Goal: Task Accomplishment & Management: Manage account settings

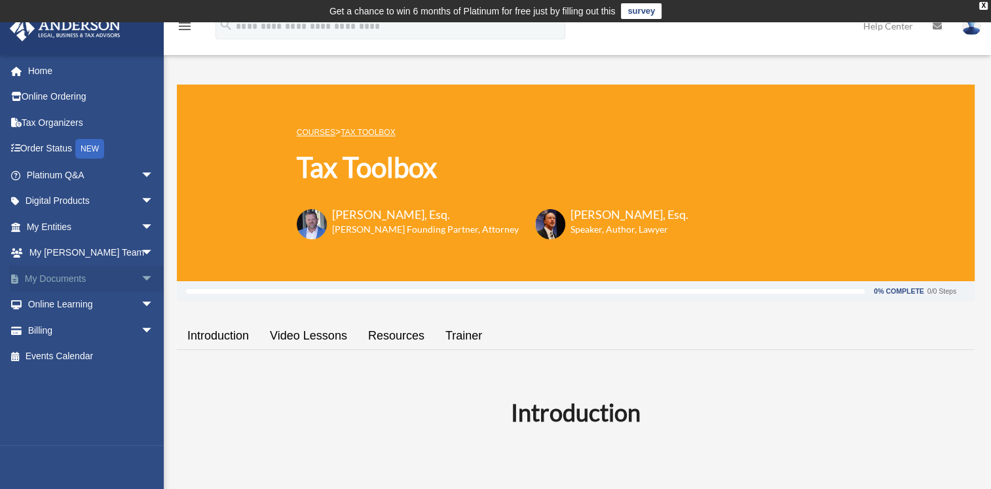
click at [141, 275] on span "arrow_drop_down" at bounding box center [154, 278] width 26 height 27
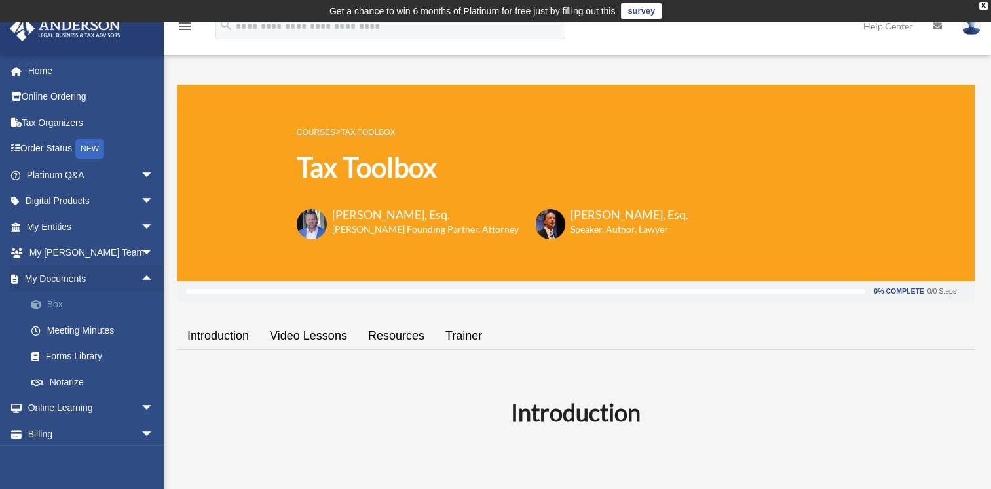
click at [48, 303] on link "Box" at bounding box center [95, 305] width 155 height 26
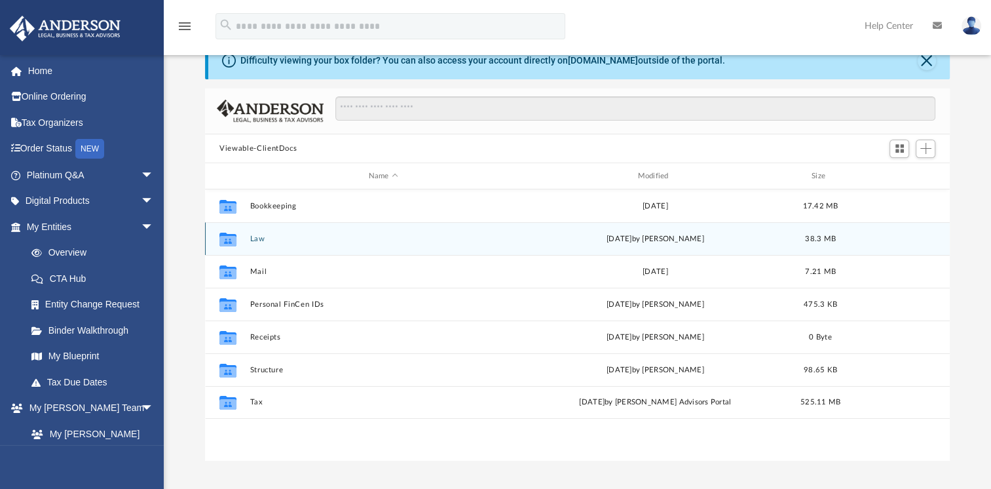
scroll to position [66, 0]
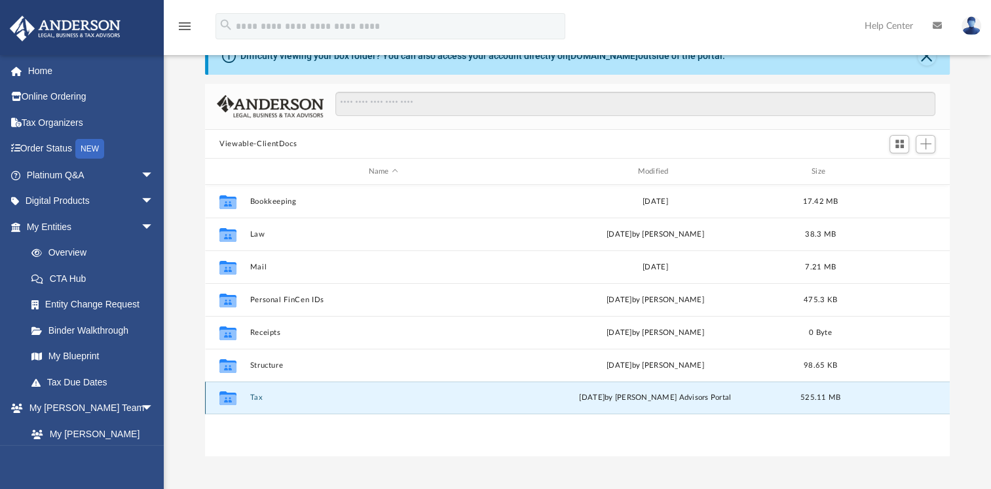
click at [252, 396] on button "Tax" at bounding box center [383, 397] width 267 height 9
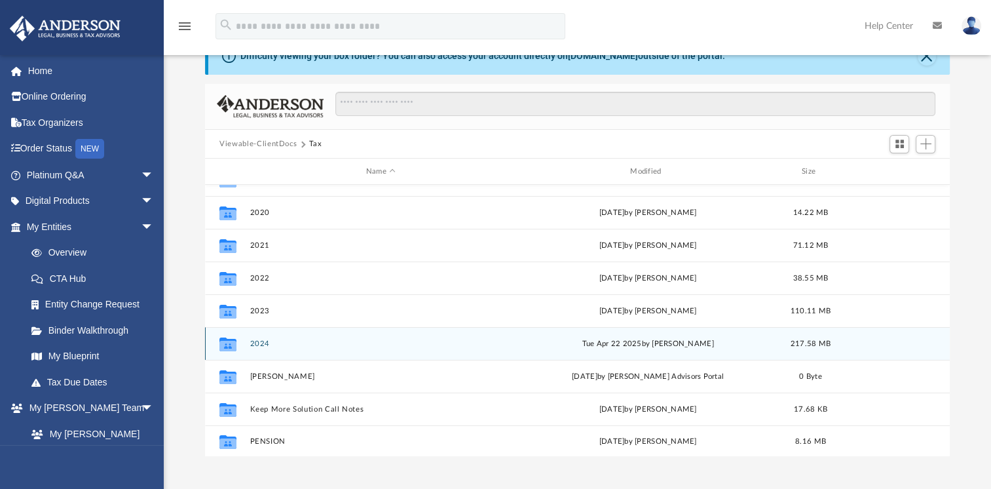
scroll to position [56, 0]
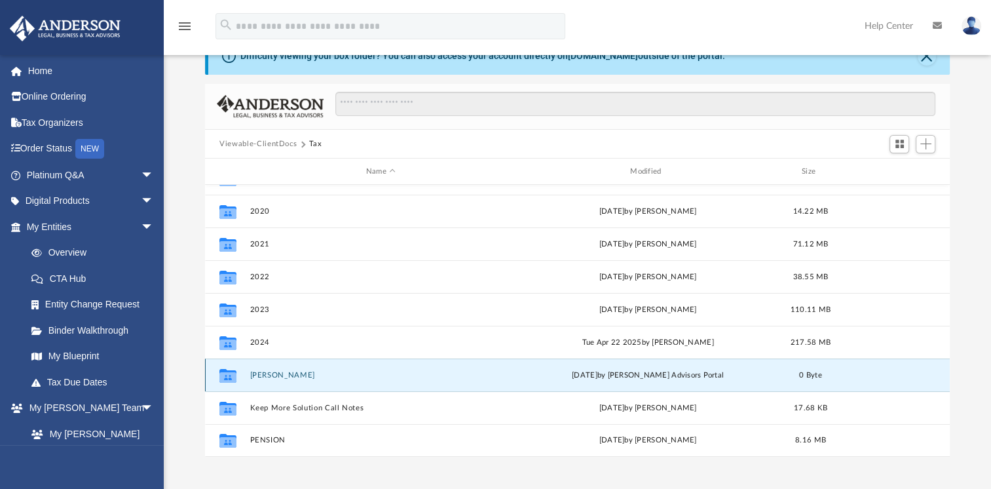
click at [269, 375] on button "Corthell, Bryan" at bounding box center [380, 375] width 261 height 9
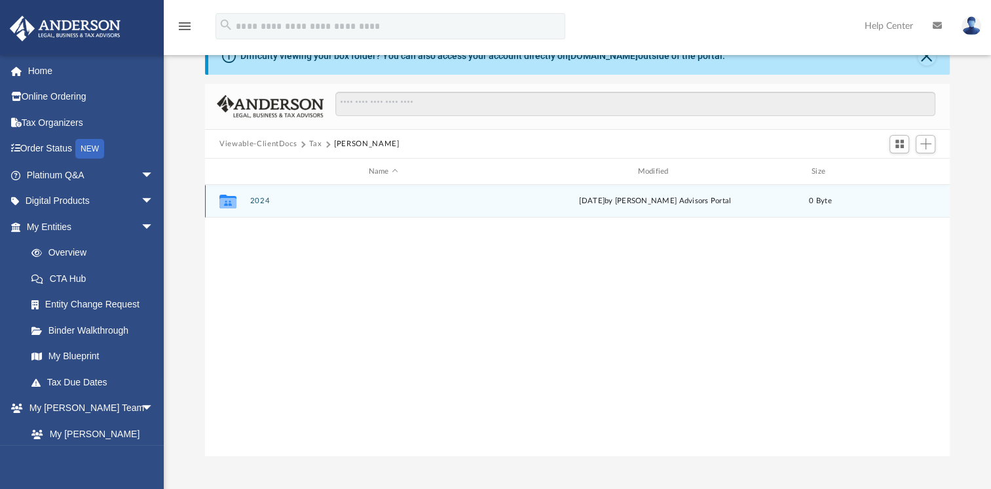
scroll to position [0, 0]
click at [254, 201] on button "2024" at bounding box center [383, 201] width 267 height 9
click at [267, 198] on button "Digital Tax Organizer" at bounding box center [383, 201] width 267 height 9
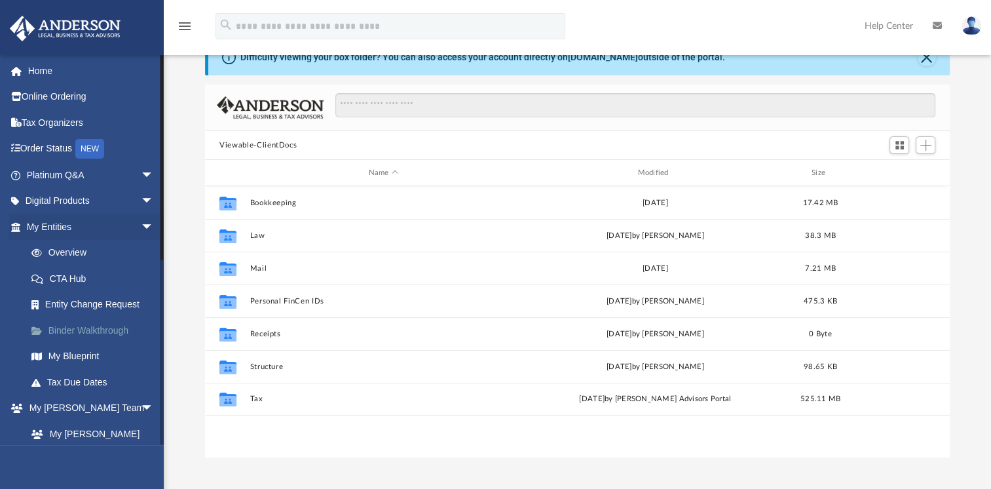
scroll to position [66, 0]
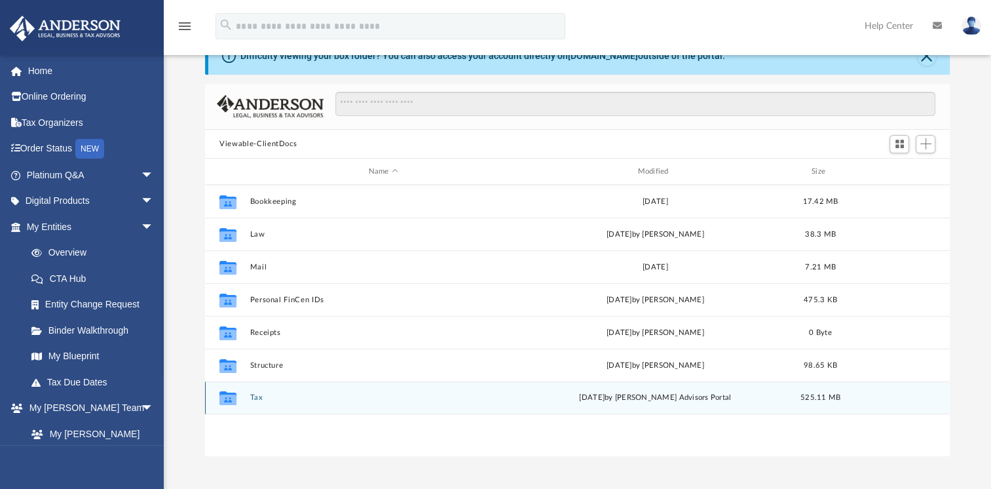
click at [253, 396] on button "Tax" at bounding box center [383, 397] width 267 height 9
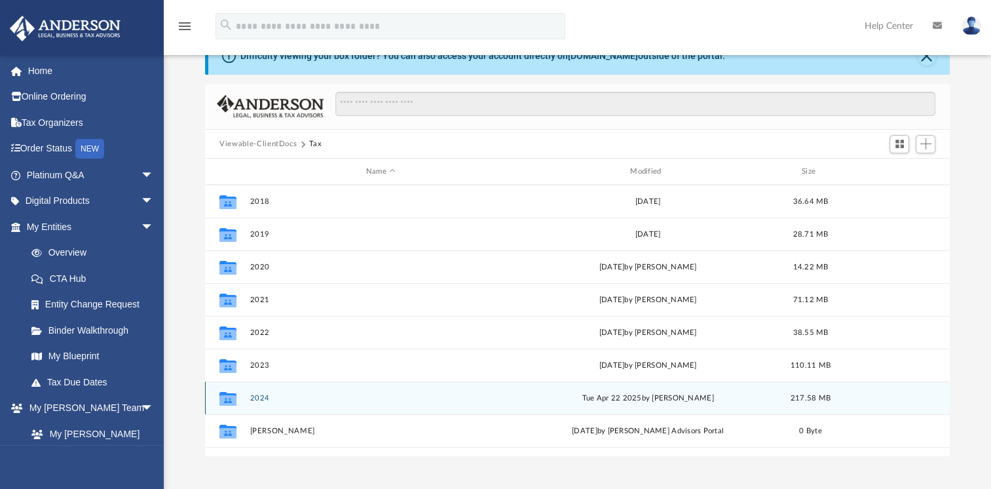
click at [259, 397] on button "2024" at bounding box center [380, 398] width 261 height 9
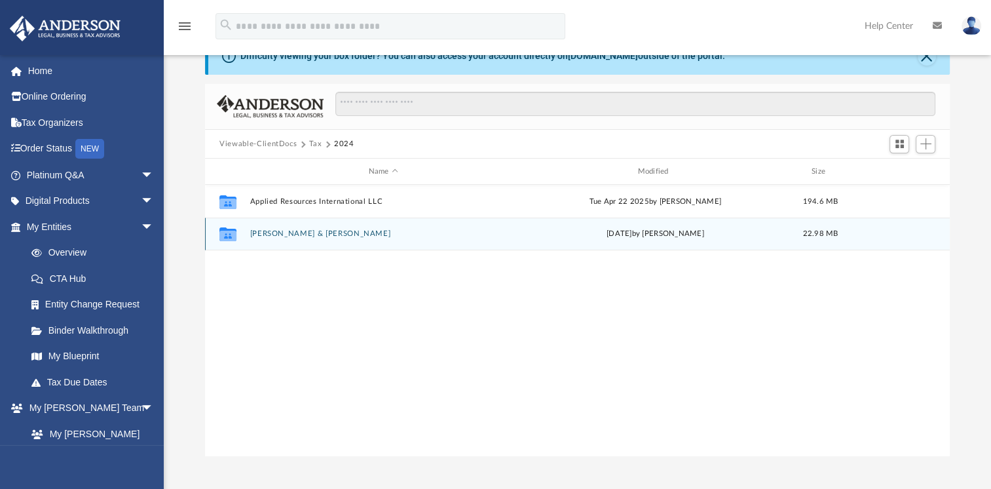
click at [316, 230] on button "Corthell, Bryan & Martha" at bounding box center [383, 233] width 267 height 9
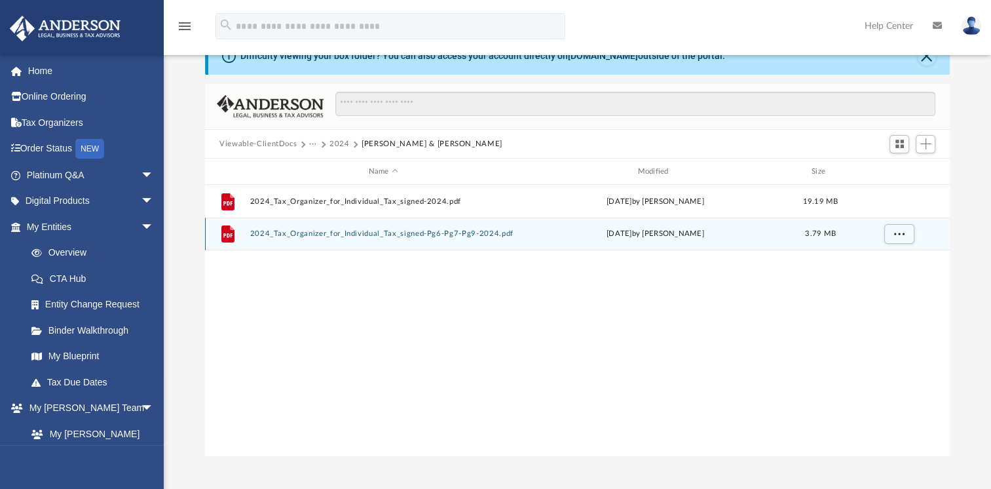
click at [337, 235] on button "2024_Tax_Organizer_for_Individual_Tax_signed-Pg6-Pg7-Pg9-2024.pdf" at bounding box center [383, 233] width 267 height 9
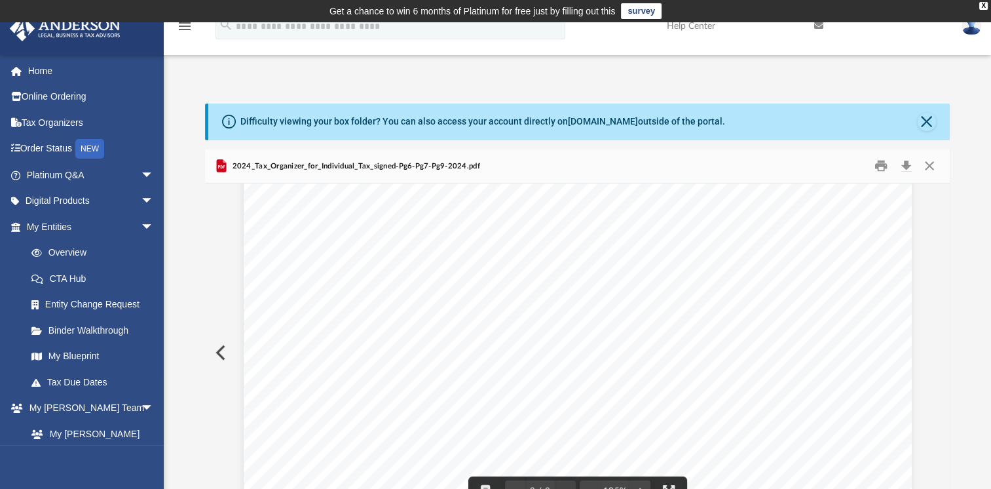
scroll to position [1988, 0]
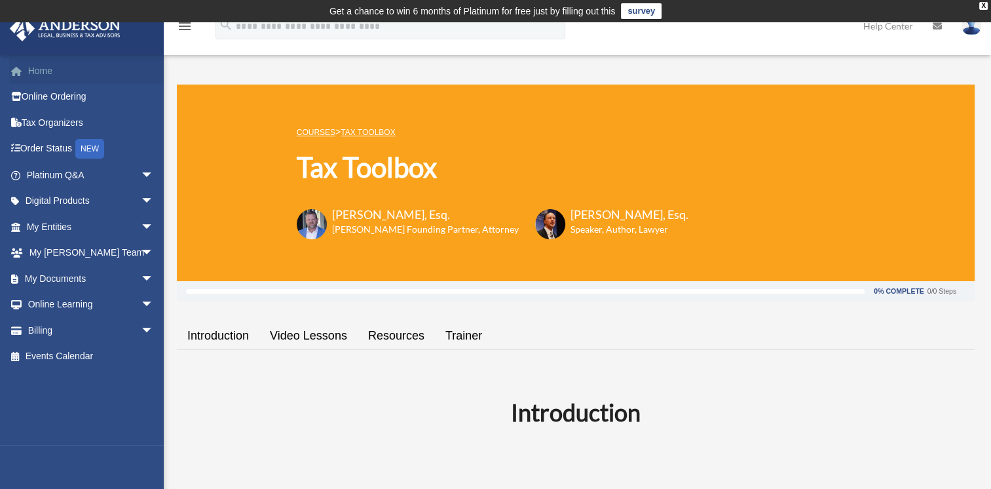
click at [39, 69] on link "Home" at bounding box center [91, 71] width 164 height 26
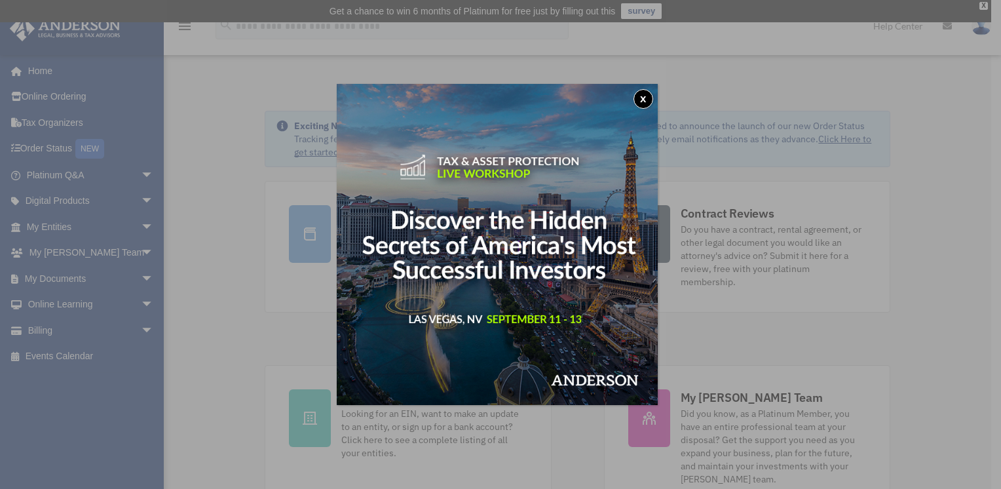
click at [647, 98] on button "x" at bounding box center [644, 99] width 20 height 20
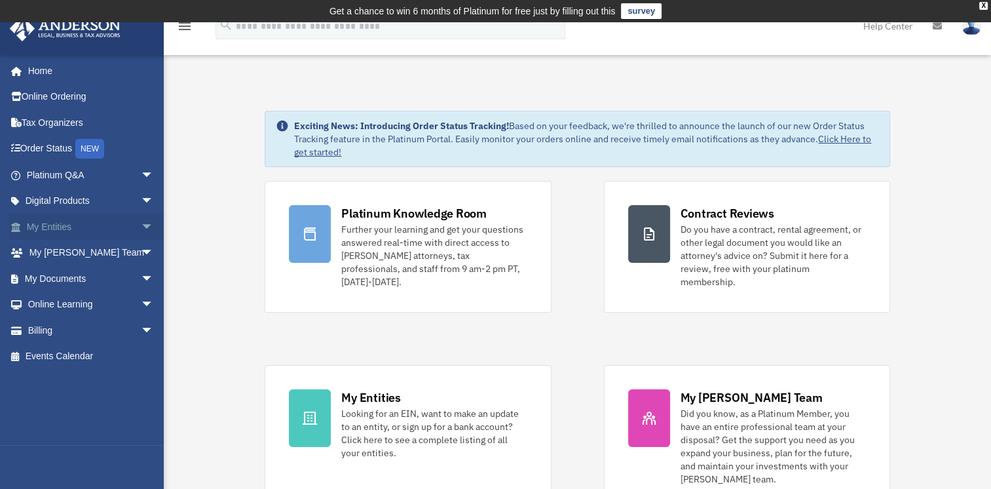
click at [141, 224] on span "arrow_drop_down" at bounding box center [154, 227] width 26 height 27
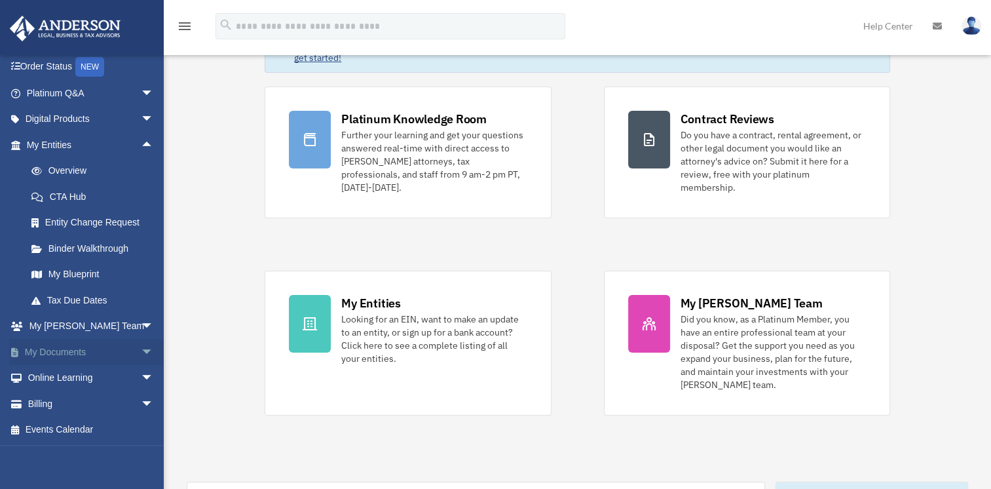
scroll to position [131, 0]
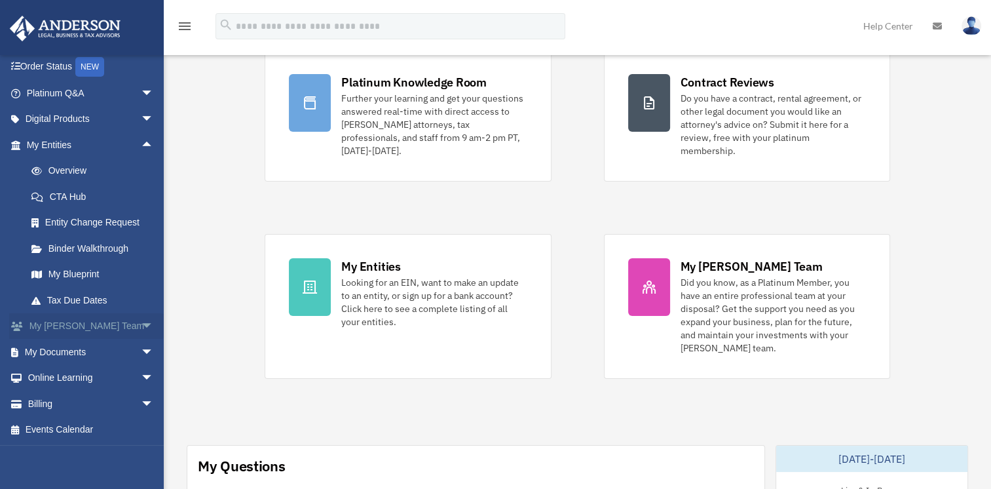
click at [141, 324] on span "arrow_drop_down" at bounding box center [154, 326] width 26 height 27
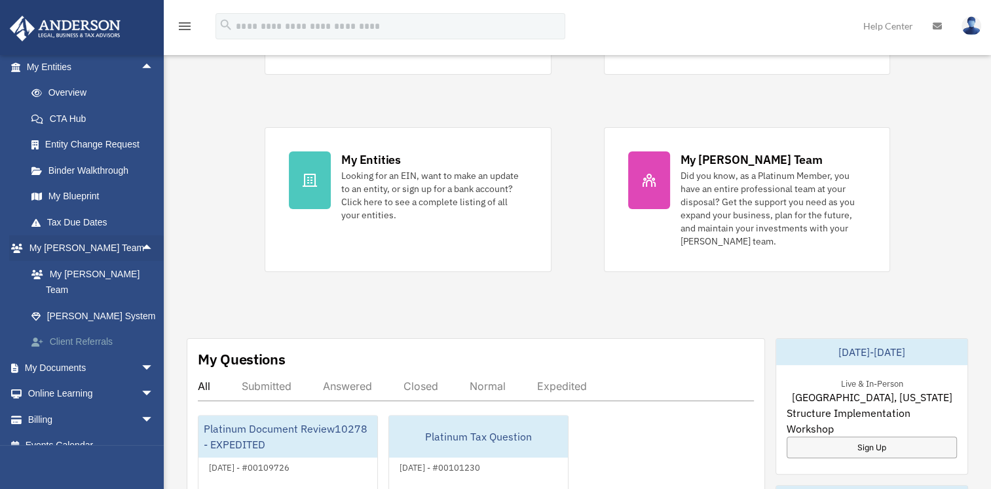
scroll to position [262, 0]
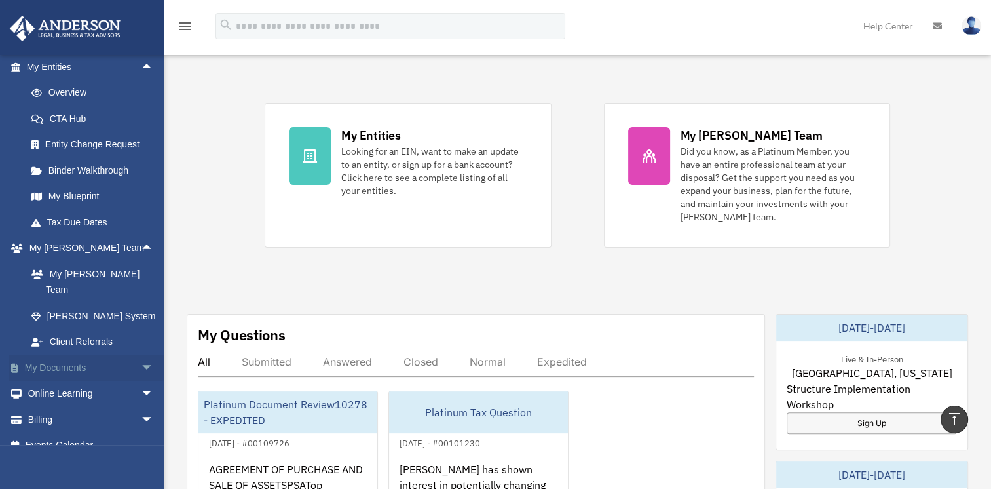
click at [141, 354] on span "arrow_drop_down" at bounding box center [154, 367] width 26 height 27
click at [57, 381] on link "Box" at bounding box center [95, 394] width 155 height 26
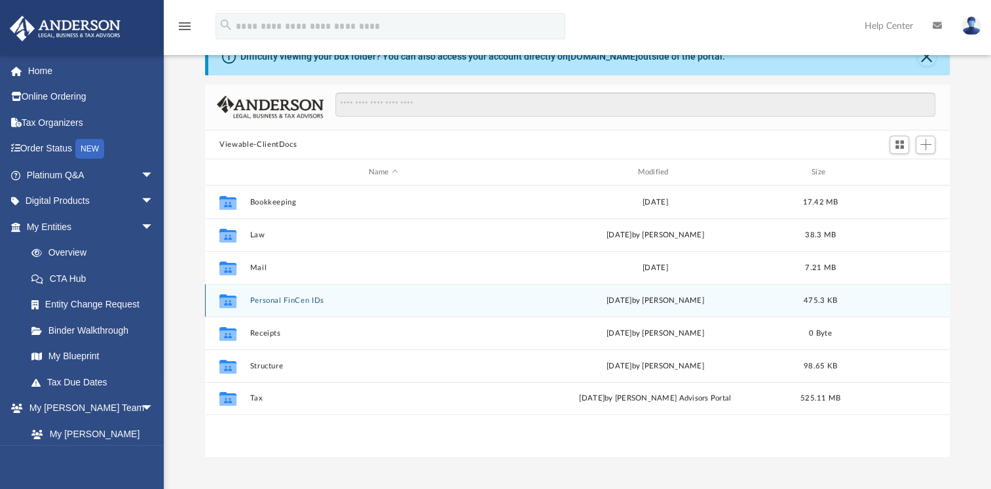
scroll to position [66, 0]
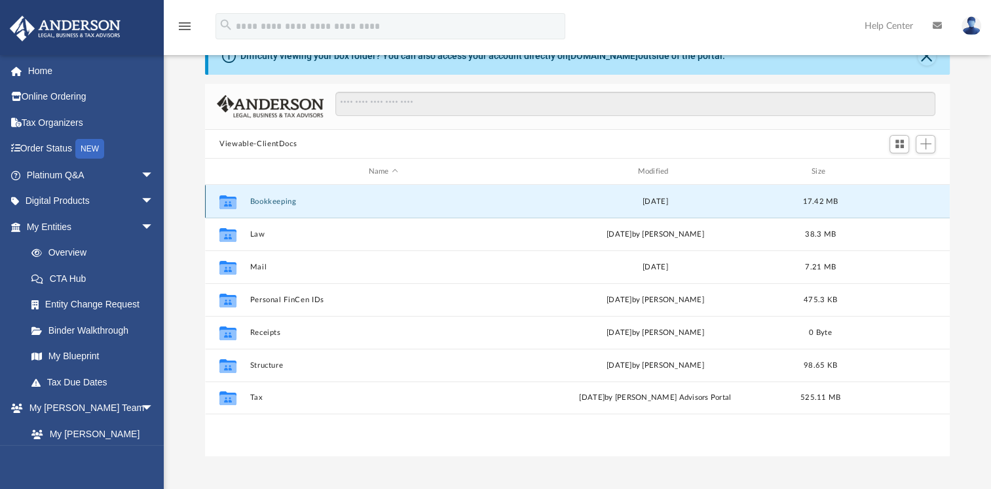
click at [280, 202] on button "Bookkeeping" at bounding box center [383, 201] width 267 height 9
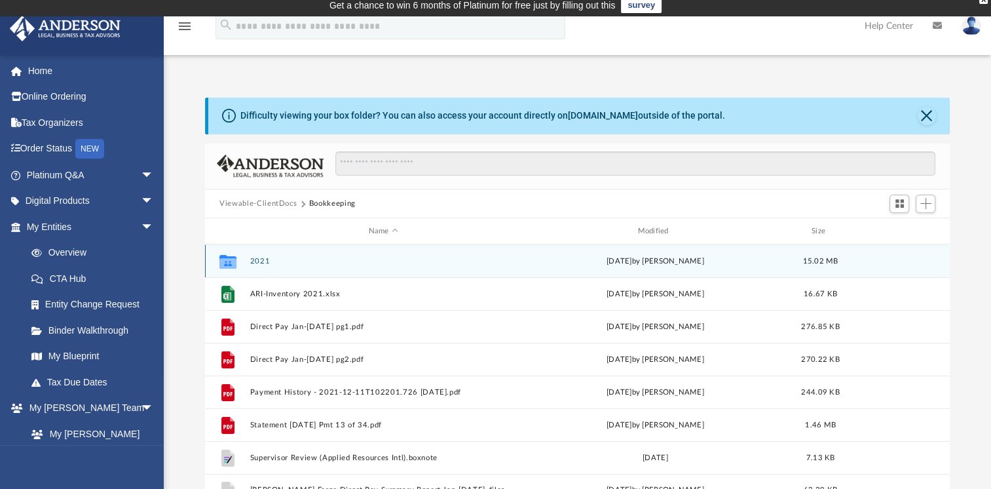
scroll to position [0, 0]
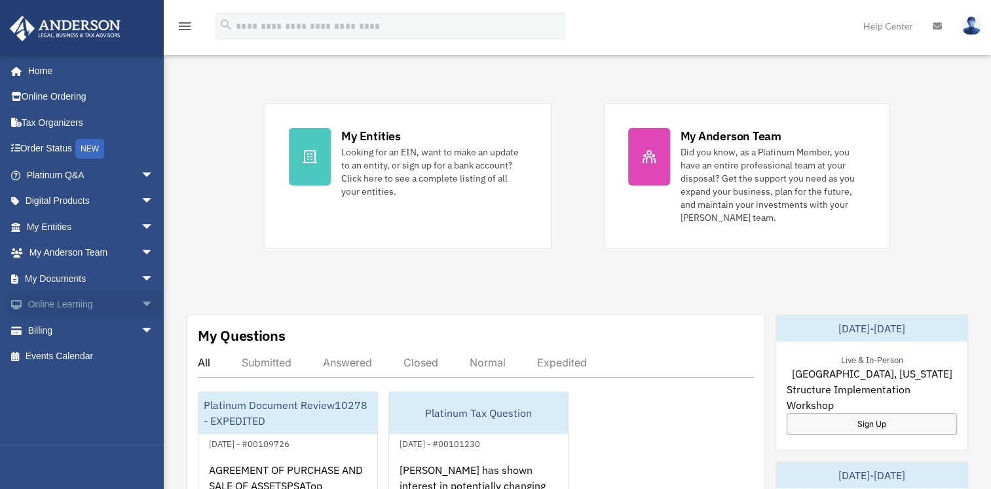
scroll to position [262, 0]
click at [141, 279] on span "arrow_drop_down" at bounding box center [154, 278] width 26 height 27
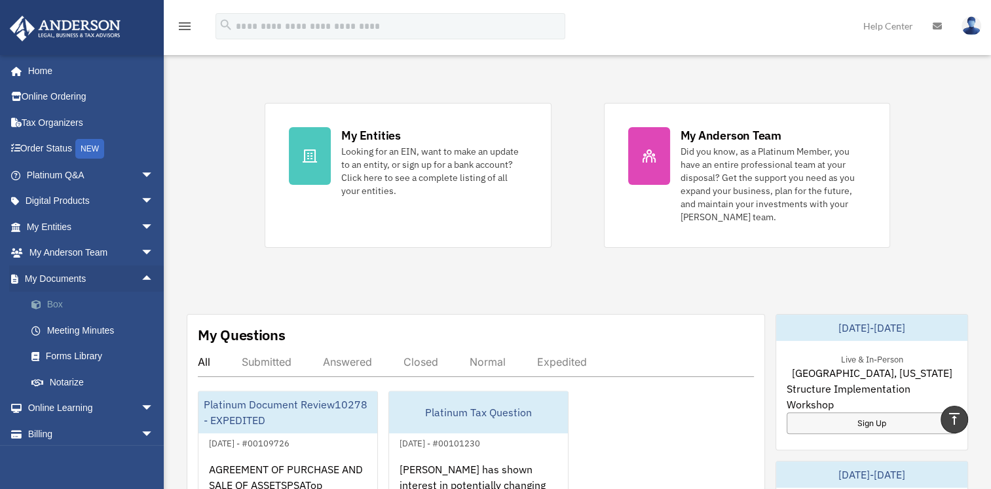
click at [51, 301] on link "Box" at bounding box center [95, 305] width 155 height 26
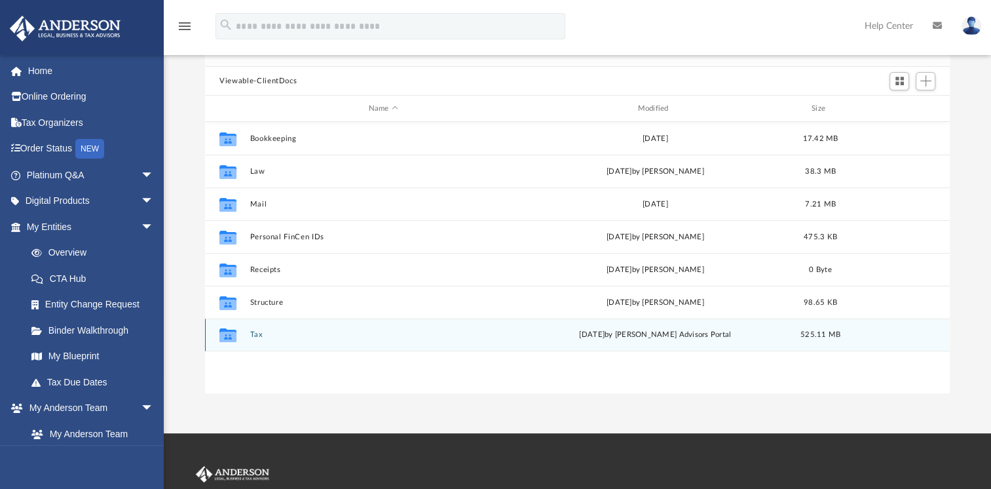
scroll to position [131, 0]
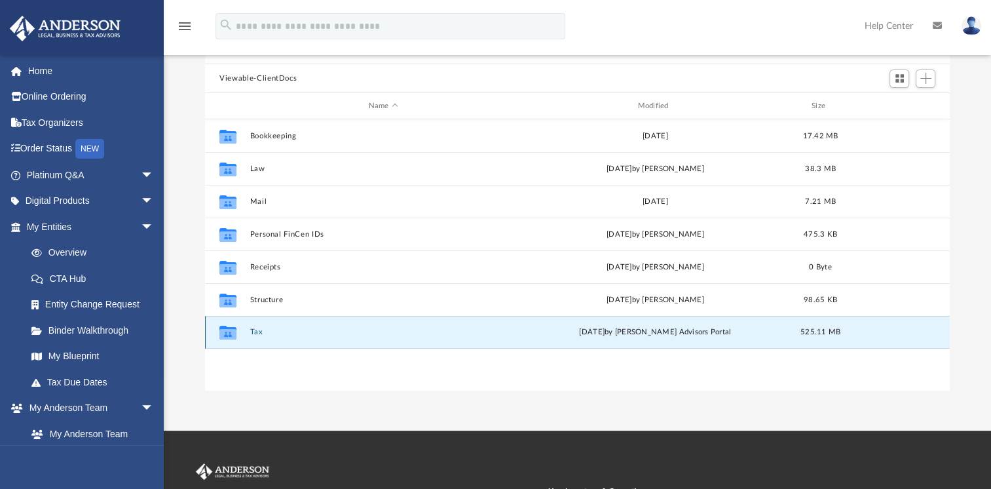
click at [257, 333] on button "Tax" at bounding box center [383, 332] width 267 height 9
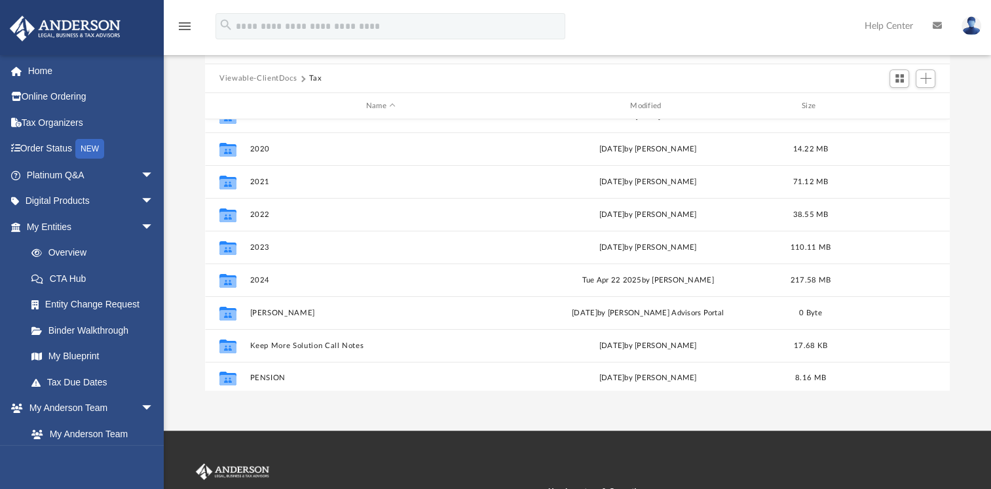
scroll to position [56, 0]
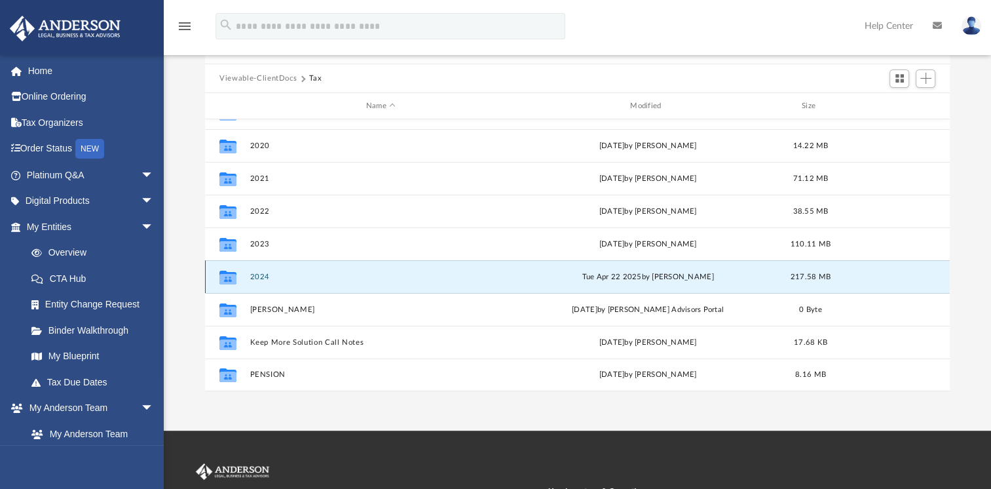
click at [259, 276] on button "2024" at bounding box center [380, 277] width 261 height 9
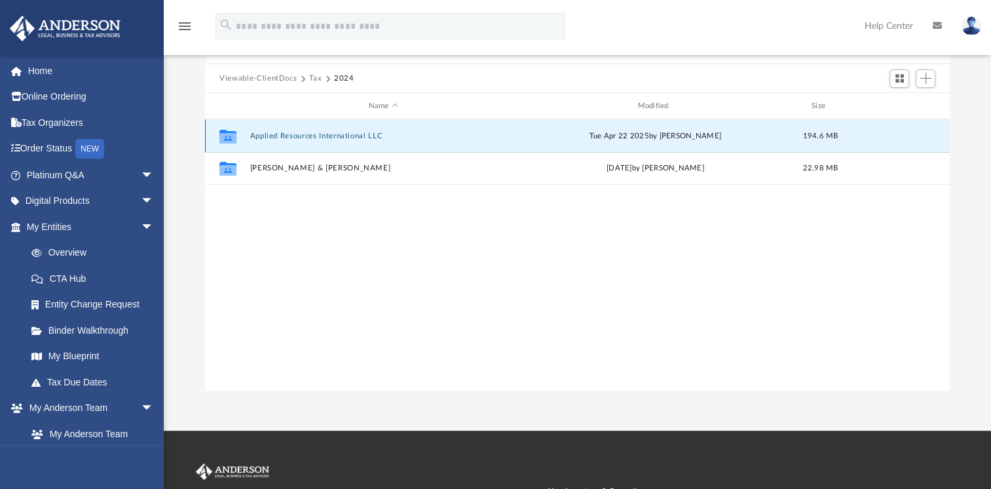
click at [350, 135] on button "Applied Resources International LLC" at bounding box center [383, 136] width 267 height 9
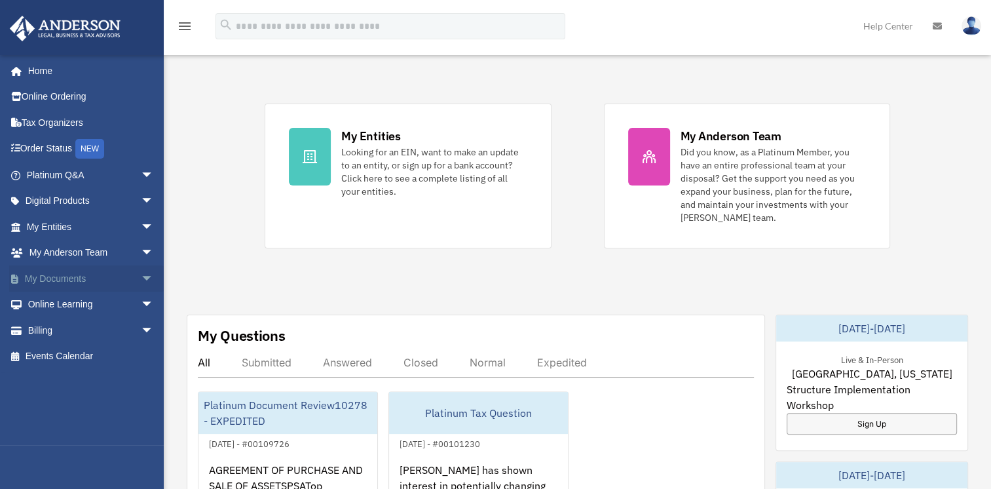
scroll to position [262, 0]
click at [141, 276] on span "arrow_drop_down" at bounding box center [154, 278] width 26 height 27
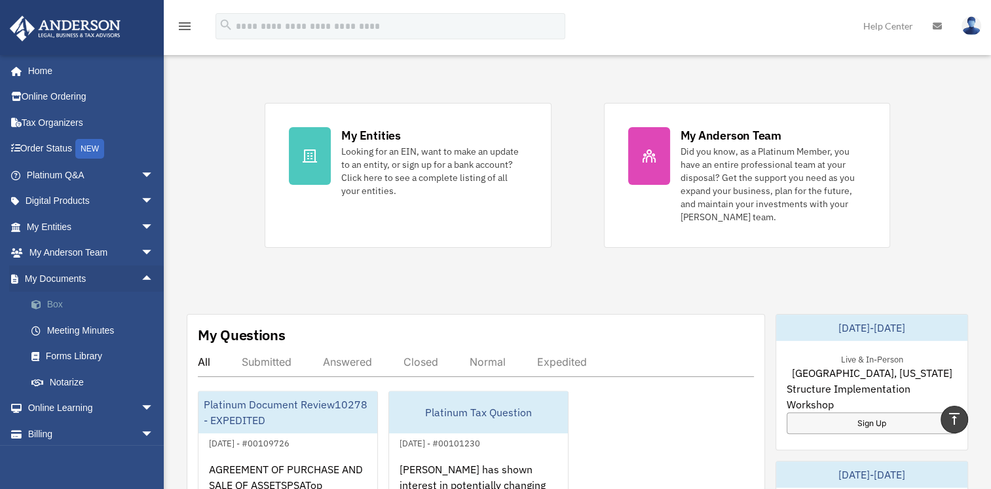
click at [55, 303] on link "Box" at bounding box center [95, 305] width 155 height 26
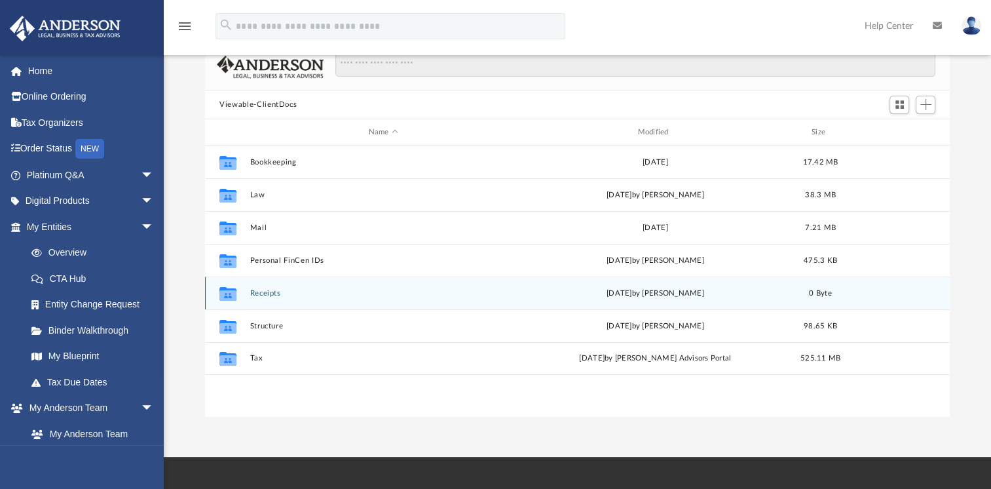
scroll to position [131, 0]
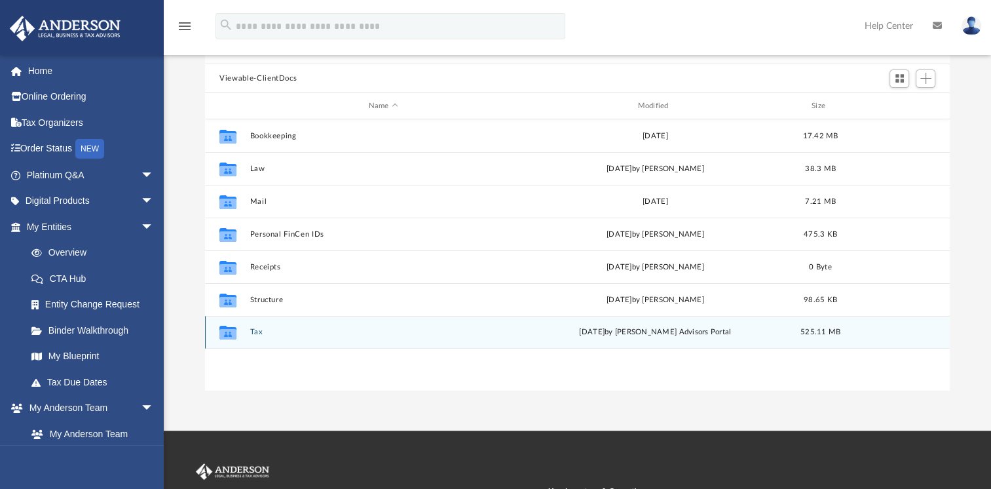
click at [257, 330] on button "Tax" at bounding box center [383, 332] width 267 height 9
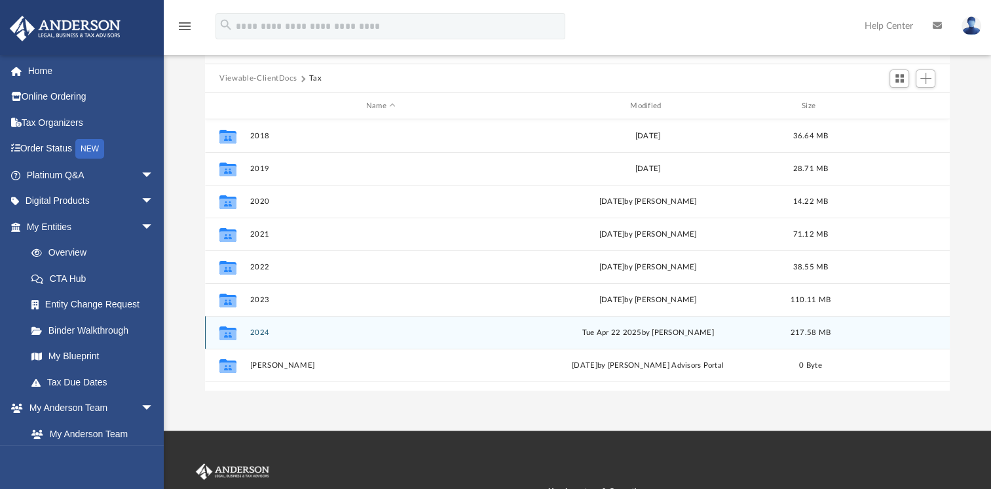
click at [262, 331] on button "2024" at bounding box center [380, 332] width 261 height 9
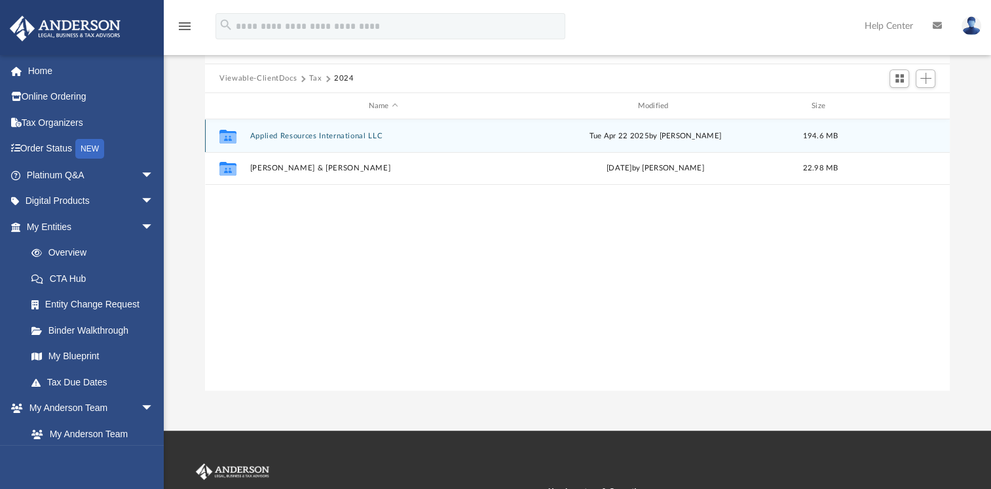
click at [275, 135] on button "Applied Resources International LLC" at bounding box center [383, 136] width 267 height 9
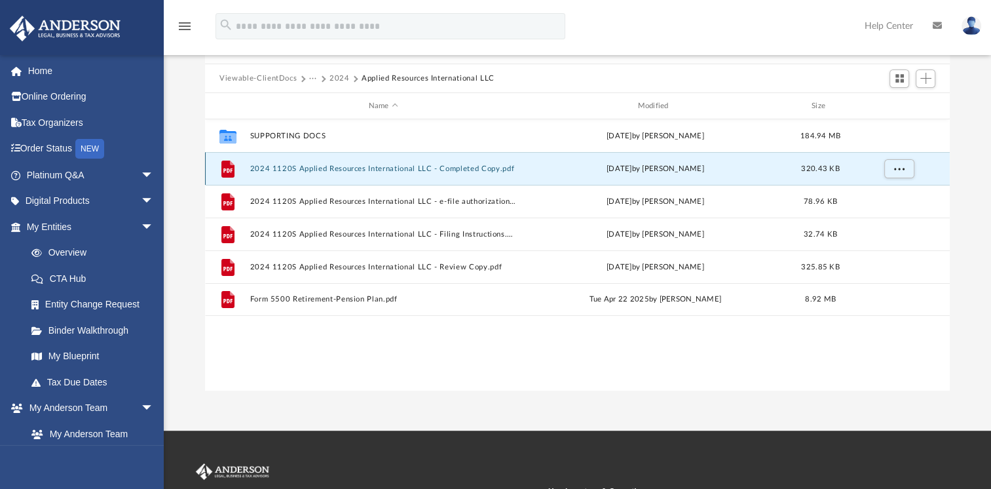
click at [354, 166] on button "2024 1120S Applied Resources International LLC - Completed Copy.pdf" at bounding box center [383, 168] width 267 height 9
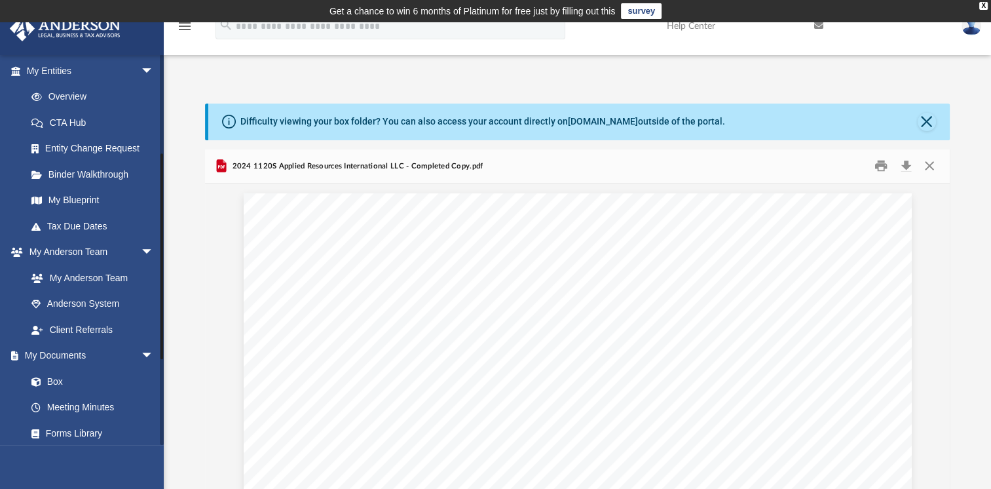
scroll to position [197, 0]
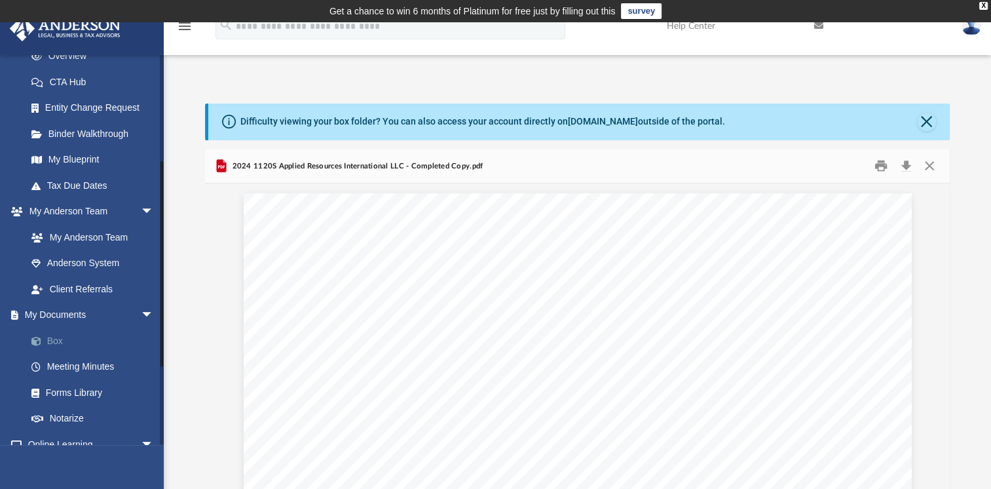
click at [50, 337] on link "Box" at bounding box center [95, 341] width 155 height 26
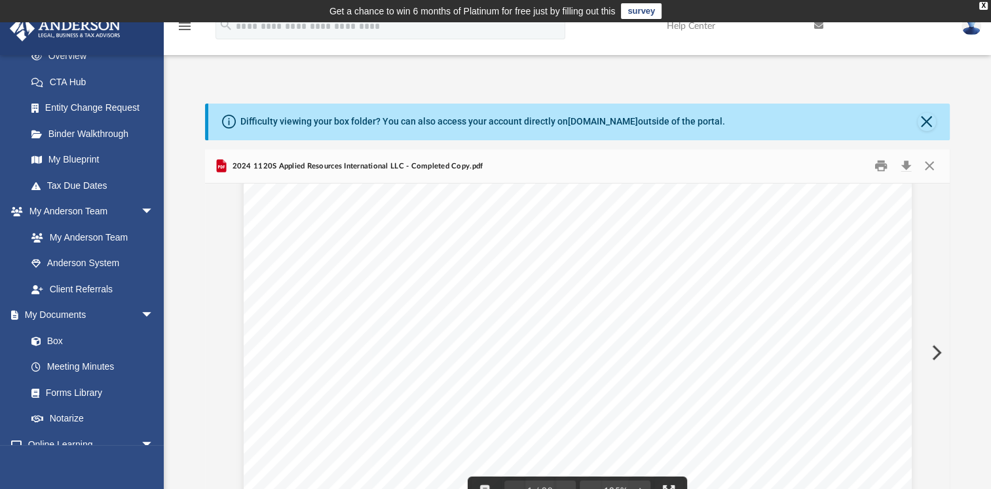
scroll to position [66, 0]
click at [927, 122] on button "Close" at bounding box center [927, 122] width 18 height 18
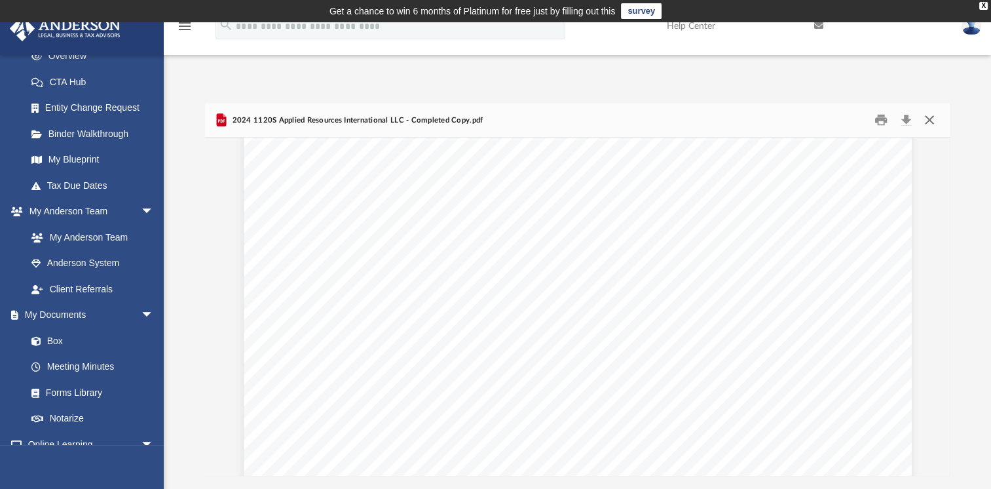
click at [933, 115] on button "Close" at bounding box center [929, 120] width 24 height 20
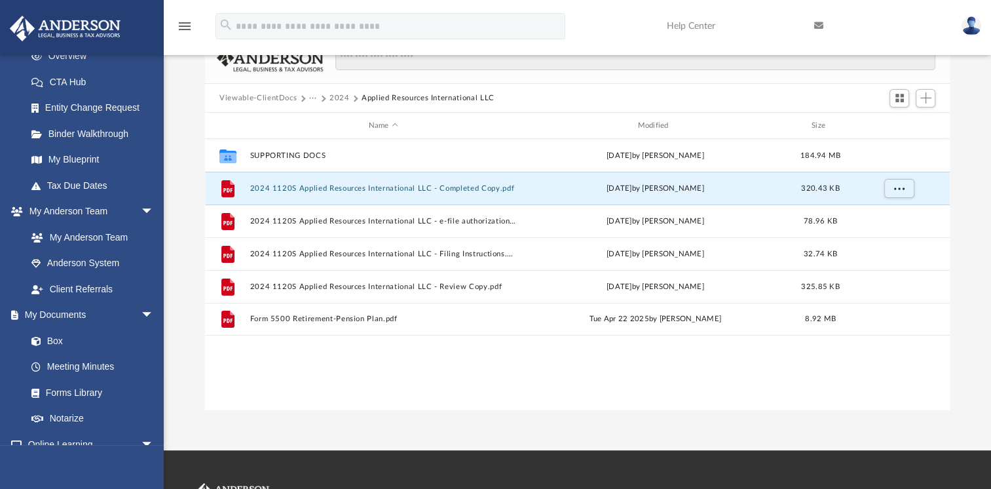
click at [422, 390] on div "Collaborated Folder SUPPORTING DOCS Mon Mar 31 2025 by Jennifer Ransom 184.94 M…" at bounding box center [577, 274] width 745 height 271
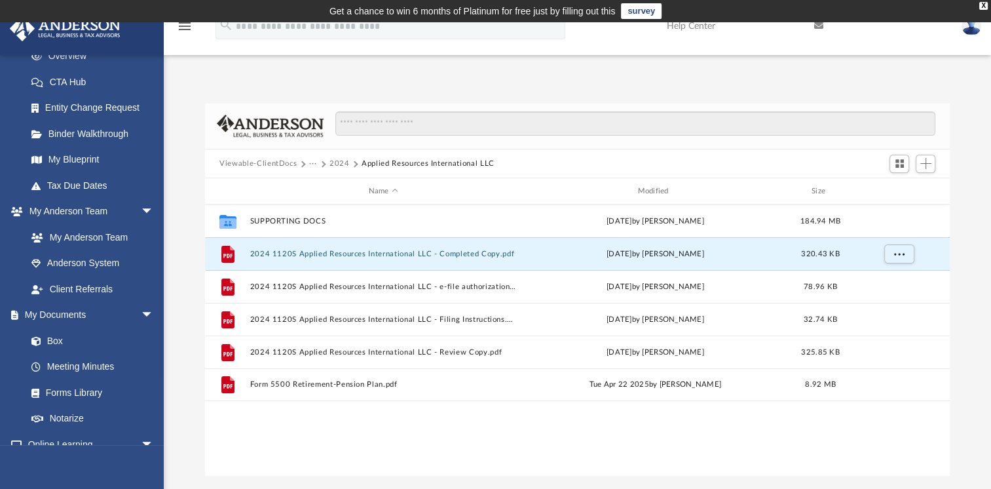
scroll to position [0, 0]
click at [336, 161] on button "2024" at bounding box center [340, 164] width 20 height 12
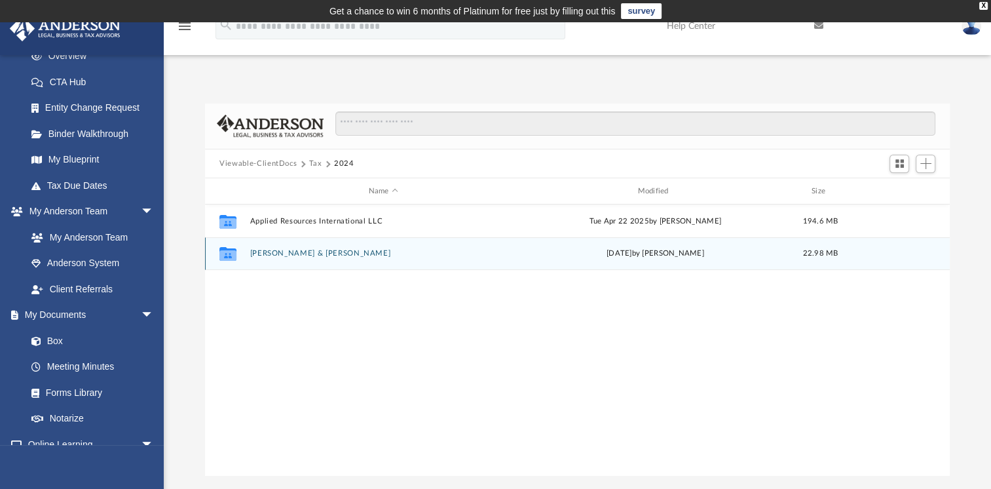
click at [298, 252] on button "Corthell, Bryan & Martha" at bounding box center [383, 253] width 267 height 9
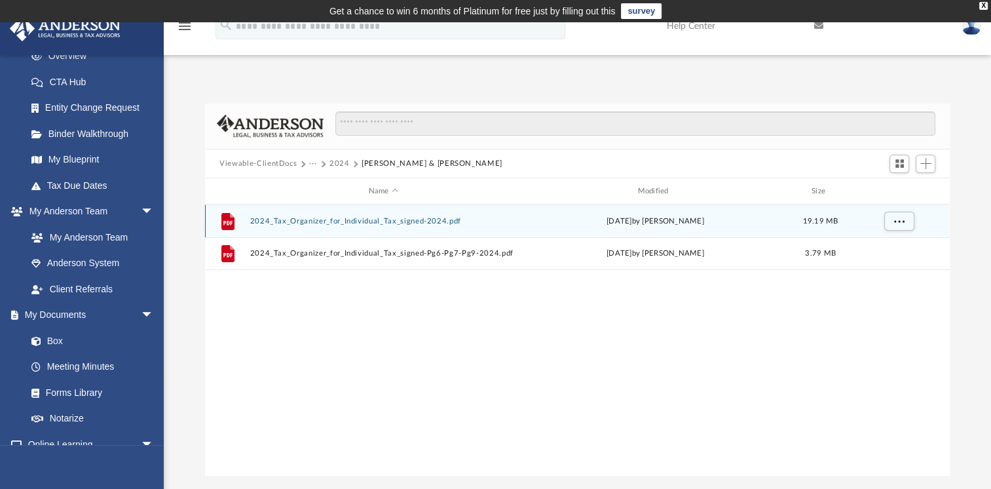
click at [417, 219] on button "2024_Tax_Organizer_for_Individual_Tax_signed-2024.pdf" at bounding box center [383, 221] width 267 height 9
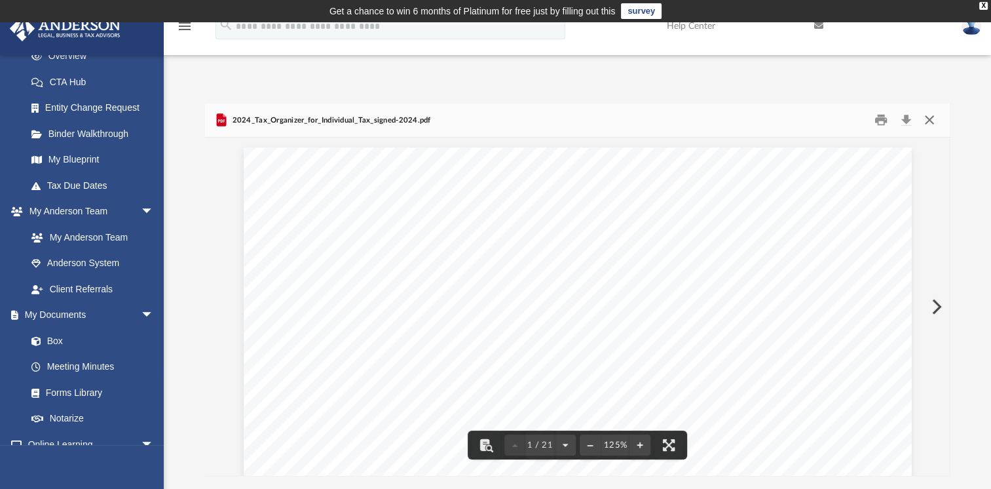
click at [930, 120] on button "Close" at bounding box center [929, 120] width 24 height 20
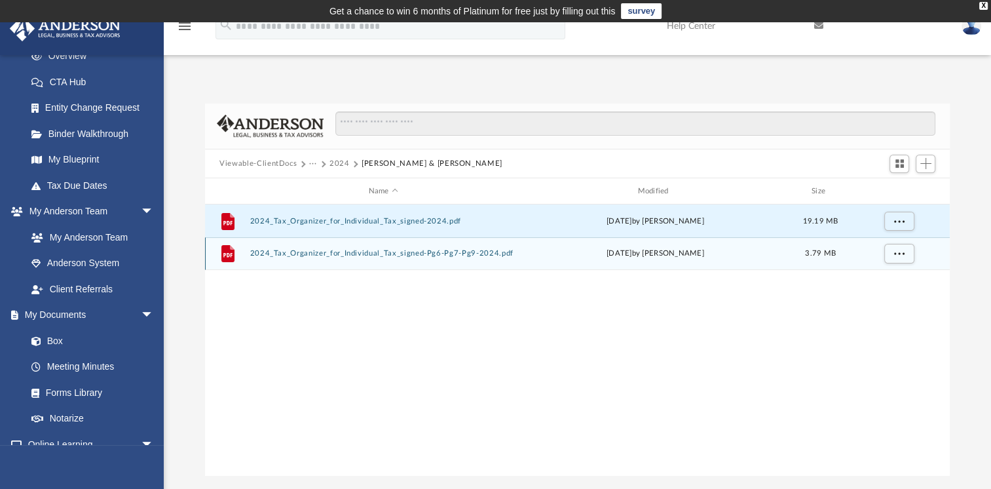
click at [438, 255] on button "2024_Tax_Organizer_for_Individual_Tax_signed-Pg6-Pg7-Pg9-2024.pdf" at bounding box center [383, 253] width 267 height 9
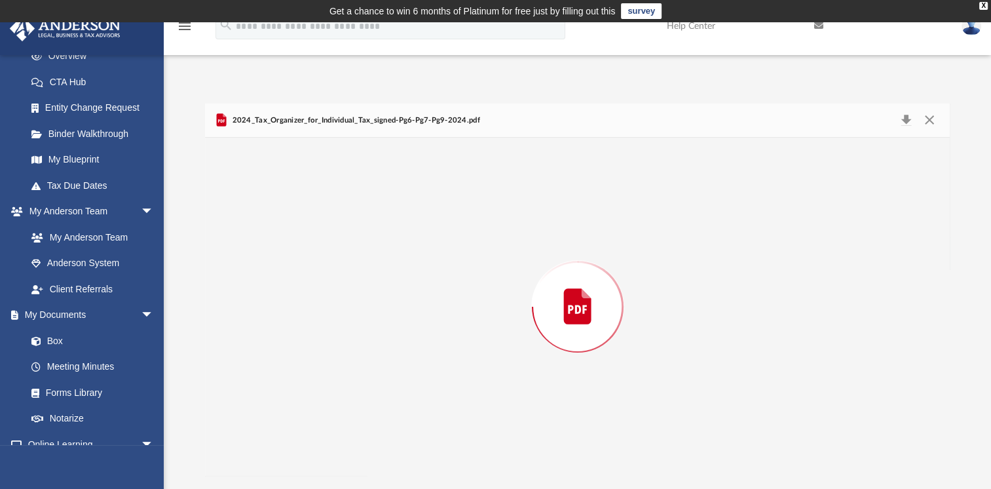
scroll to position [1769, 0]
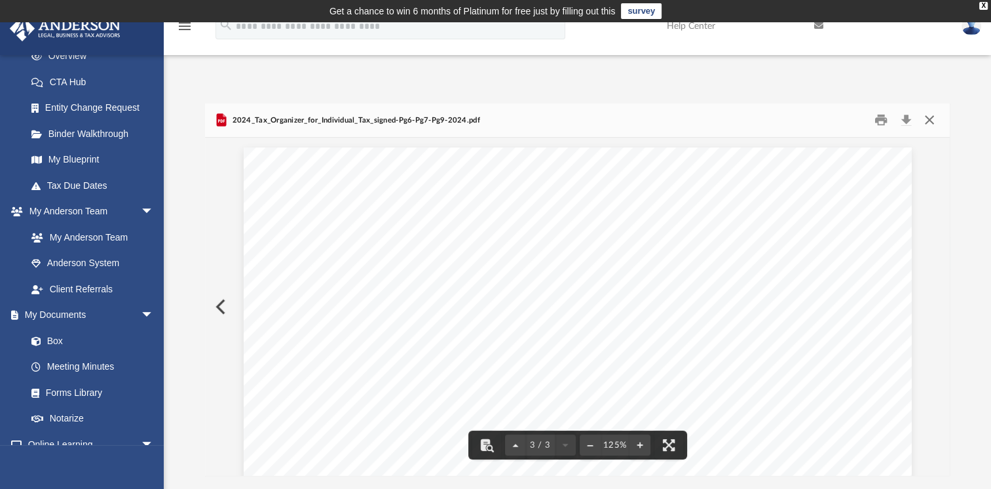
click at [930, 118] on button "Close" at bounding box center [929, 120] width 24 height 20
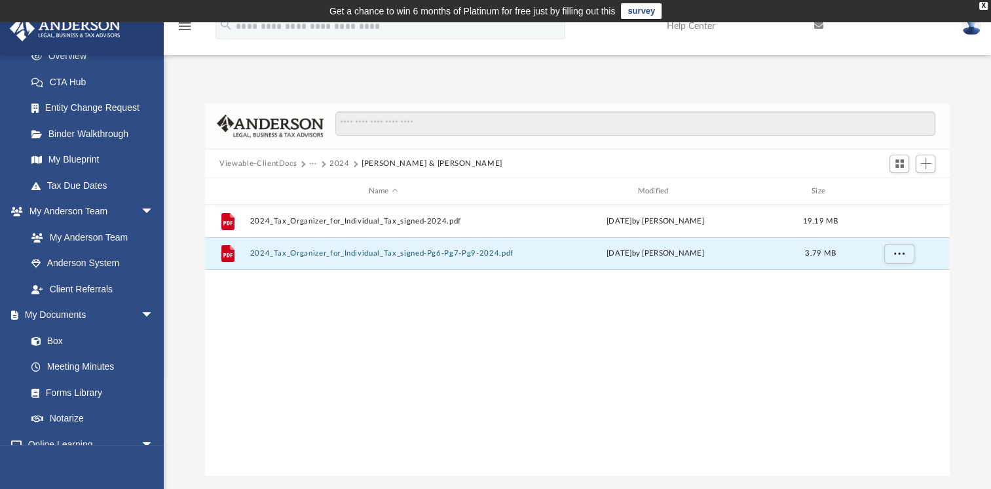
click at [335, 162] on button "2024" at bounding box center [340, 164] width 20 height 12
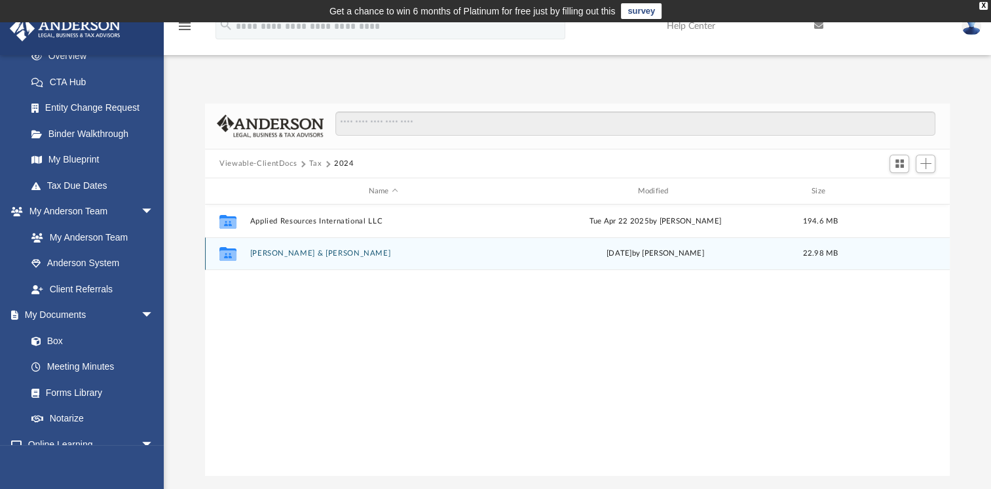
click at [316, 254] on button "Corthell, Bryan & Martha" at bounding box center [383, 253] width 267 height 9
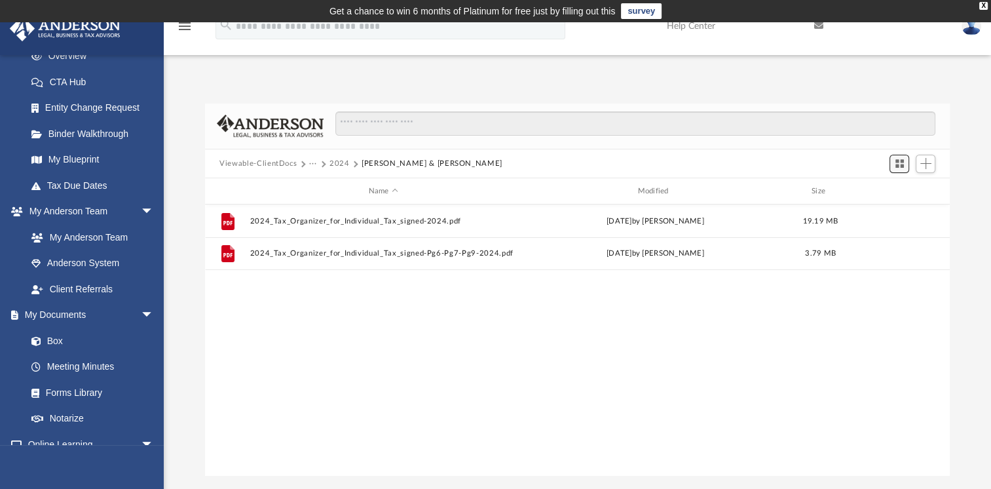
click at [896, 168] on span "Switch to Grid View" at bounding box center [899, 163] width 11 height 11
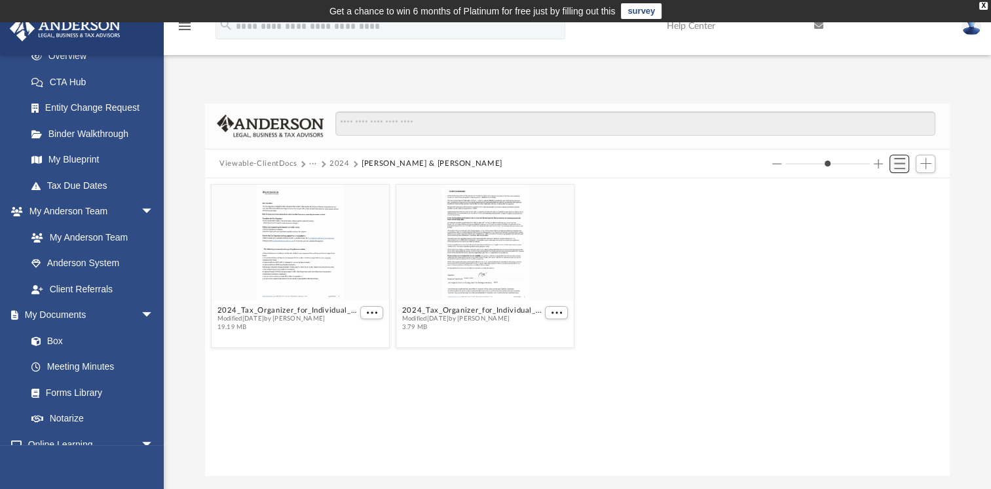
scroll to position [288, 734]
click at [338, 161] on button "2024" at bounding box center [340, 164] width 20 height 12
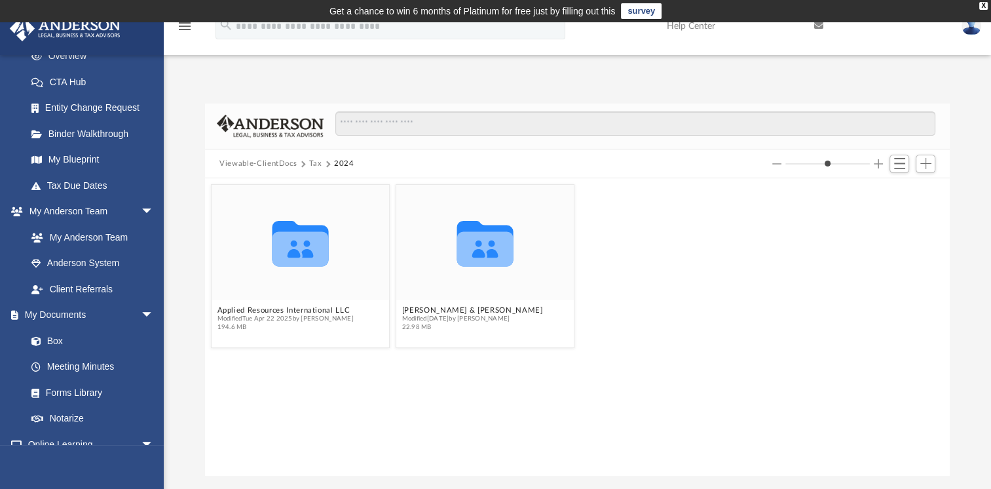
click at [314, 161] on button "Tax" at bounding box center [315, 164] width 13 height 12
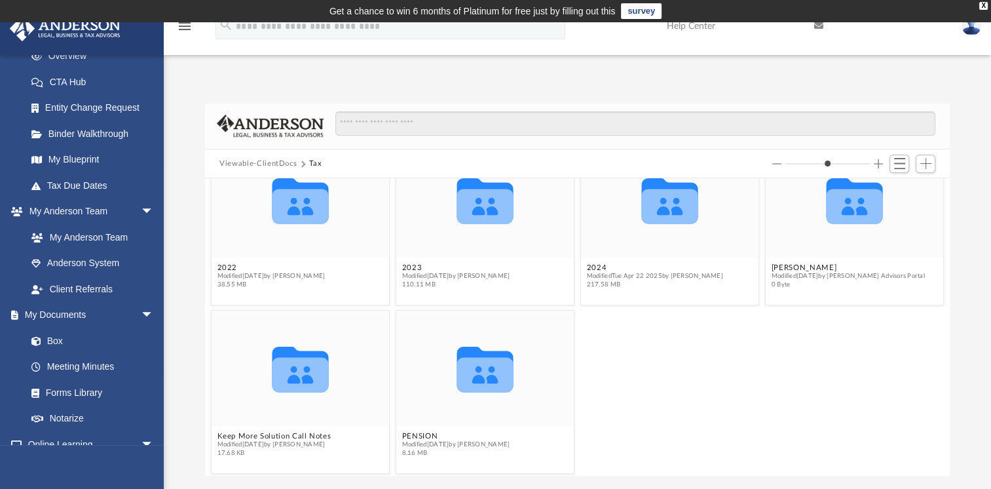
scroll to position [214, 0]
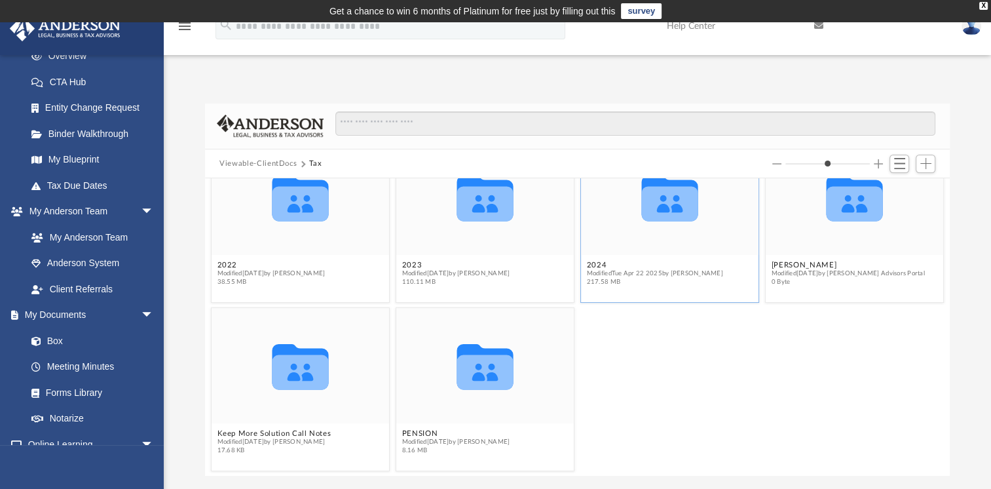
click at [663, 200] on icon "grid" at bounding box center [670, 203] width 56 height 35
click at [661, 204] on icon "grid" at bounding box center [670, 203] width 56 height 35
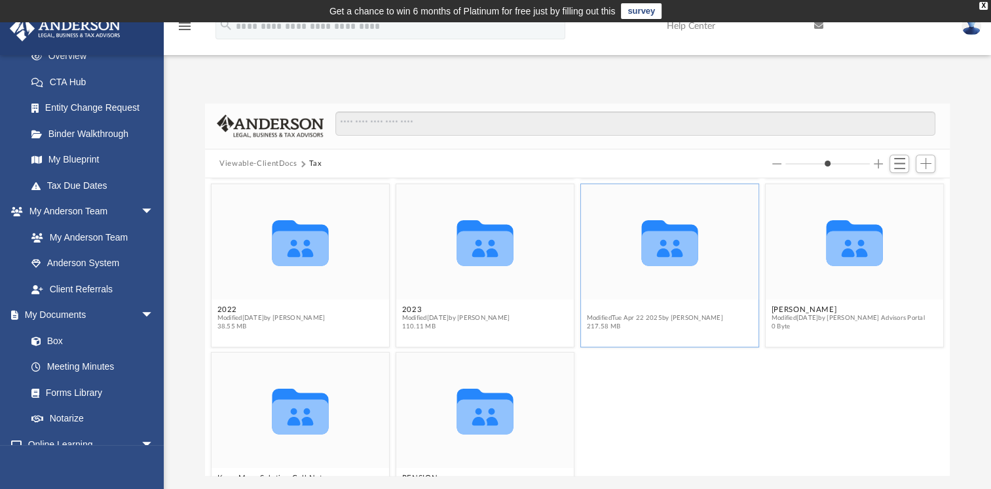
click at [592, 265] on div "Collaborated Folder 2018 Modified Wed Feb 17 2021 36.64 MB Collaborated Folder …" at bounding box center [577, 326] width 745 height 297
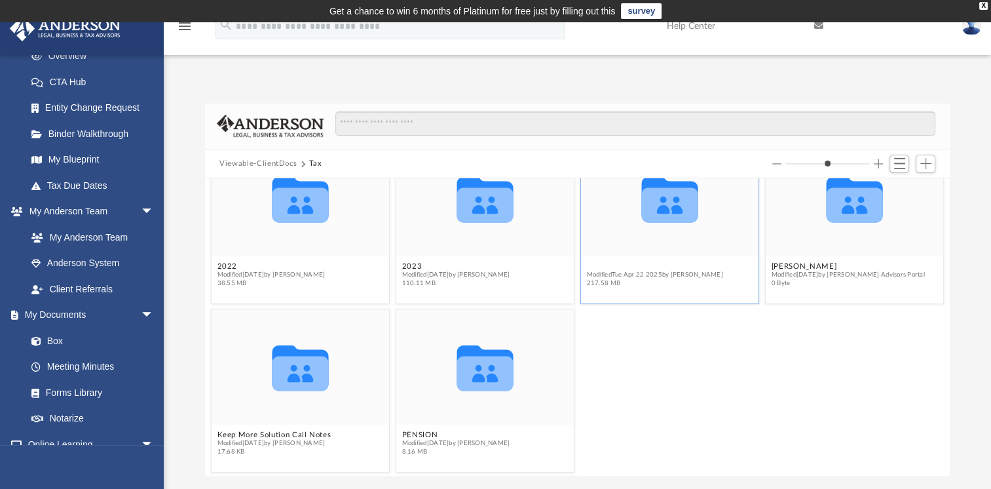
scroll to position [214, 0]
click at [666, 213] on icon "grid" at bounding box center [670, 203] width 56 height 35
click at [595, 266] on button "2024" at bounding box center [655, 265] width 136 height 9
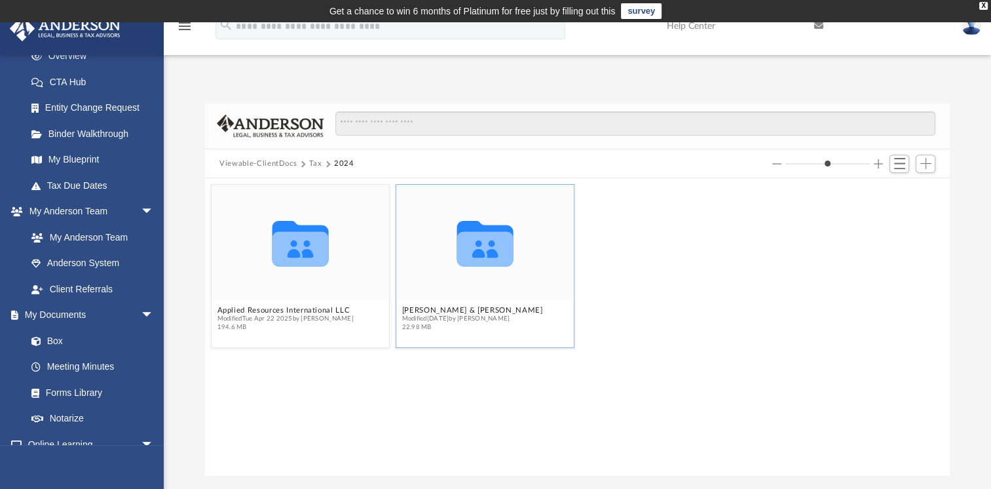
click at [489, 256] on icon "grid" at bounding box center [485, 243] width 56 height 45
click at [430, 311] on button "Corthell, Bryan & Martha" at bounding box center [472, 310] width 141 height 9
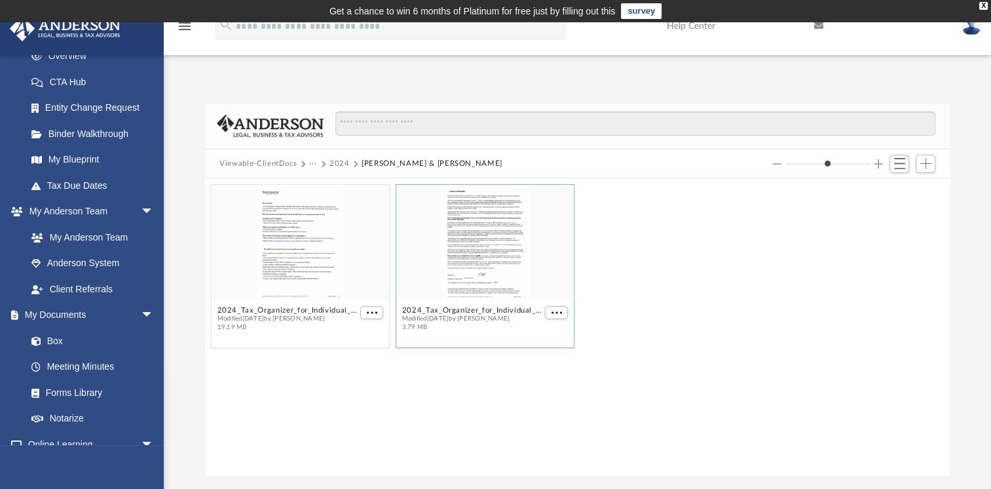
click at [476, 335] on div "2024_Tax_Organizer_for_Individual_Tax_signed-Pg6-Pg7-Pg9-2024.pdf Modified Mon …" at bounding box center [485, 266] width 179 height 164
click at [340, 160] on button "2024" at bounding box center [340, 164] width 20 height 12
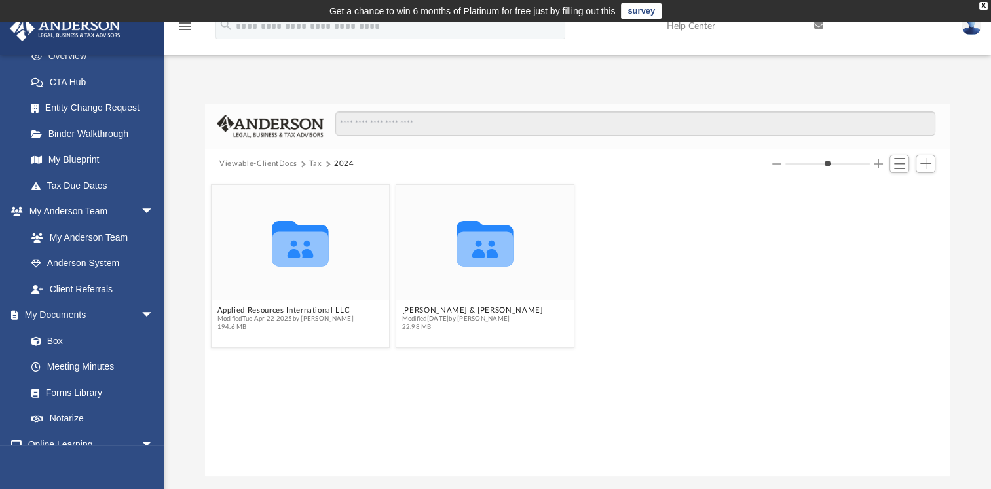
click at [311, 161] on button "Tax" at bounding box center [315, 164] width 13 height 12
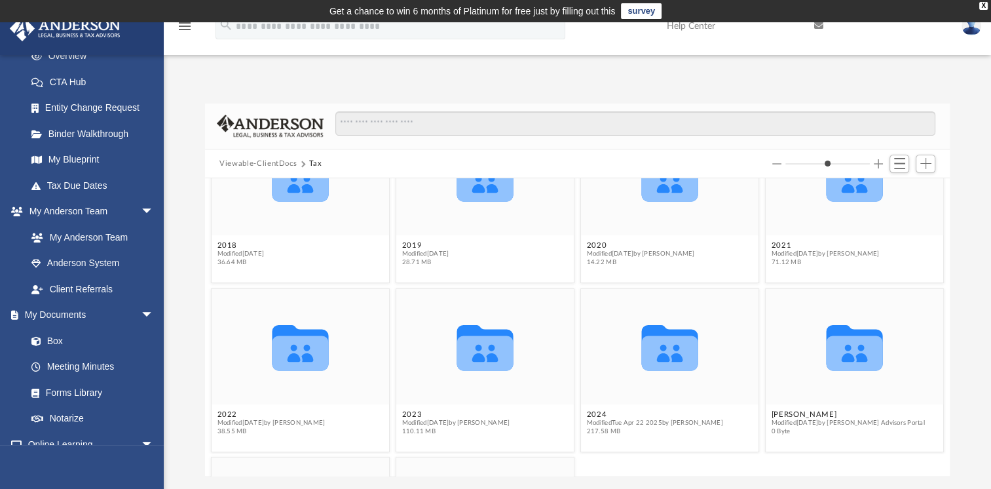
scroll to position [214, 0]
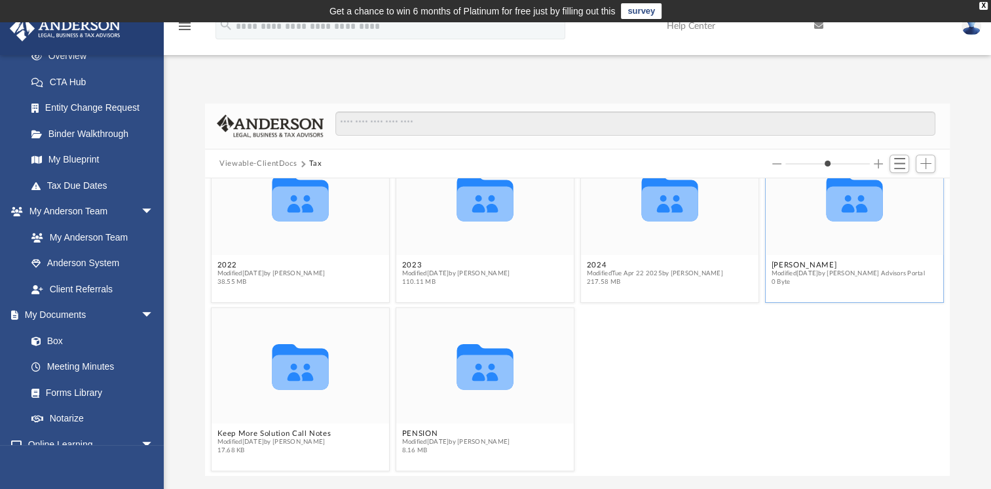
click at [843, 202] on icon "grid" at bounding box center [855, 203] width 56 height 35
click at [813, 238] on div "Collaborated Folder" at bounding box center [855, 197] width 178 height 115
click at [784, 263] on div "Collaborated Folder 2018 Modified Wed Feb 17 2021 36.64 MB Collaborated Folder …" at bounding box center [577, 326] width 745 height 297
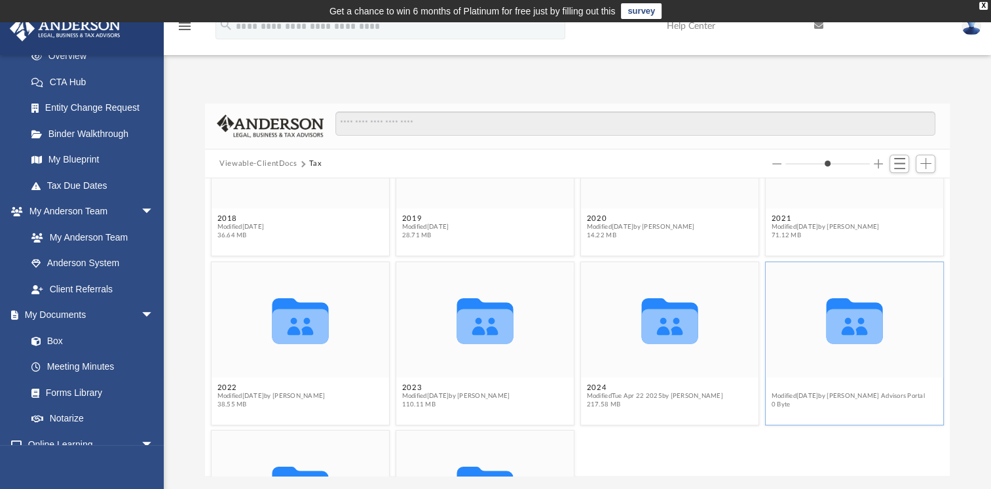
scroll to position [83, 0]
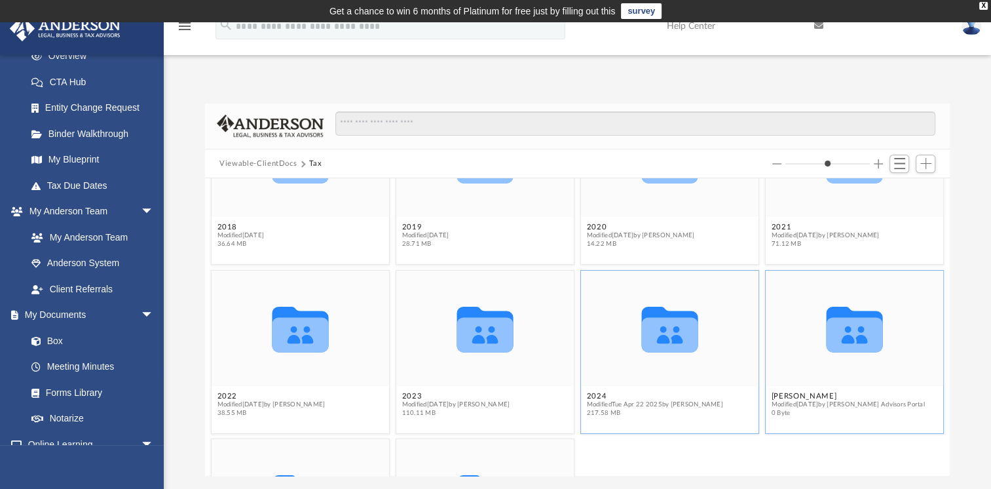
click at [660, 339] on icon "grid" at bounding box center [670, 329] width 56 height 45
click at [839, 331] on icon "grid" at bounding box center [855, 329] width 56 height 45
click at [795, 396] on button "Corthell, Bryan" at bounding box center [848, 396] width 153 height 9
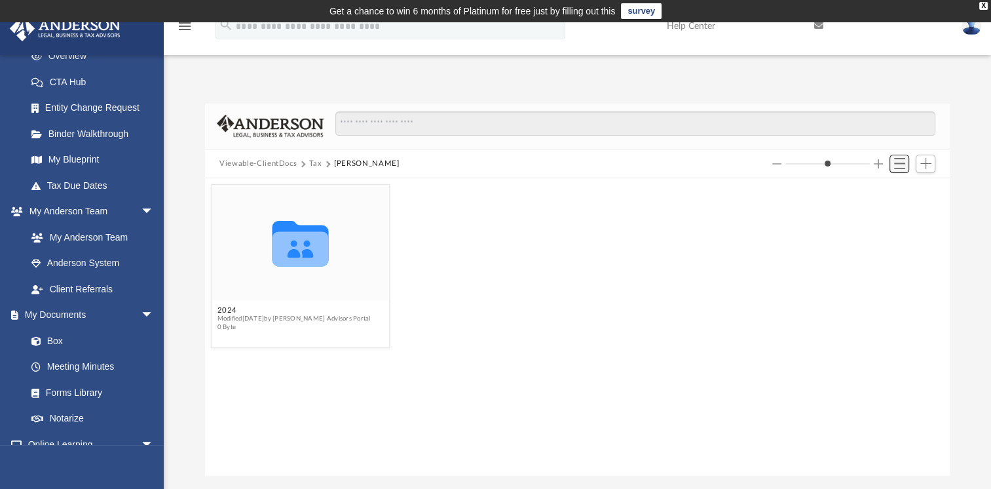
click at [896, 164] on span "Switch to List View" at bounding box center [899, 163] width 11 height 11
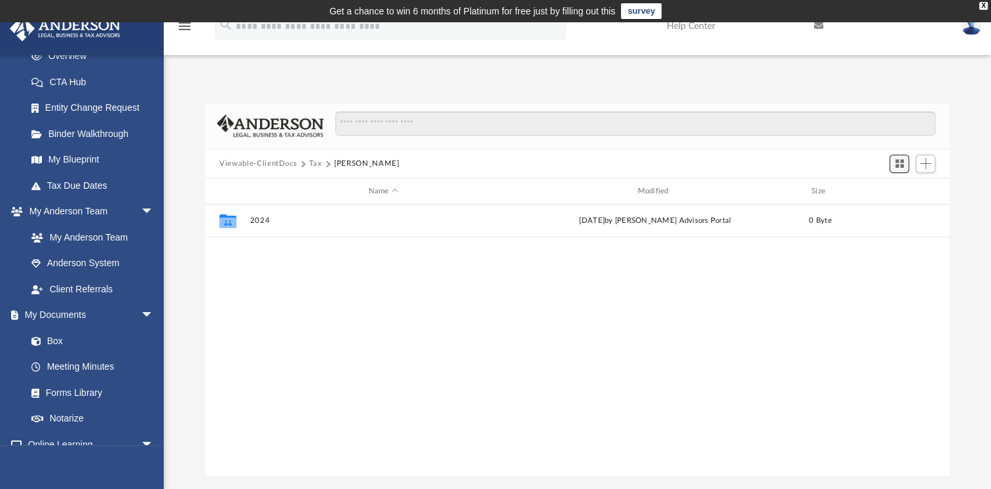
scroll to position [288, 734]
click at [924, 164] on span "Add" at bounding box center [925, 163] width 11 height 11
click at [900, 192] on li "Upload" at bounding box center [907, 190] width 42 height 14
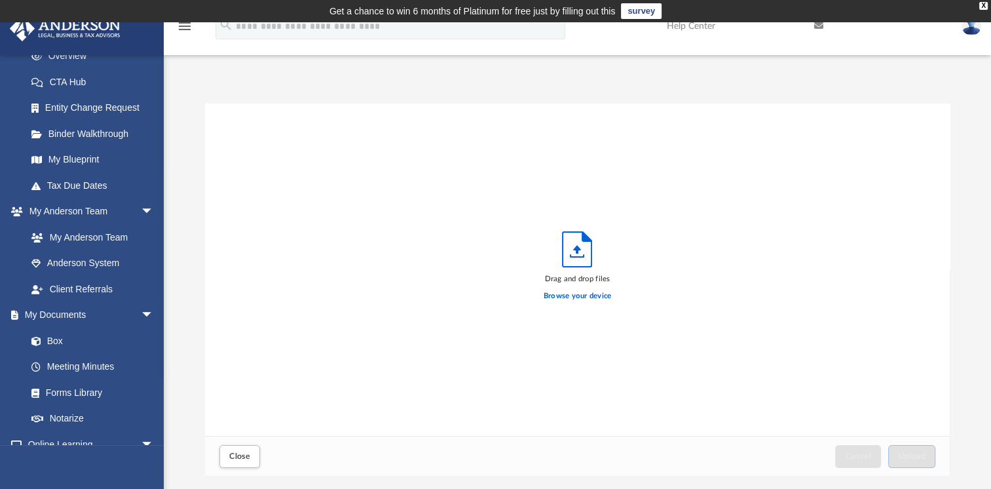
scroll to position [322, 734]
click at [581, 294] on label "Browse your device" at bounding box center [578, 296] width 68 height 12
click at [0, 0] on input "Browse your device" at bounding box center [0, 0] width 0 height 0
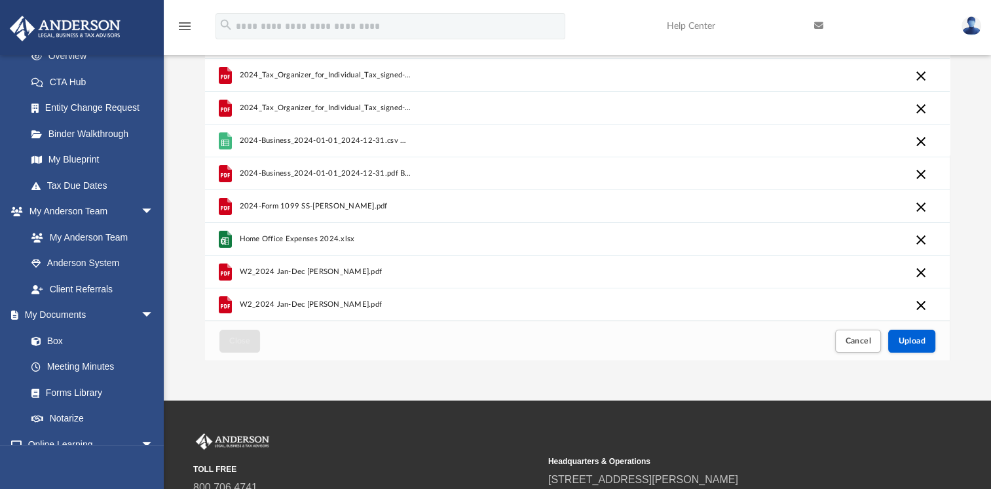
scroll to position [131, 0]
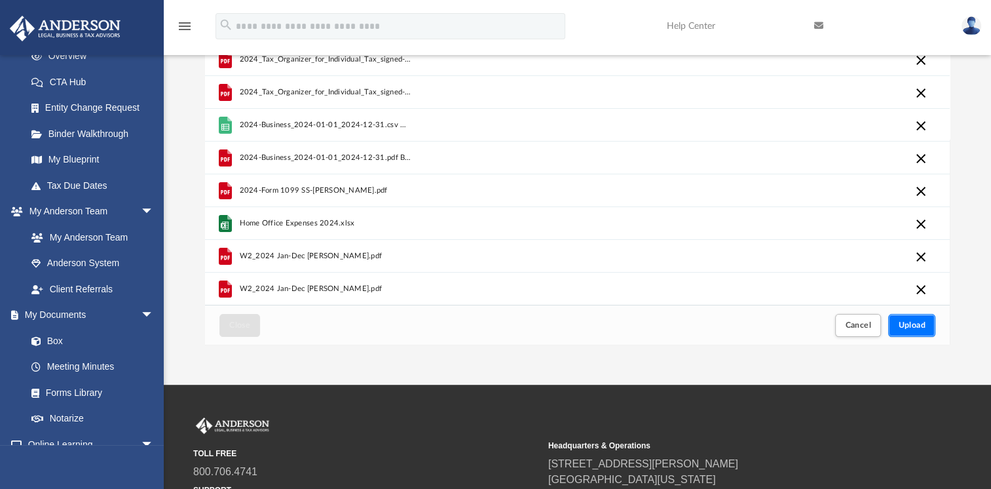
click at [904, 326] on span "Upload" at bounding box center [912, 325] width 28 height 8
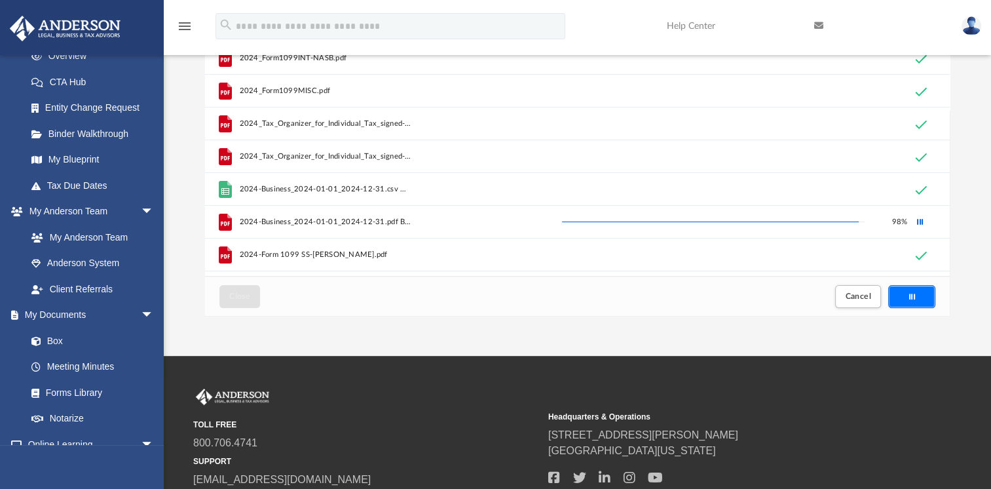
scroll to position [0, 0]
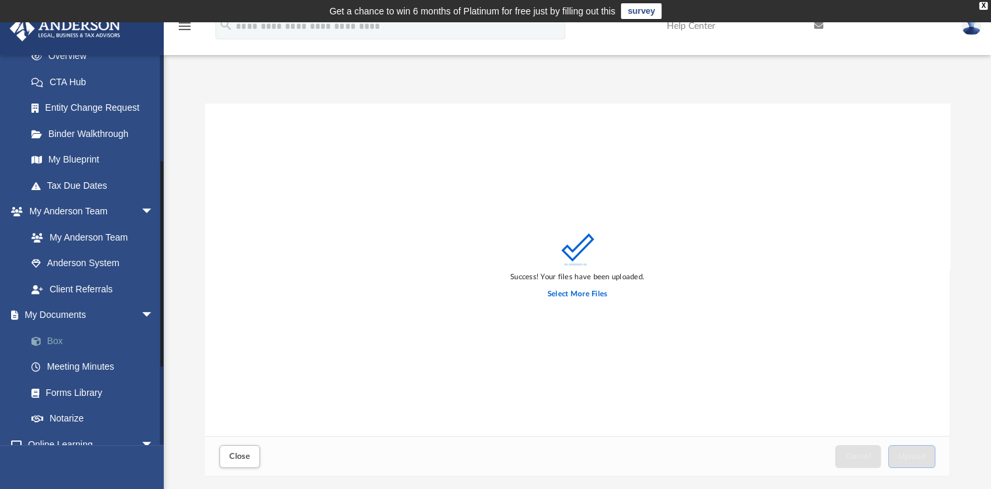
click at [58, 341] on link "Box" at bounding box center [95, 341] width 155 height 26
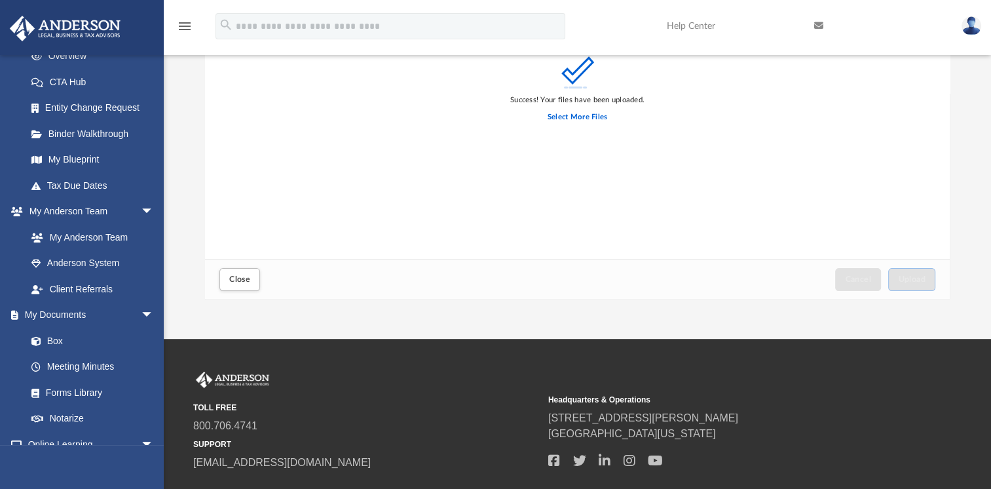
scroll to position [197, 0]
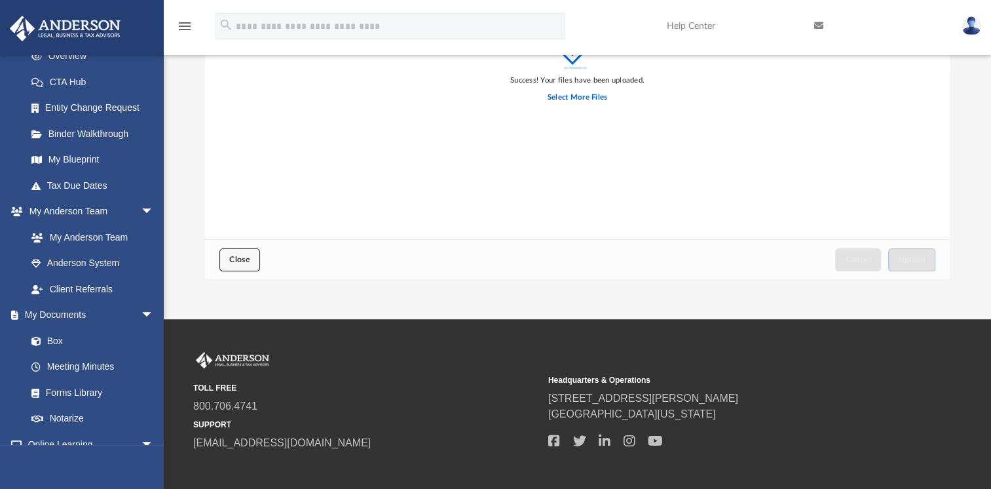
click at [242, 261] on span "Close" at bounding box center [239, 260] width 21 height 8
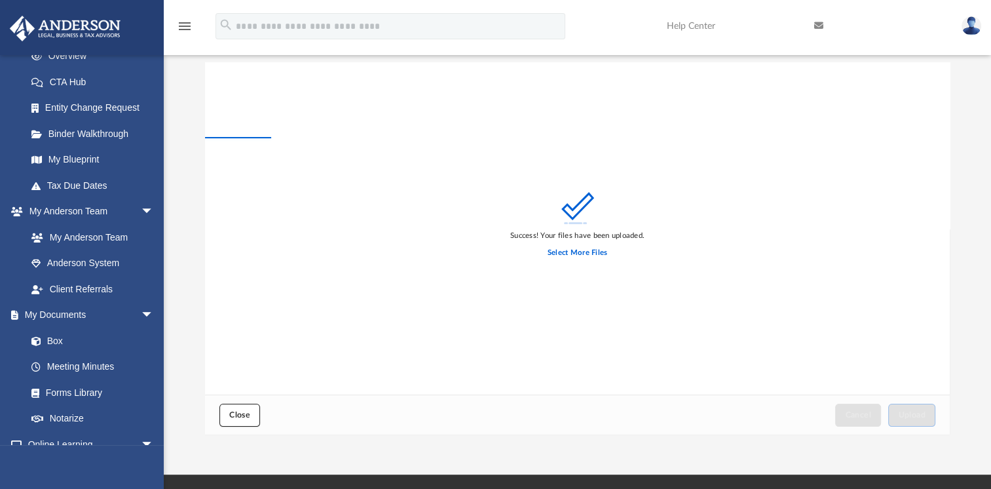
scroll to position [0, 0]
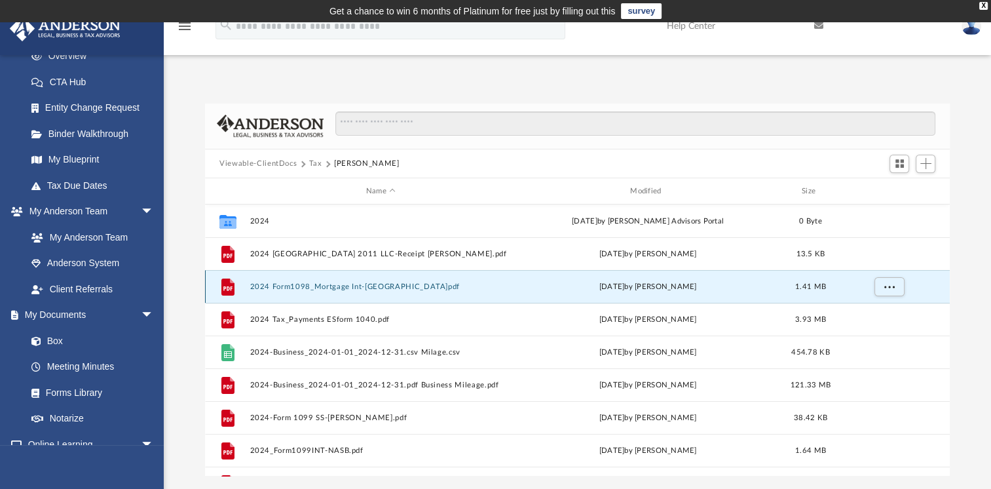
click at [265, 282] on button "2024 Form1098_Mortgage Int-TN.pdf" at bounding box center [380, 286] width 261 height 9
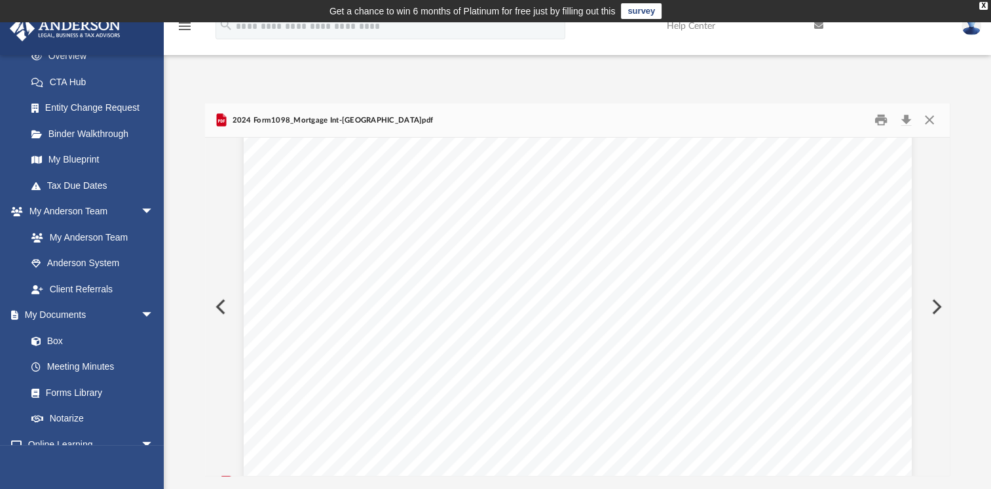
scroll to position [393, 0]
click at [932, 117] on button "Close" at bounding box center [929, 120] width 24 height 20
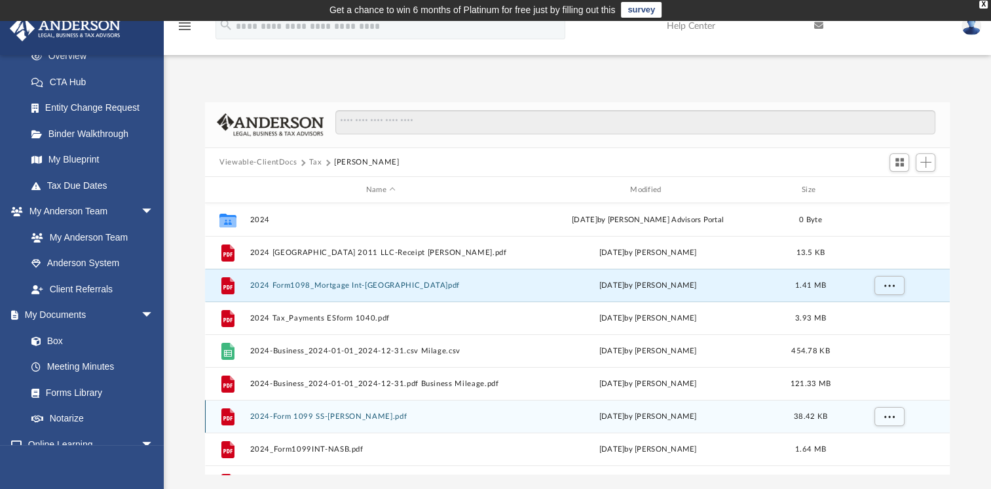
scroll to position [0, 0]
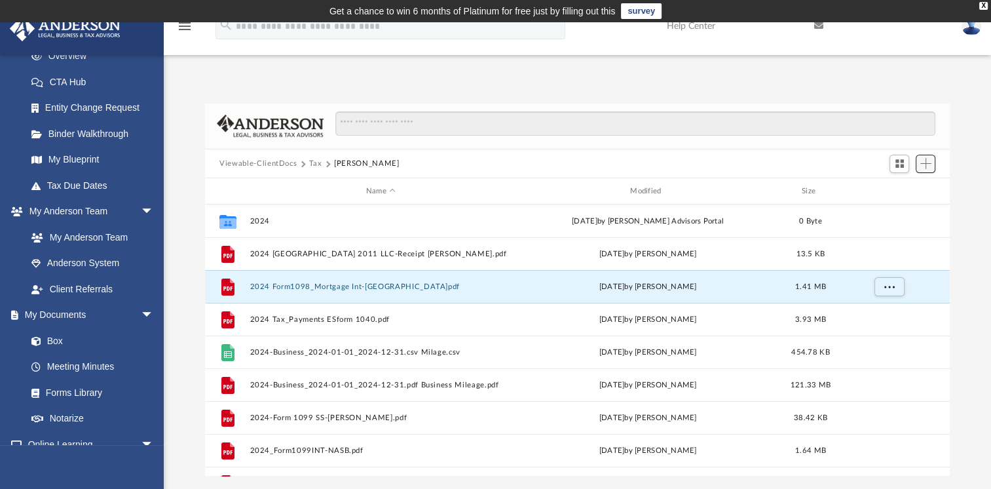
click at [925, 165] on span "Add" at bounding box center [925, 163] width 11 height 11
click at [898, 191] on li "Upload" at bounding box center [907, 190] width 42 height 14
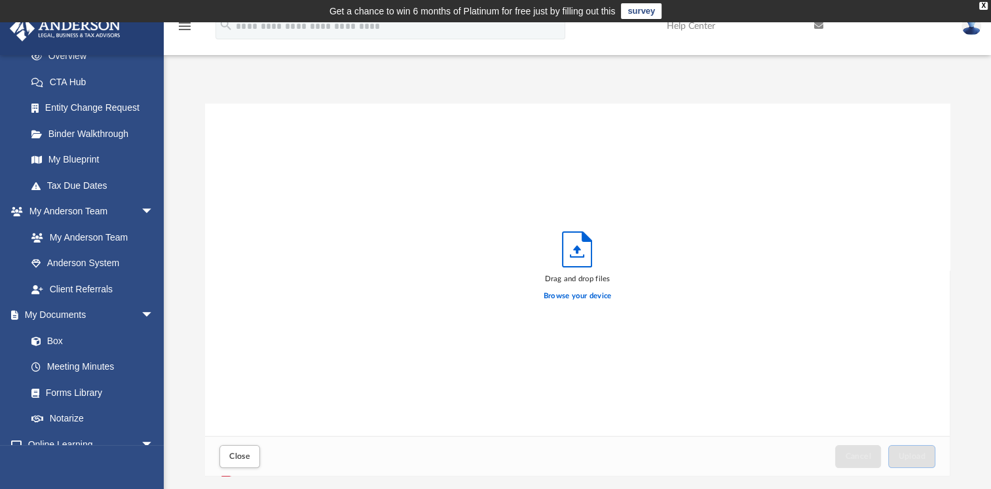
scroll to position [322, 734]
click at [577, 297] on label "Browse your device" at bounding box center [578, 296] width 68 height 12
click at [0, 0] on input "Browse your device" at bounding box center [0, 0] width 0 height 0
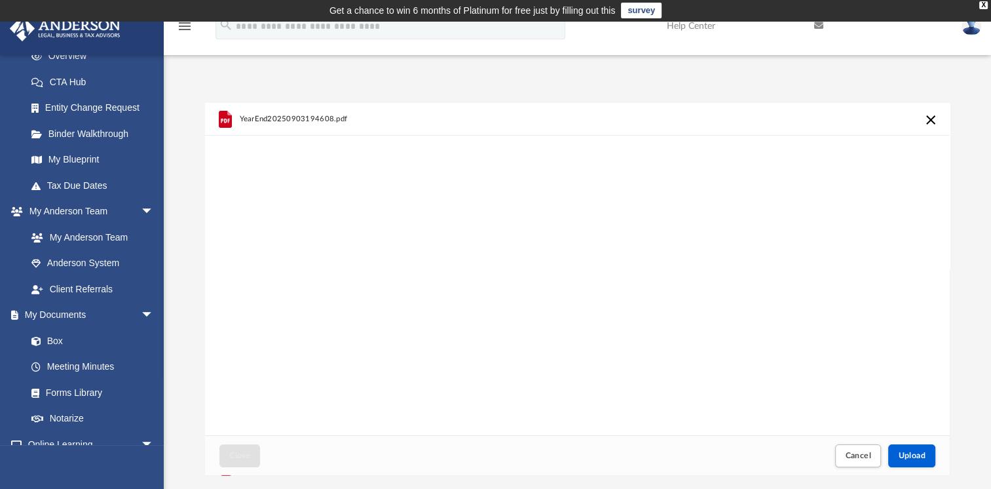
scroll to position [0, 0]
click at [856, 457] on span "Cancel" at bounding box center [858, 456] width 26 height 8
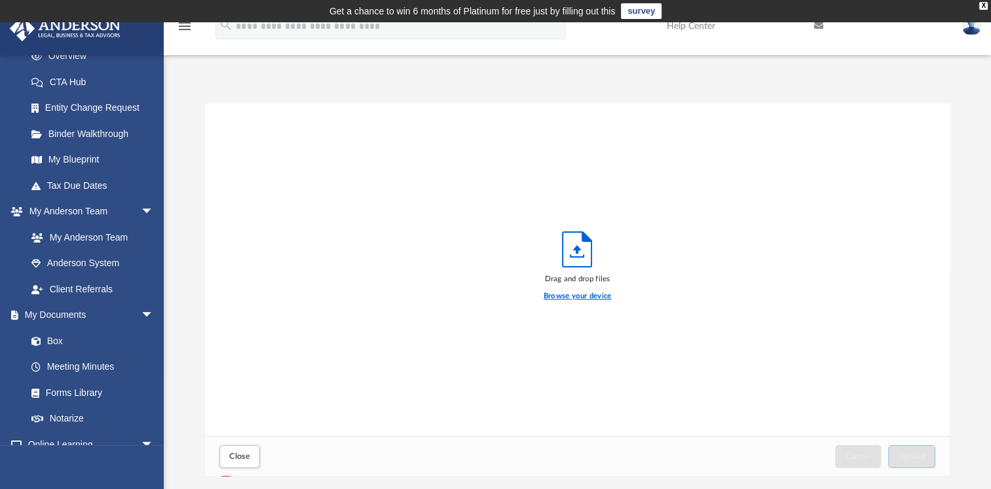
click at [584, 295] on label "Browse your device" at bounding box center [578, 296] width 68 height 12
click at [0, 0] on input "Browse your device" at bounding box center [0, 0] width 0 height 0
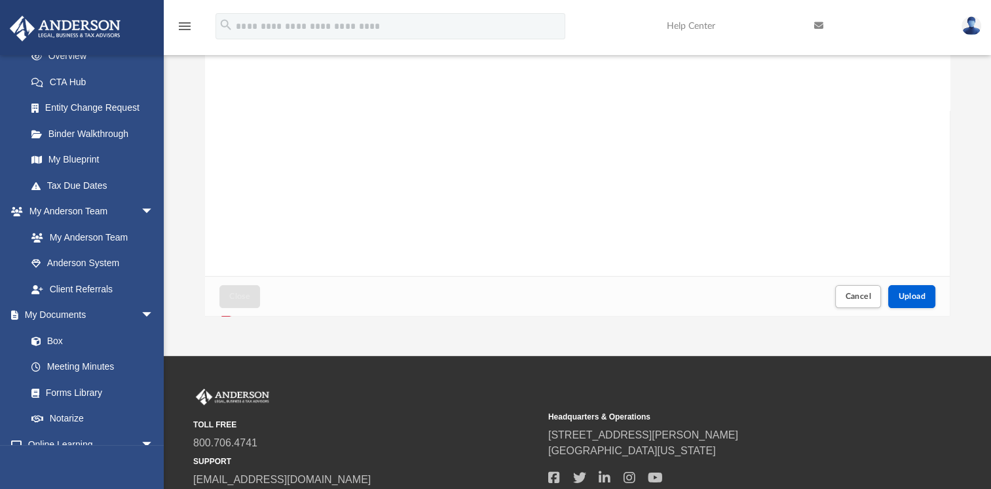
scroll to position [197, 0]
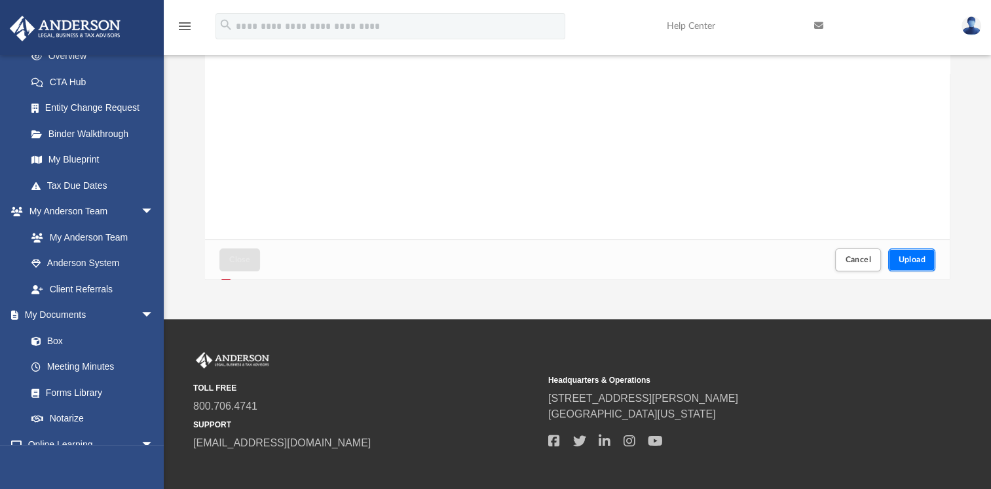
click at [909, 261] on span "Upload" at bounding box center [912, 260] width 28 height 8
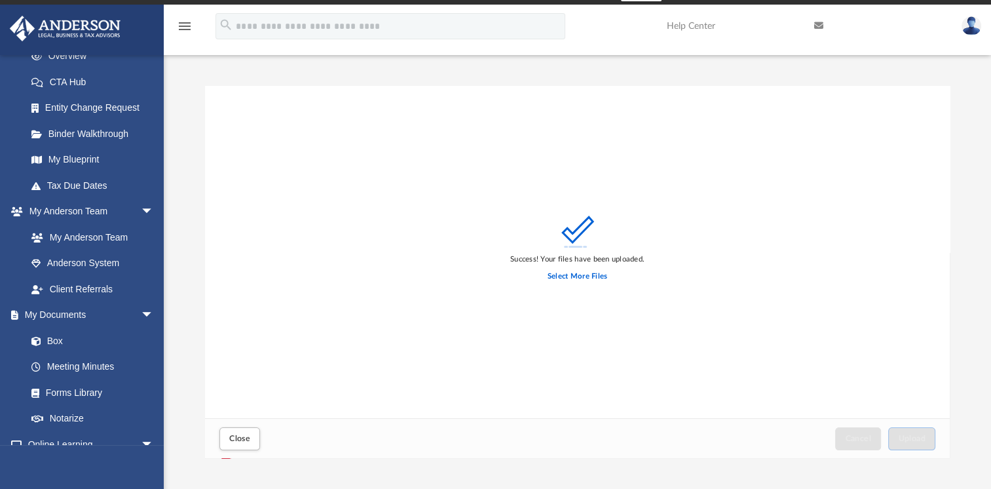
scroll to position [0, 0]
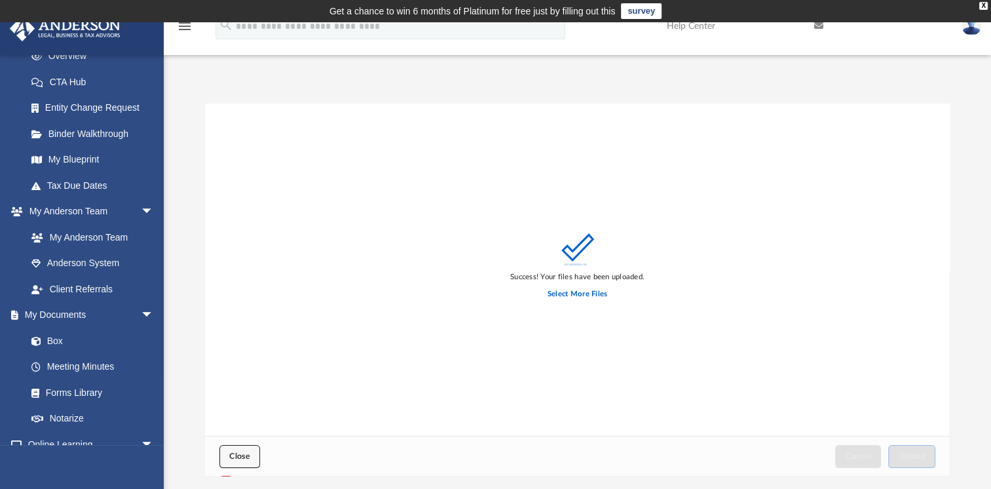
click at [241, 461] on button "Close" at bounding box center [239, 456] width 41 height 23
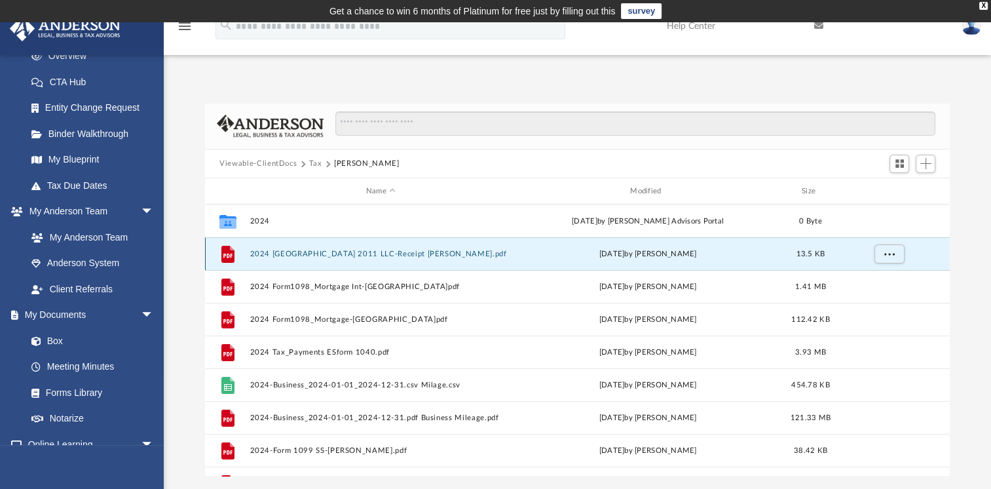
click at [317, 253] on button "2024 Boston 2011 LLC-Receipt Corthell Bryan.pdf" at bounding box center [380, 254] width 261 height 9
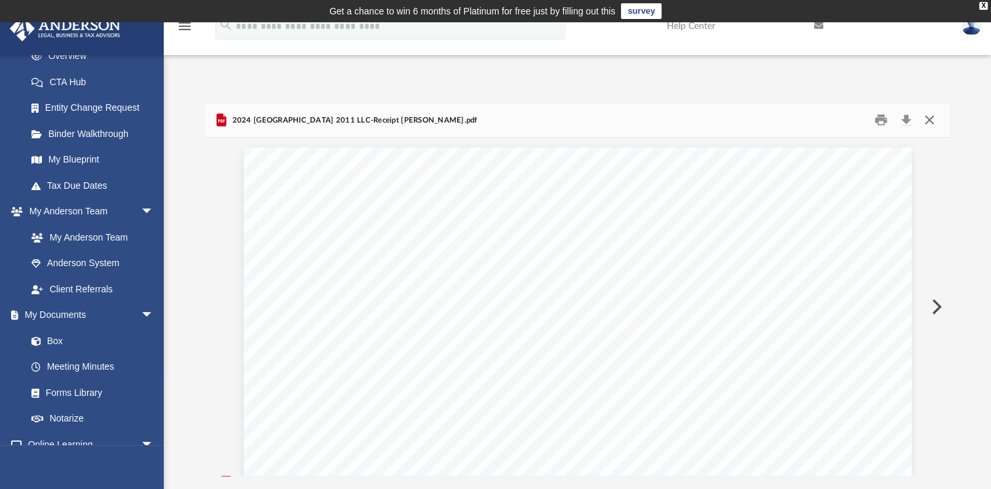
click at [929, 117] on button "Close" at bounding box center [929, 120] width 24 height 20
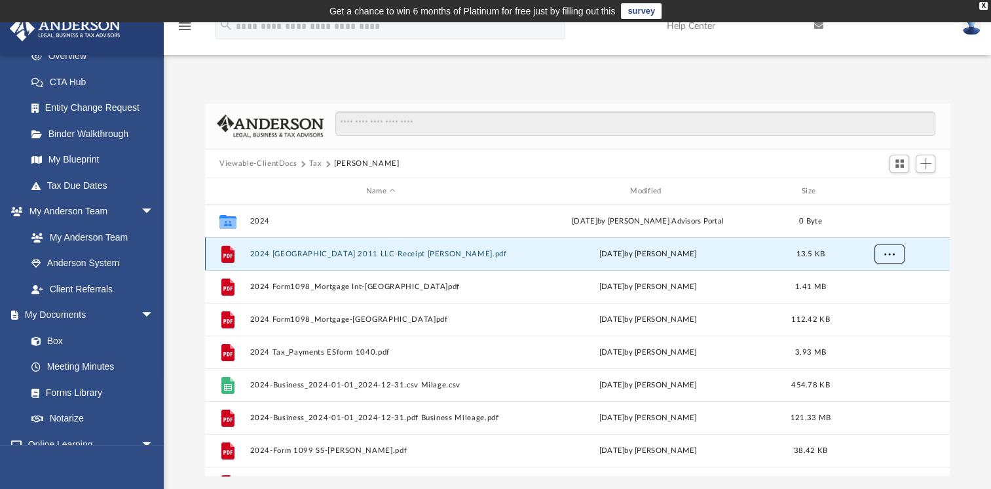
click at [885, 249] on button "More options" at bounding box center [890, 254] width 30 height 20
drag, startPoint x: 789, startPoint y: 253, endPoint x: 708, endPoint y: 254, distance: 80.6
click at [706, 254] on div "today by Bryan Corthell" at bounding box center [648, 254] width 261 height 12
click at [370, 254] on button "2024 Boston 2011 LLC-Receipt Corthell Bryan.pdf" at bounding box center [380, 254] width 261 height 9
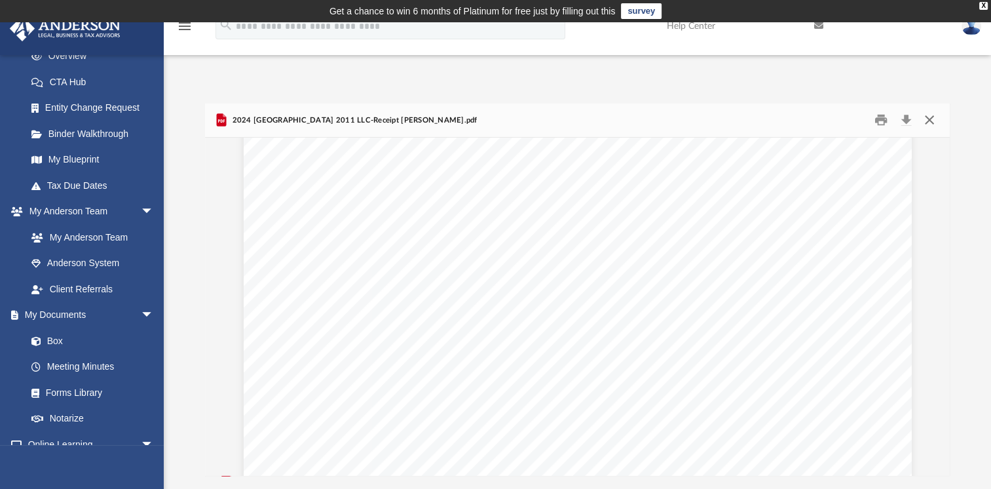
click at [926, 119] on button "Close" at bounding box center [929, 120] width 24 height 20
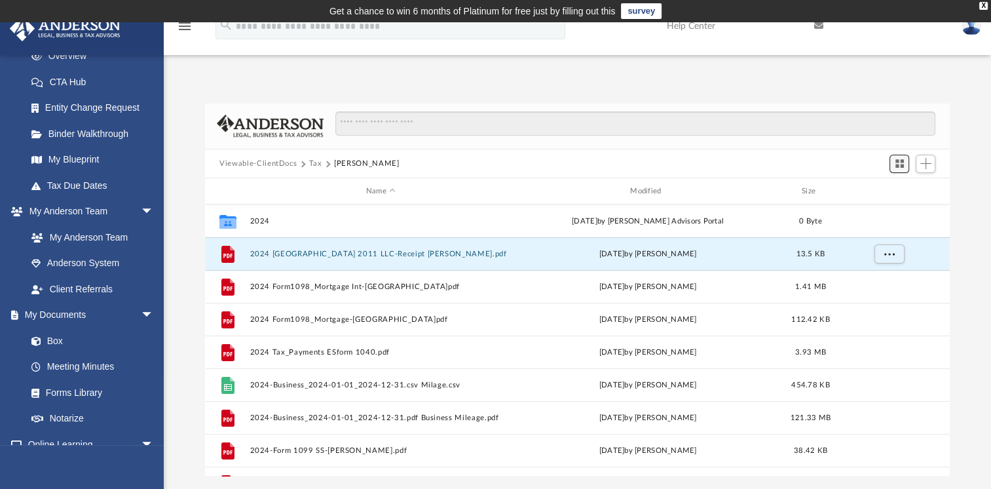
click at [894, 166] on span "Switch to Grid View" at bounding box center [899, 163] width 11 height 11
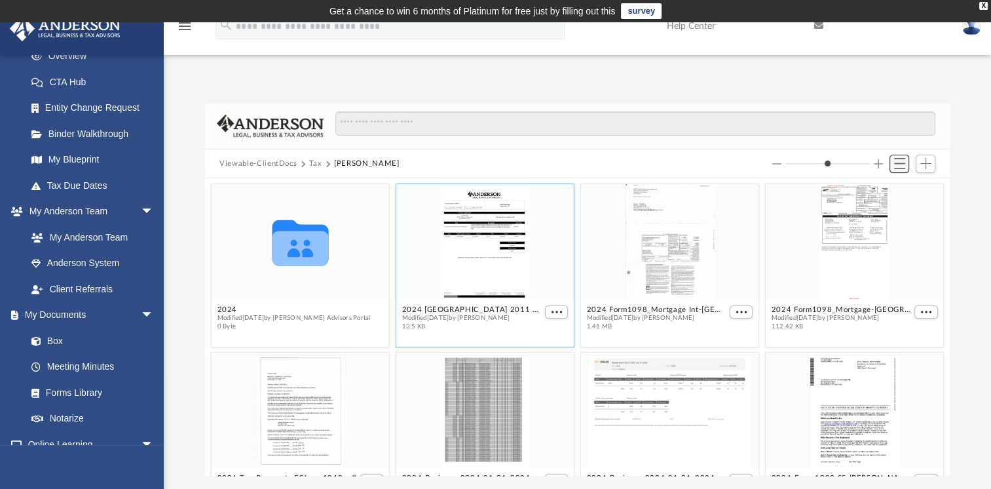
scroll to position [288, 734]
click at [552, 309] on span "More options" at bounding box center [557, 312] width 10 height 7
click at [535, 259] on div "grid" at bounding box center [485, 241] width 178 height 115
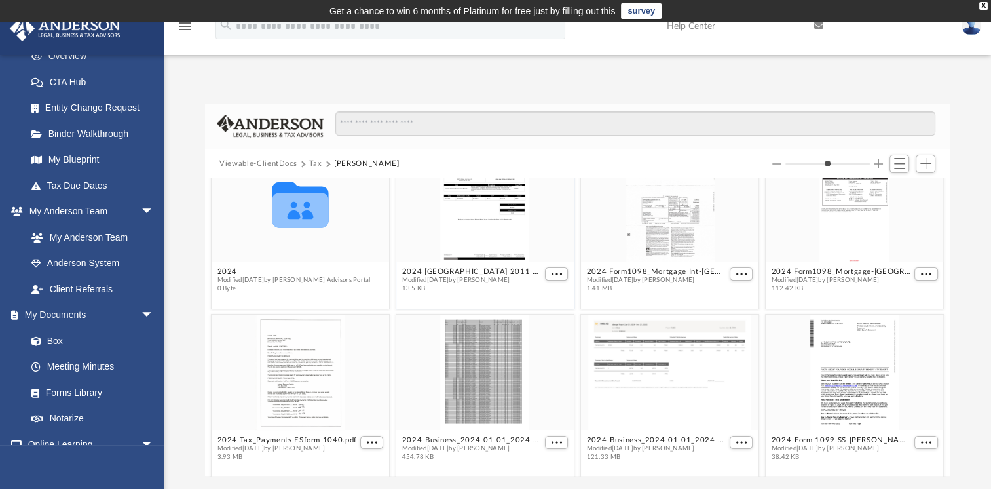
scroll to position [0, 0]
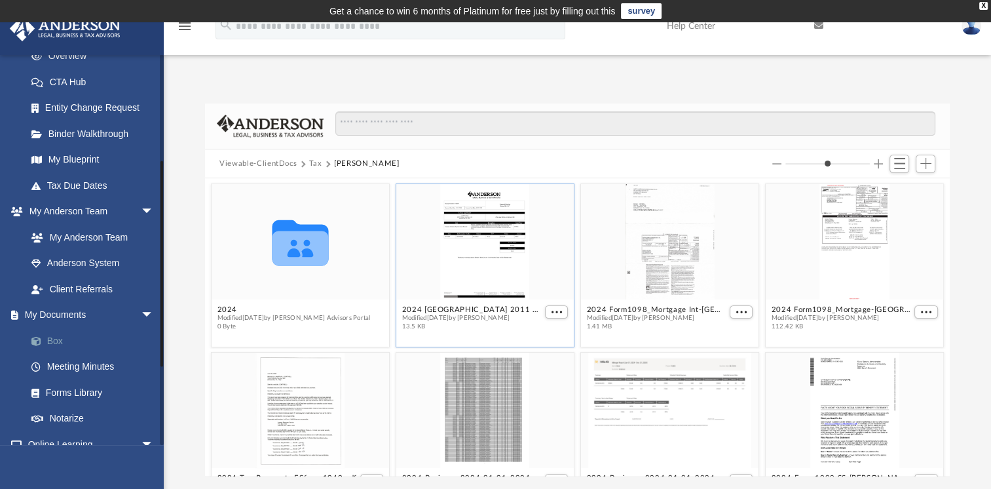
click at [58, 339] on link "Box" at bounding box center [95, 341] width 155 height 26
click at [317, 163] on button "Tax" at bounding box center [315, 164] width 13 height 12
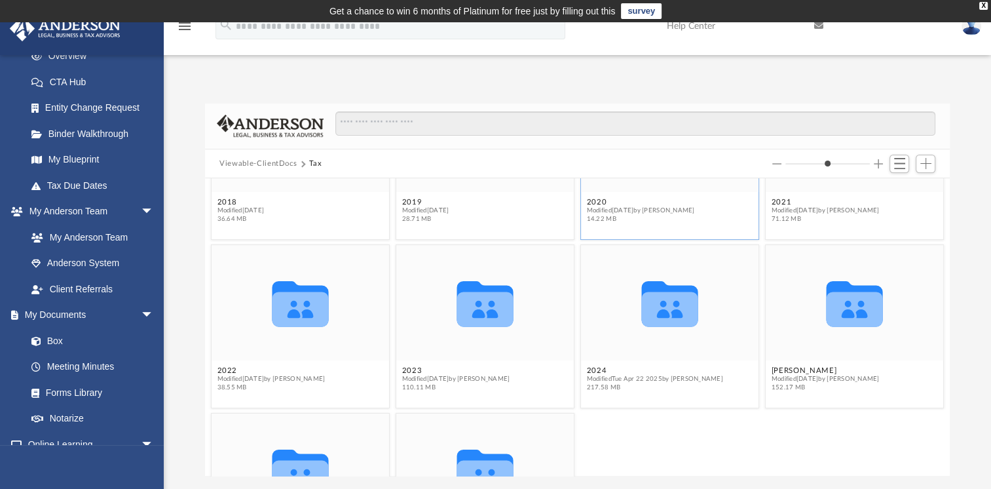
scroll to position [131, 0]
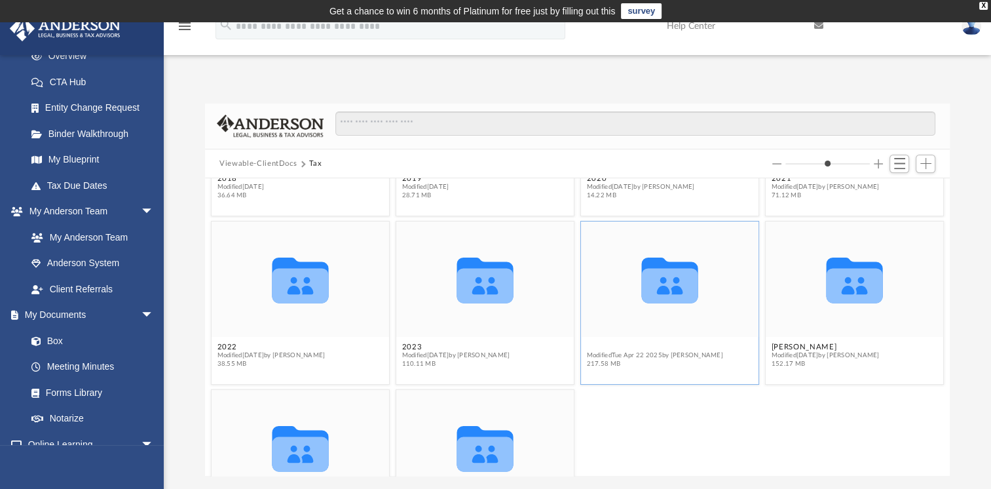
click at [594, 346] on button "2024" at bounding box center [655, 347] width 136 height 9
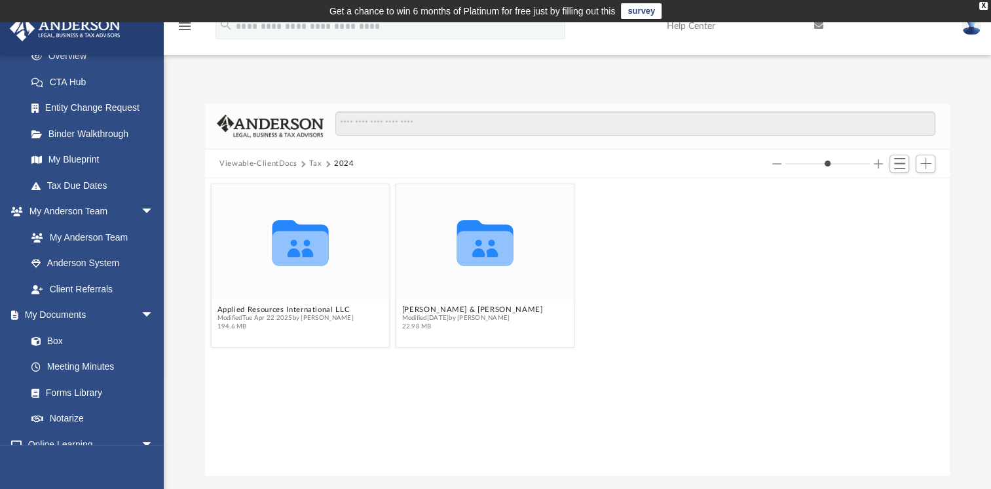
scroll to position [0, 0]
click at [304, 305] on button "Applied Resources International LLC" at bounding box center [286, 309] width 136 height 9
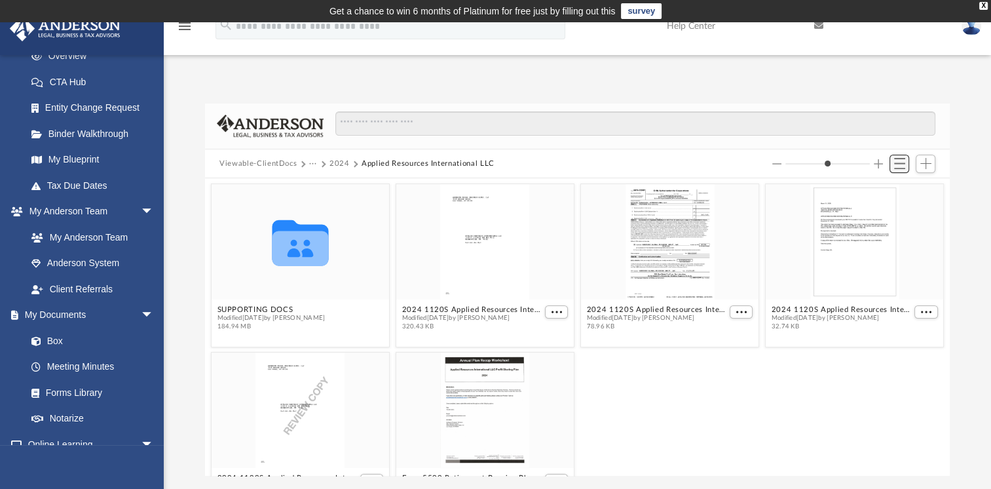
click at [894, 164] on span "Switch to List View" at bounding box center [899, 163] width 11 height 11
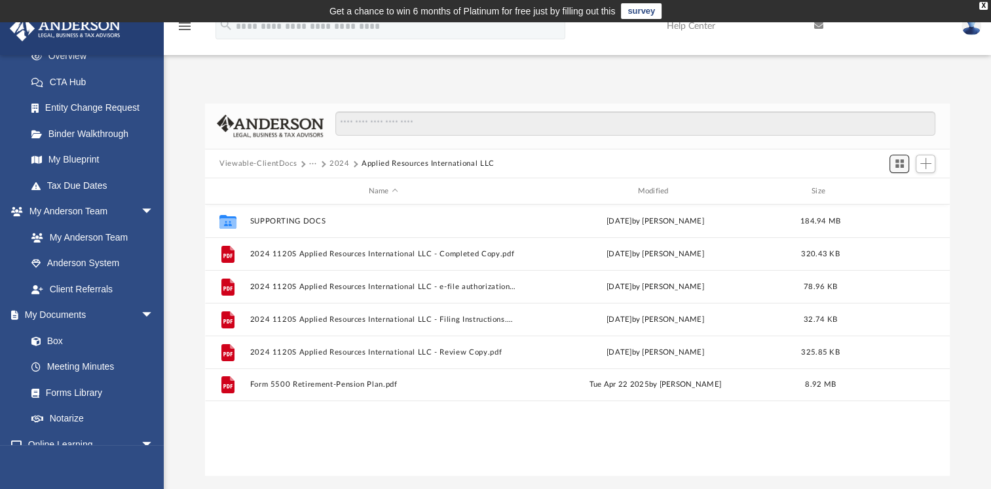
scroll to position [288, 734]
click at [337, 161] on button "2024" at bounding box center [340, 164] width 20 height 12
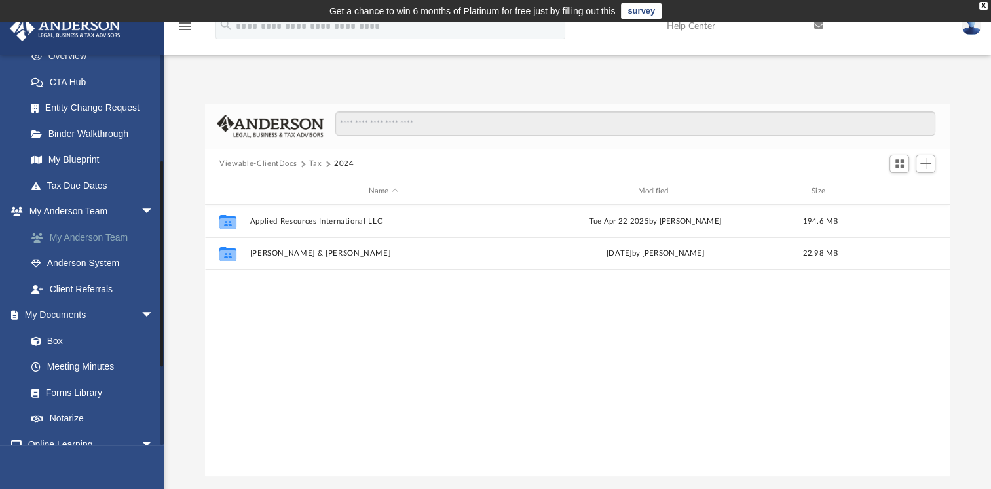
click at [81, 233] on link "My Anderson Team" at bounding box center [95, 237] width 155 height 26
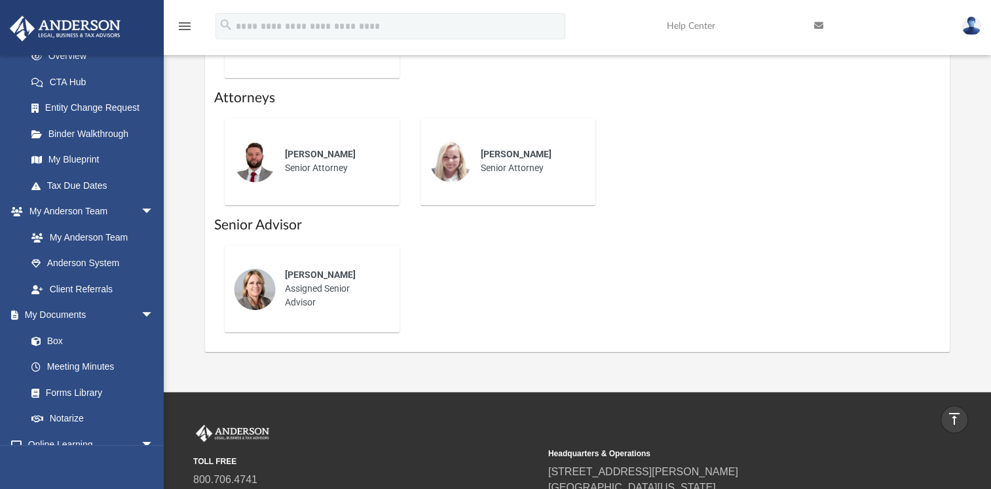
scroll to position [721, 0]
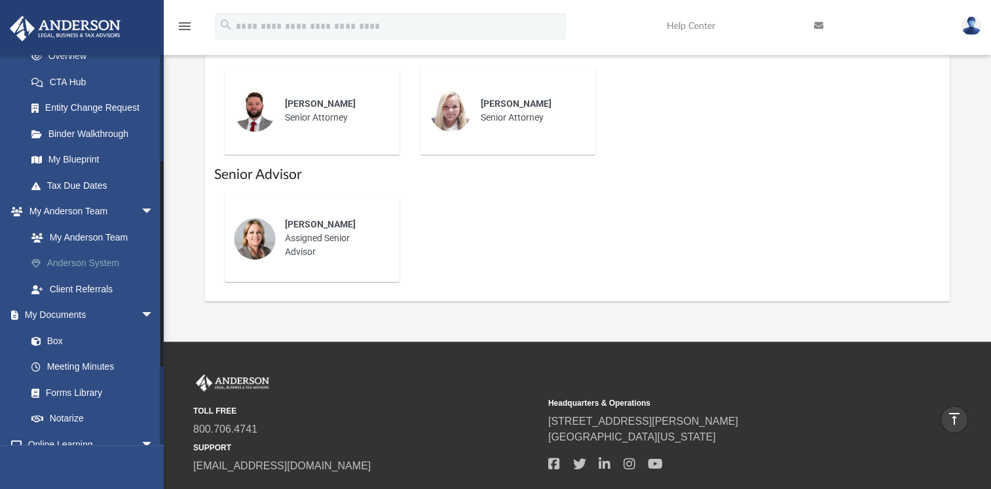
click at [76, 265] on link "Anderson System" at bounding box center [95, 263] width 155 height 26
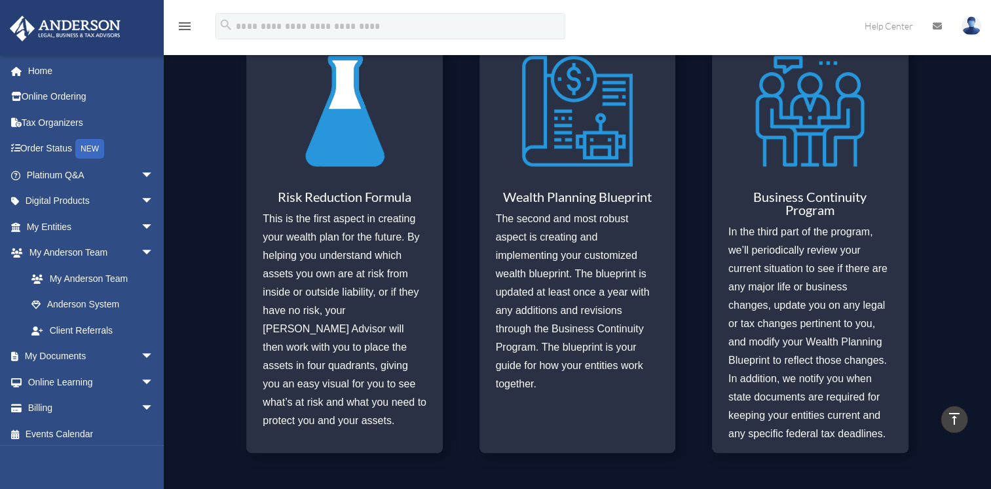
scroll to position [594, 0]
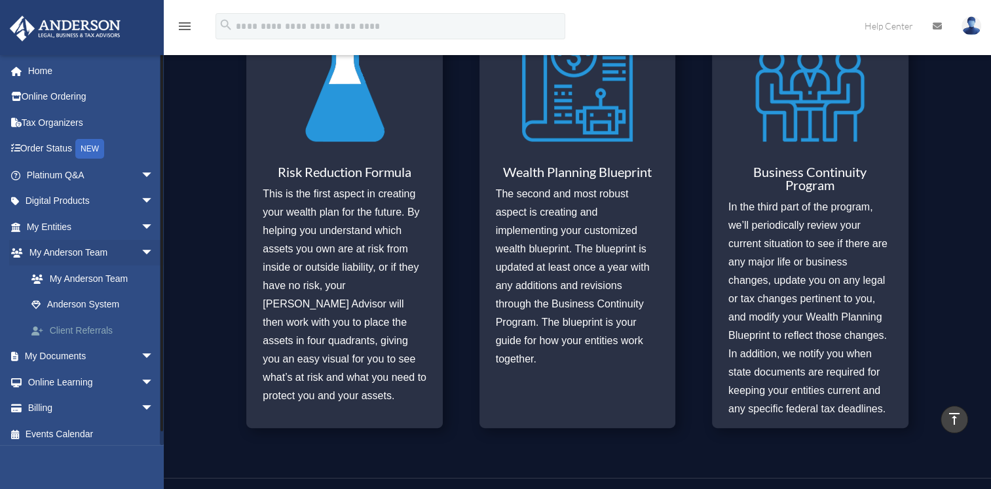
click at [81, 325] on link "Client Referrals" at bounding box center [95, 330] width 155 height 26
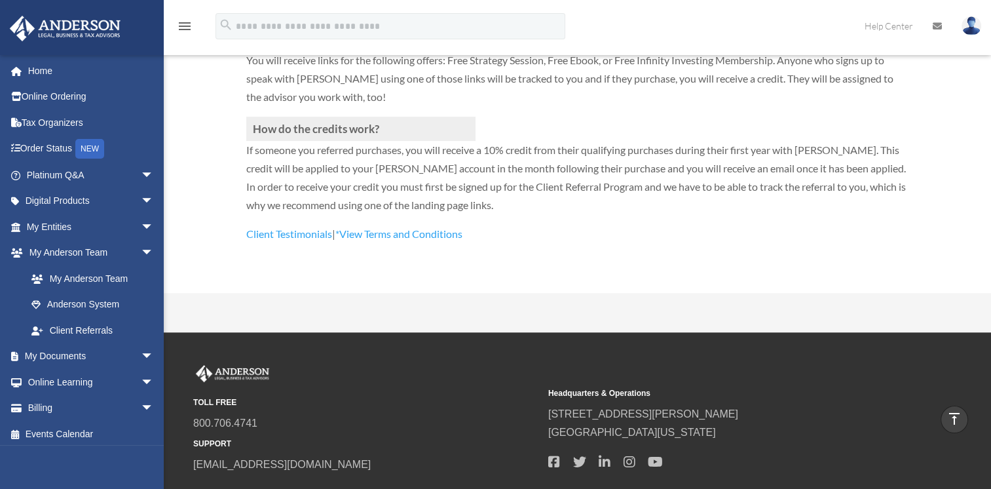
scroll to position [466, 0]
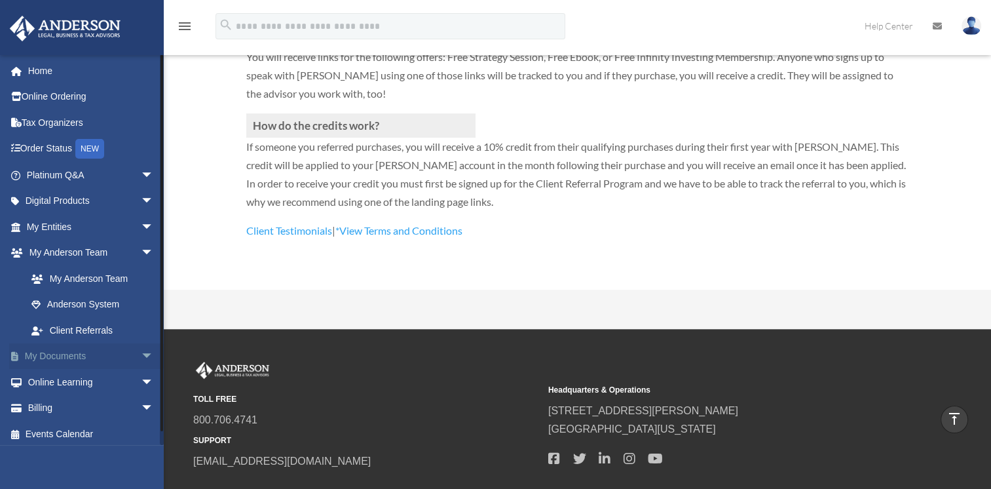
click at [141, 355] on span "arrow_drop_down" at bounding box center [154, 356] width 26 height 27
click at [58, 381] on link "Box" at bounding box center [95, 382] width 155 height 26
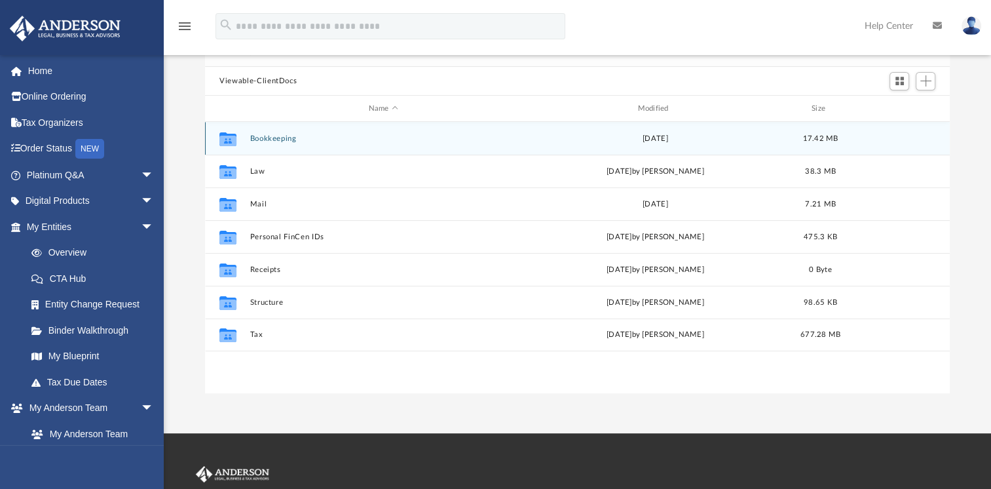
scroll to position [131, 0]
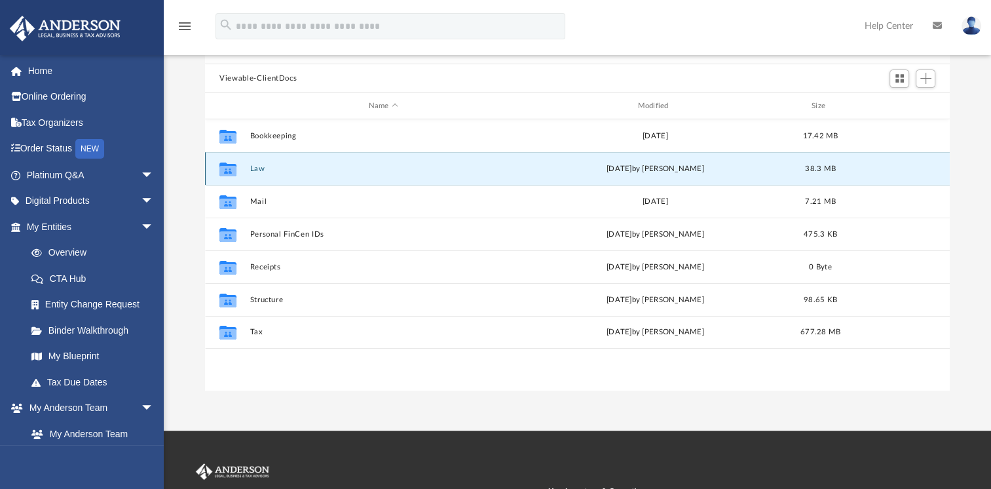
click at [258, 166] on button "Law" at bounding box center [383, 168] width 267 height 9
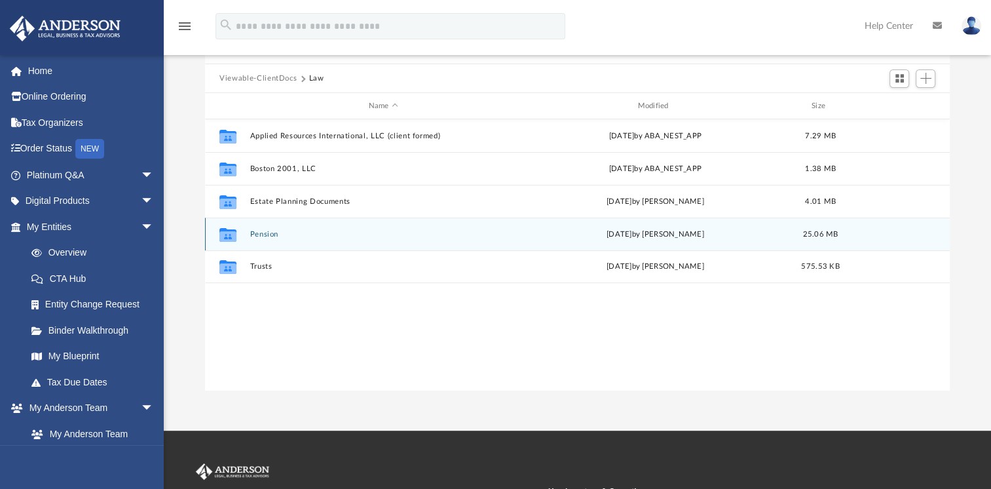
click at [257, 231] on button "Pension" at bounding box center [383, 234] width 267 height 9
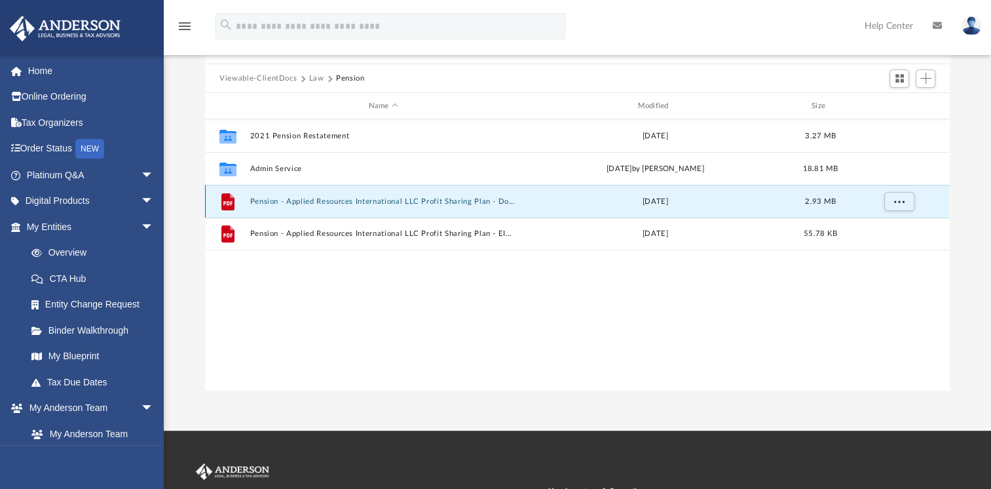
click at [435, 198] on button "Pension - Applied Resources International LLC Profit Sharing Plan - Docusign.pdf" at bounding box center [383, 201] width 267 height 9
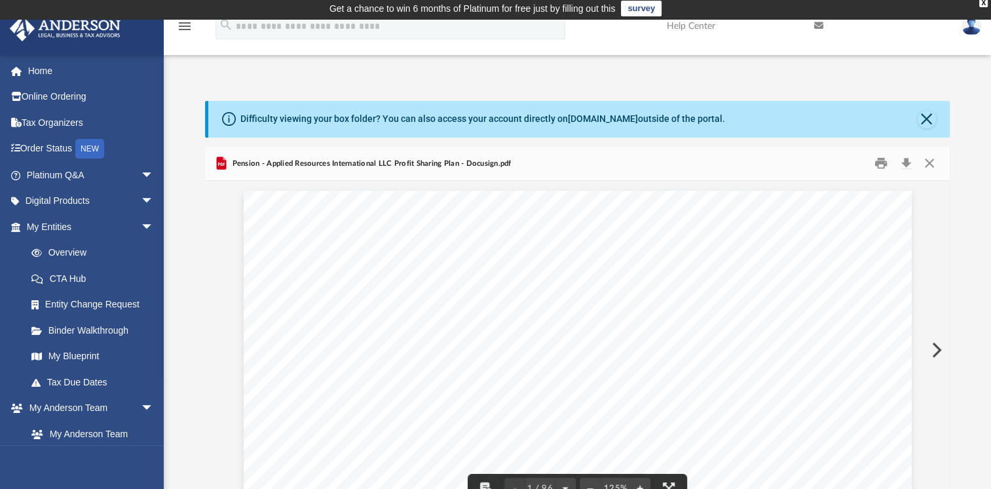
scroll to position [0, 0]
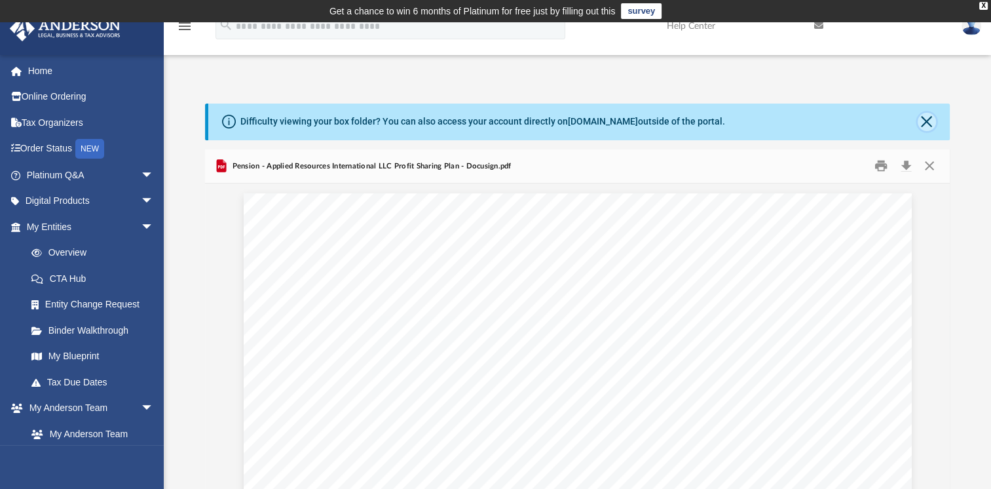
click at [920, 120] on button "Close" at bounding box center [927, 122] width 18 height 18
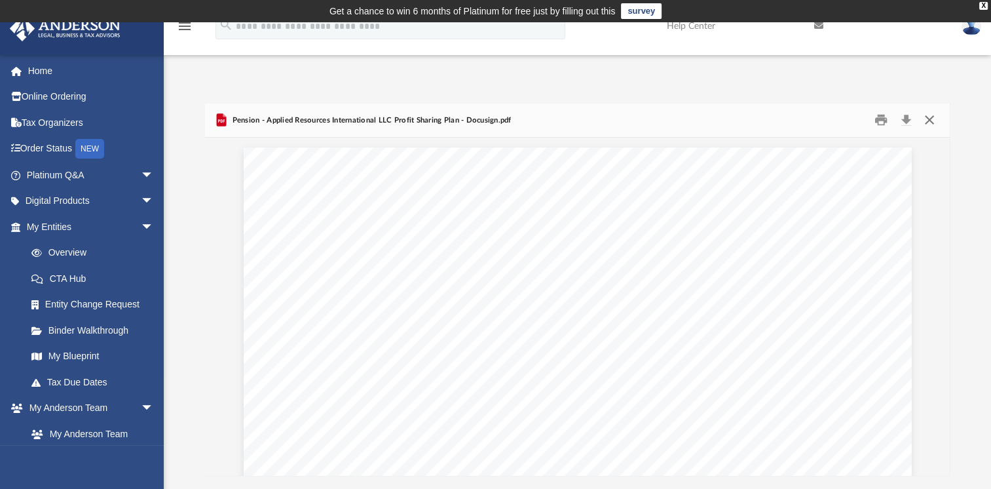
click at [929, 119] on button "Close" at bounding box center [929, 120] width 24 height 20
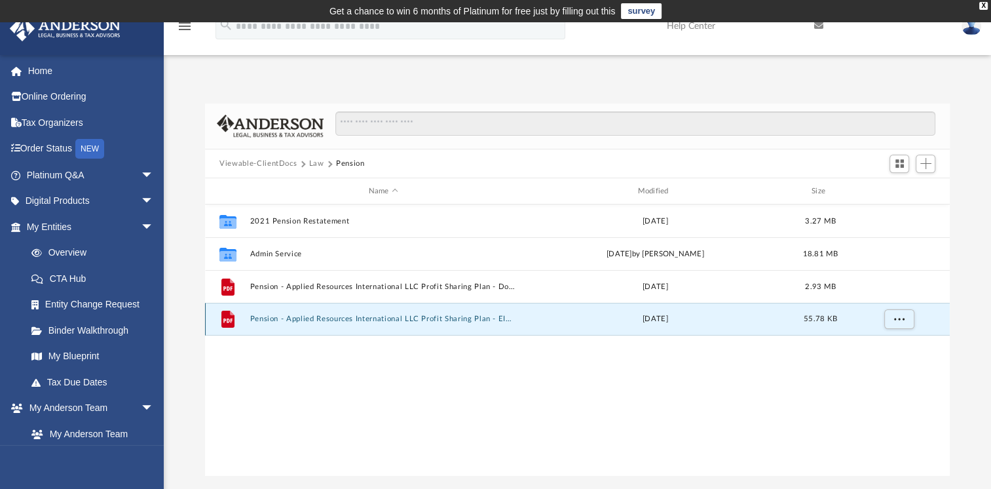
click at [346, 318] on button "Pension - Applied Resources International LLC Profit Sharing Plan - EIN.pdf" at bounding box center [383, 318] width 267 height 9
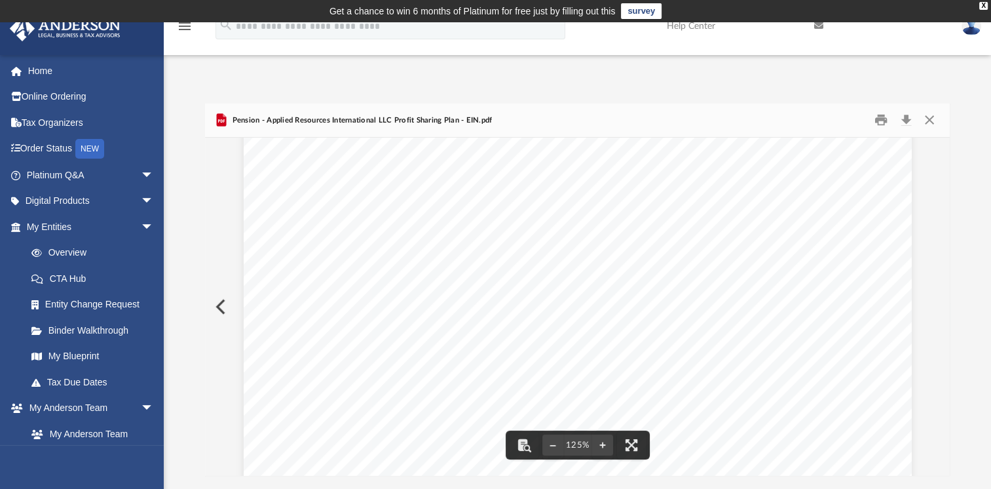
scroll to position [328, 0]
click at [930, 122] on button "Close" at bounding box center [929, 120] width 24 height 20
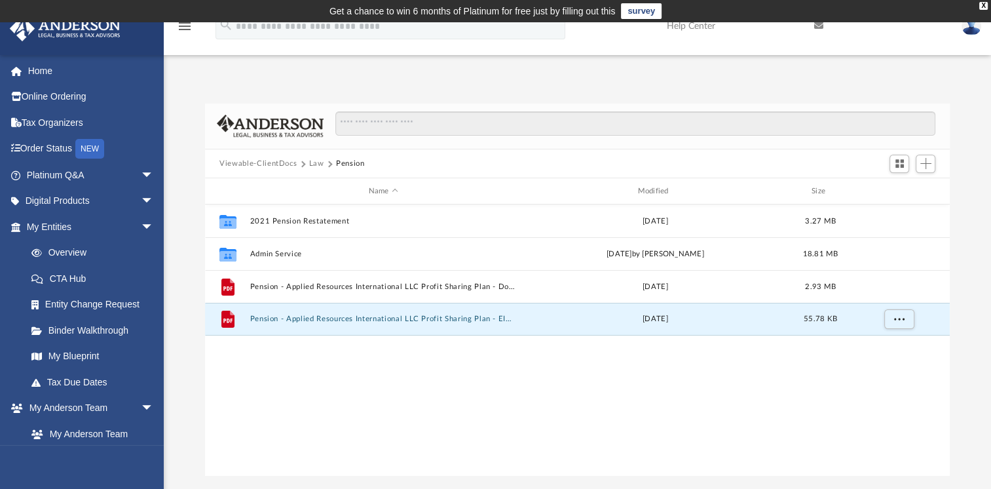
click at [315, 163] on button "Law" at bounding box center [316, 164] width 15 height 12
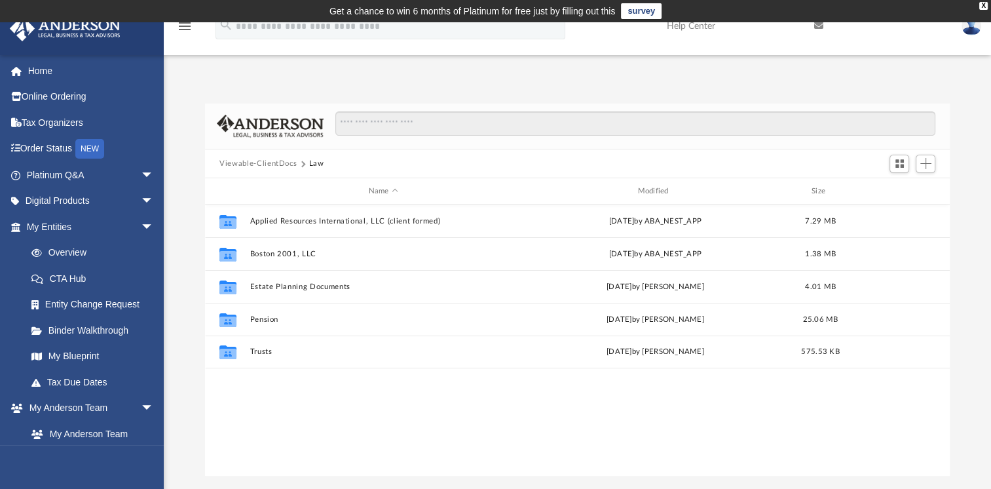
click at [270, 161] on button "Viewable-ClientDocs" at bounding box center [257, 164] width 77 height 12
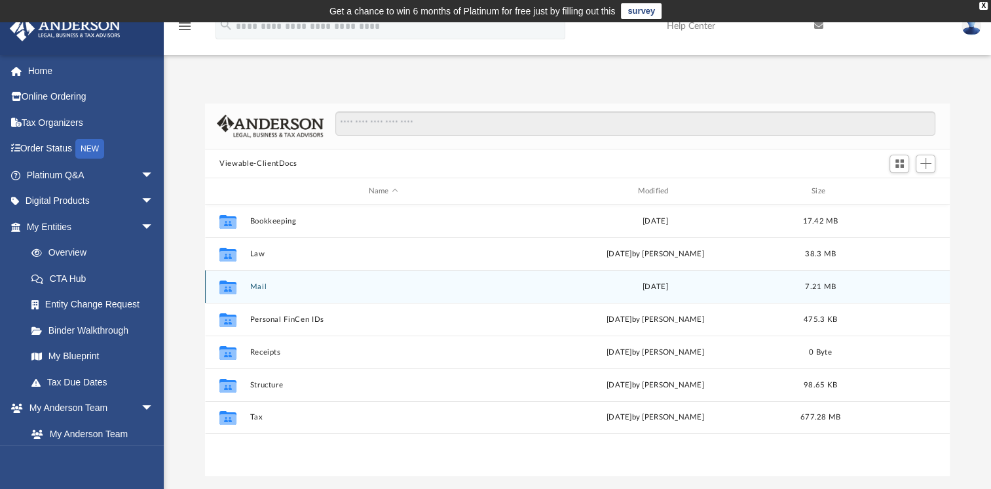
click at [259, 286] on button "Mail" at bounding box center [383, 286] width 267 height 9
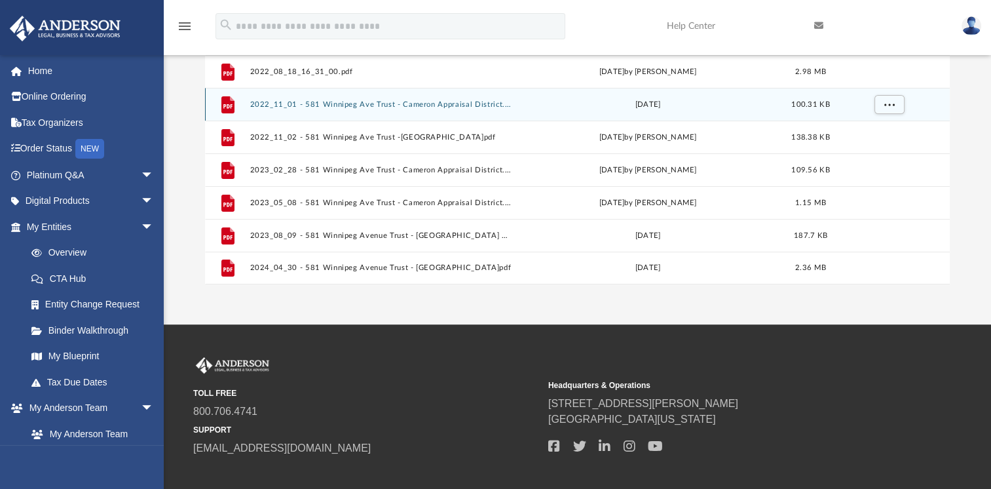
scroll to position [197, 0]
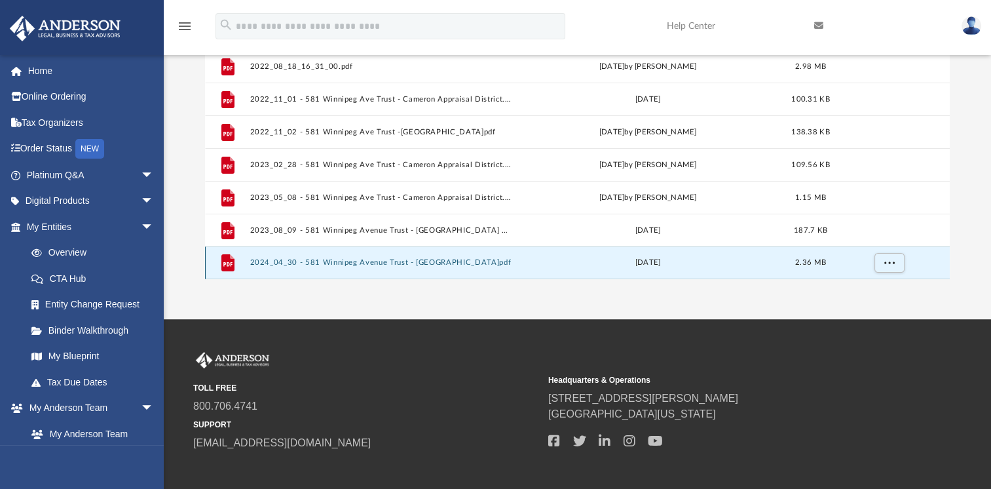
click at [350, 259] on button "2024_04_30 - 581 Winnipeg Avenue Trust - Cameron Appraisal District.pdf" at bounding box center [380, 262] width 261 height 9
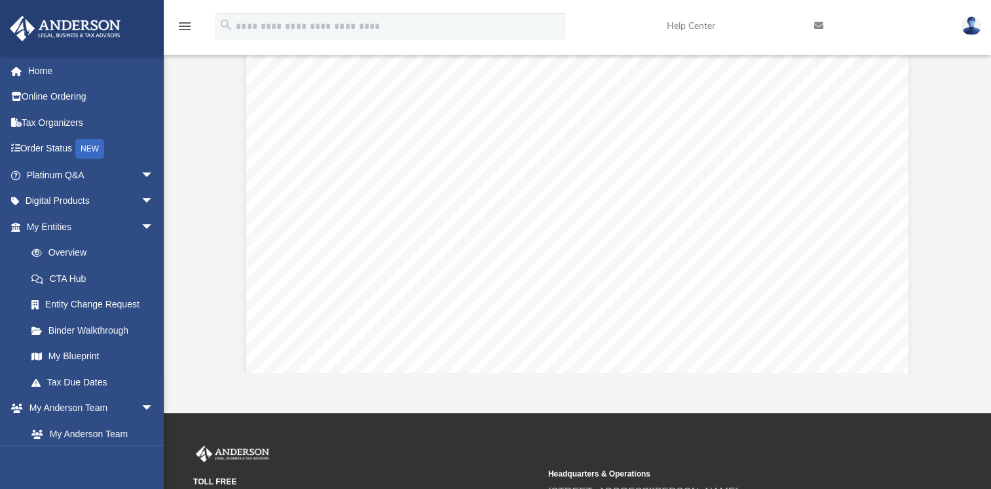
scroll to position [0, 0]
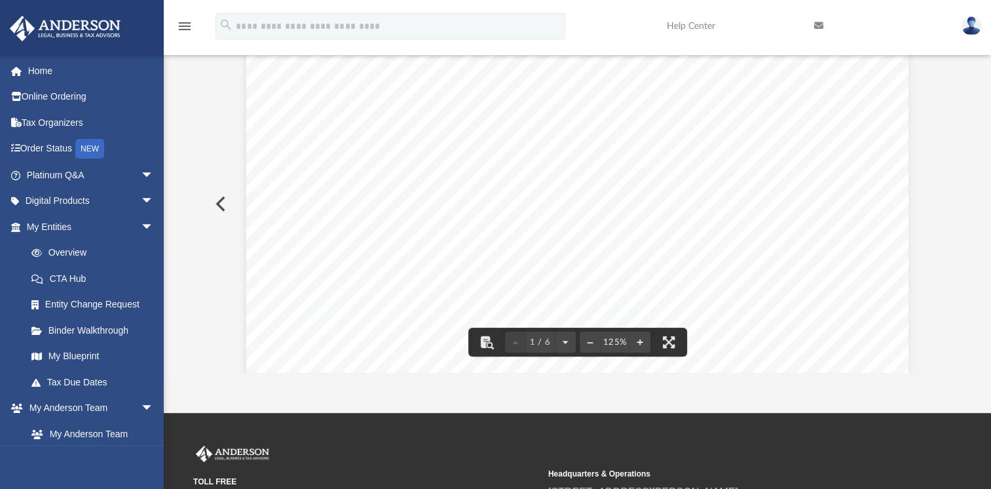
click at [574, 242] on div "Page 1" at bounding box center [577, 476] width 662 height 862
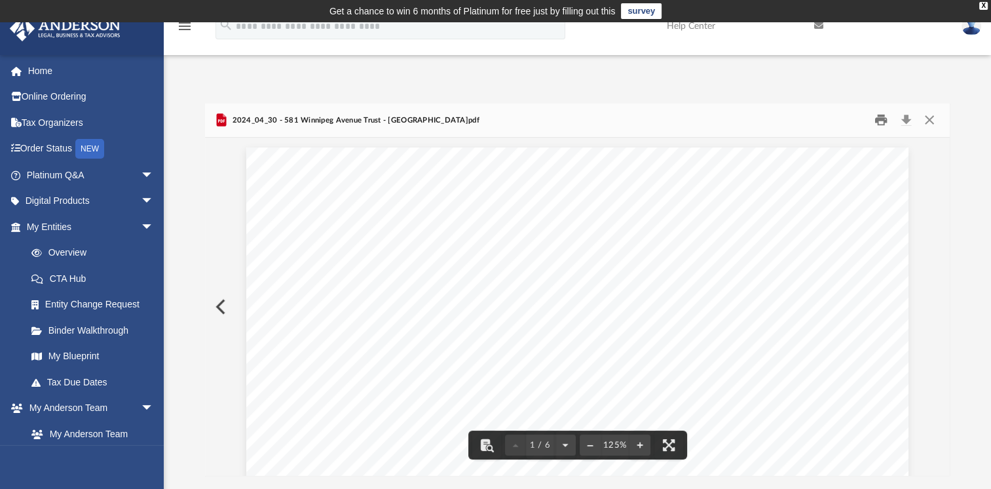
click at [879, 121] on button "Print" at bounding box center [881, 120] width 26 height 20
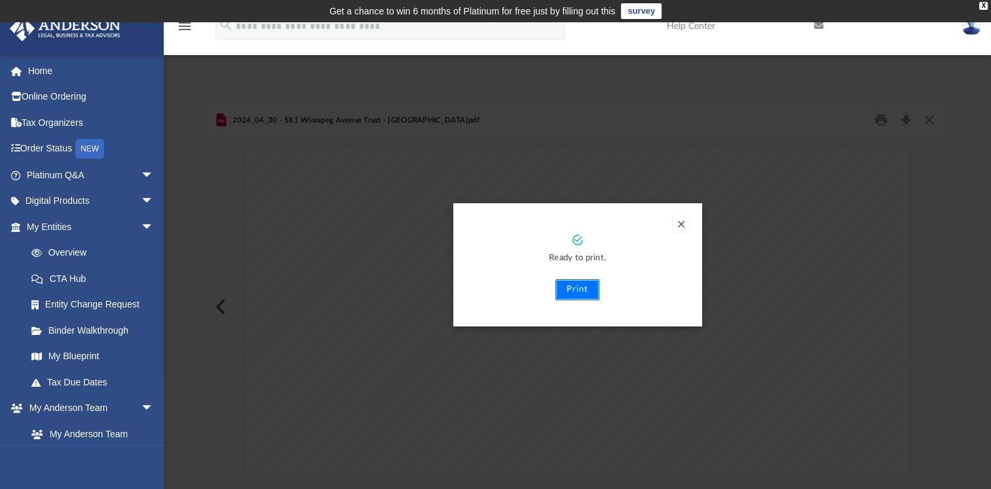
click at [580, 289] on button "Print" at bounding box center [578, 289] width 44 height 21
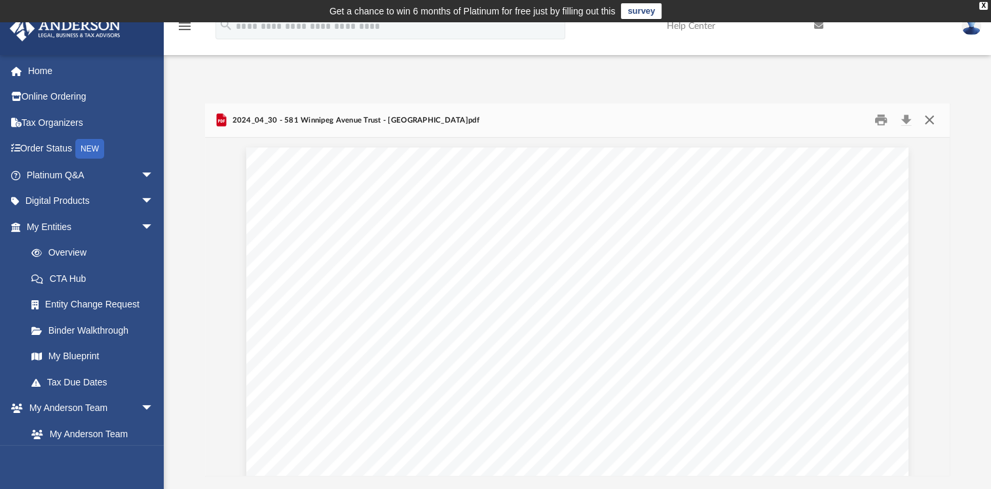
click at [927, 119] on button "Close" at bounding box center [929, 120] width 24 height 20
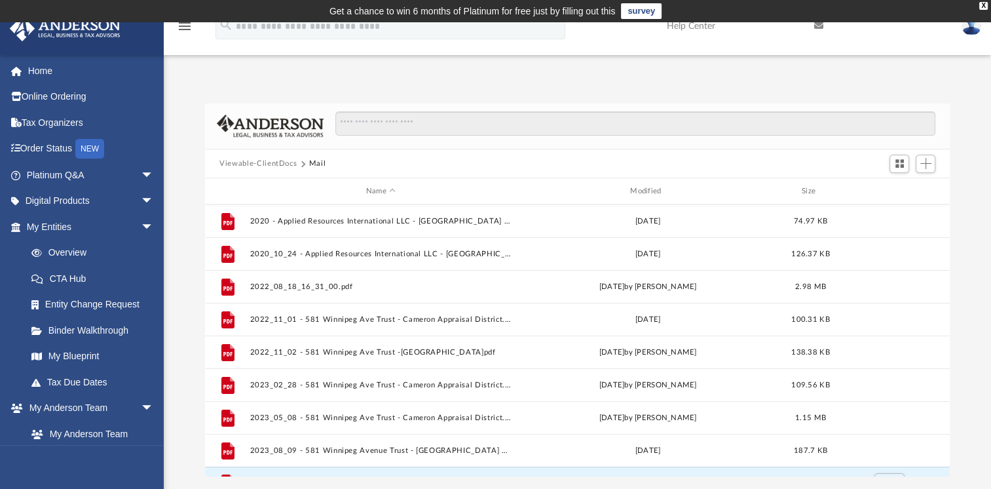
click at [259, 160] on button "Viewable-ClientDocs" at bounding box center [257, 164] width 77 height 12
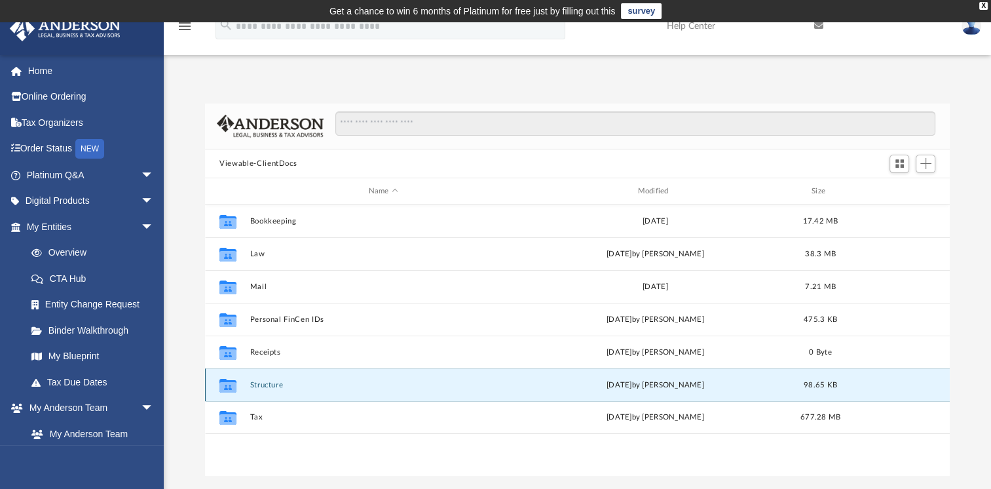
click at [256, 384] on button "Structure" at bounding box center [383, 385] width 267 height 9
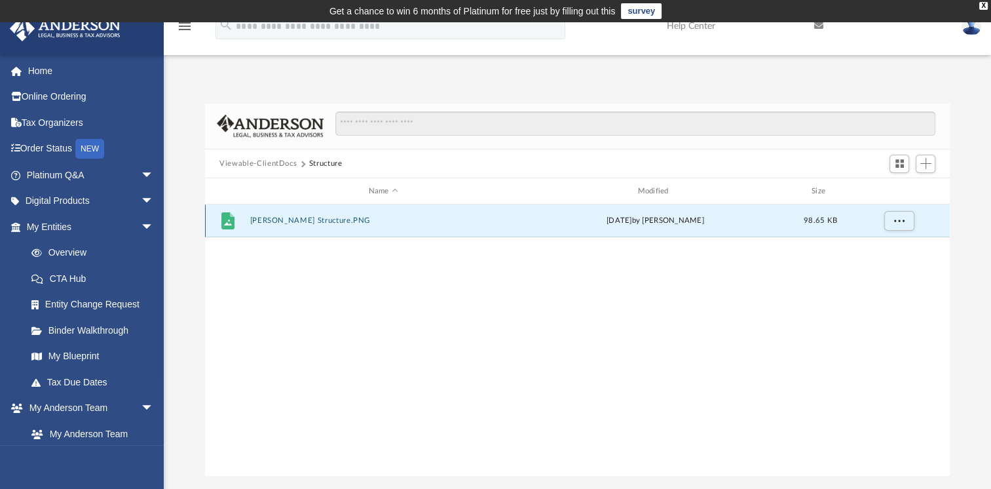
click at [292, 219] on button "Corthell Structure.PNG" at bounding box center [383, 220] width 267 height 9
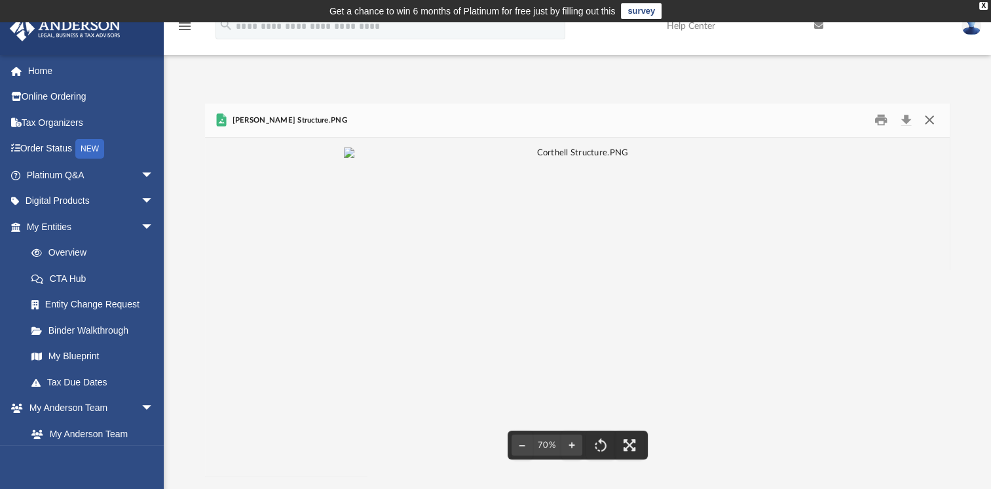
click at [927, 117] on button "Close" at bounding box center [929, 120] width 24 height 20
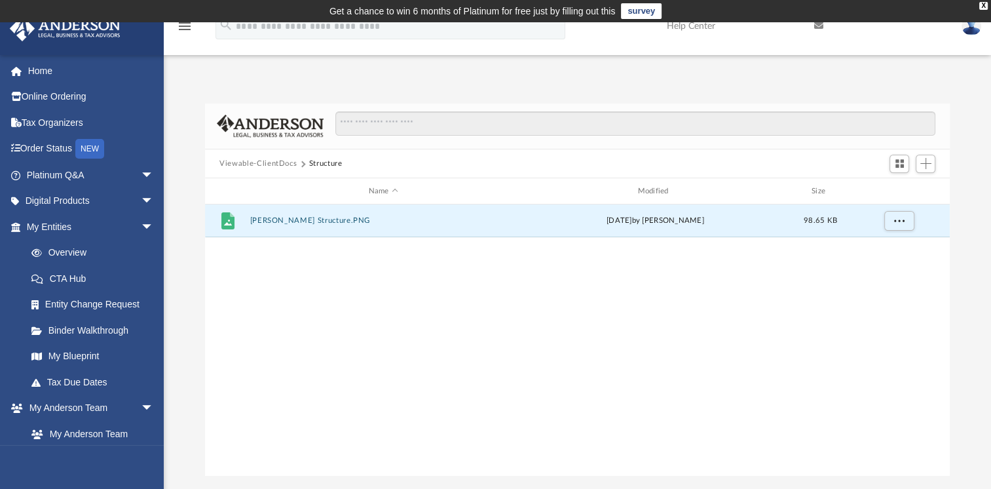
click at [275, 164] on button "Viewable-ClientDocs" at bounding box center [257, 164] width 77 height 12
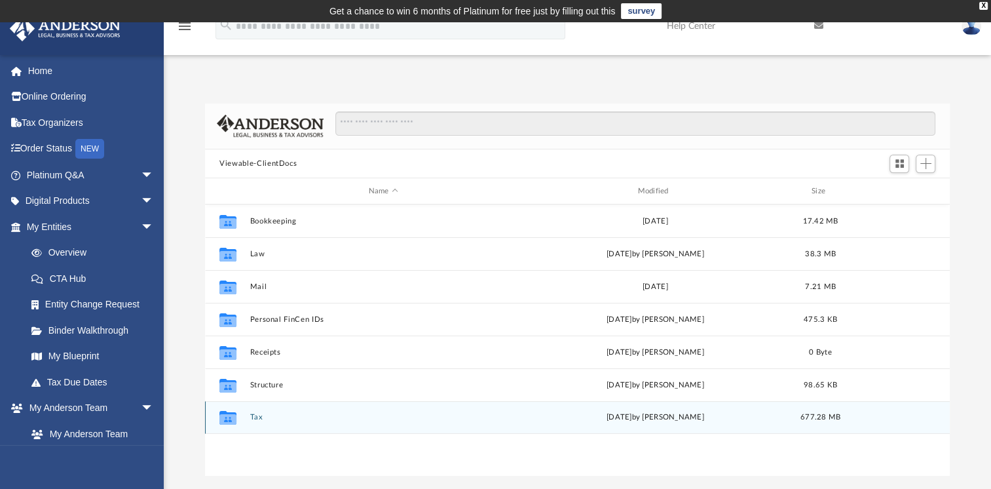
click at [227, 419] on icon "grid" at bounding box center [227, 419] width 17 height 10
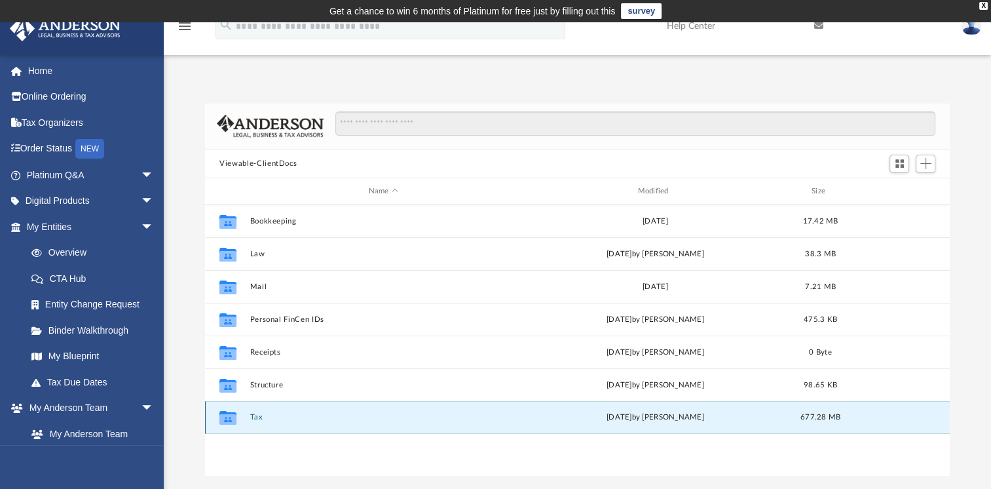
click at [262, 415] on button "Tax" at bounding box center [383, 417] width 267 height 9
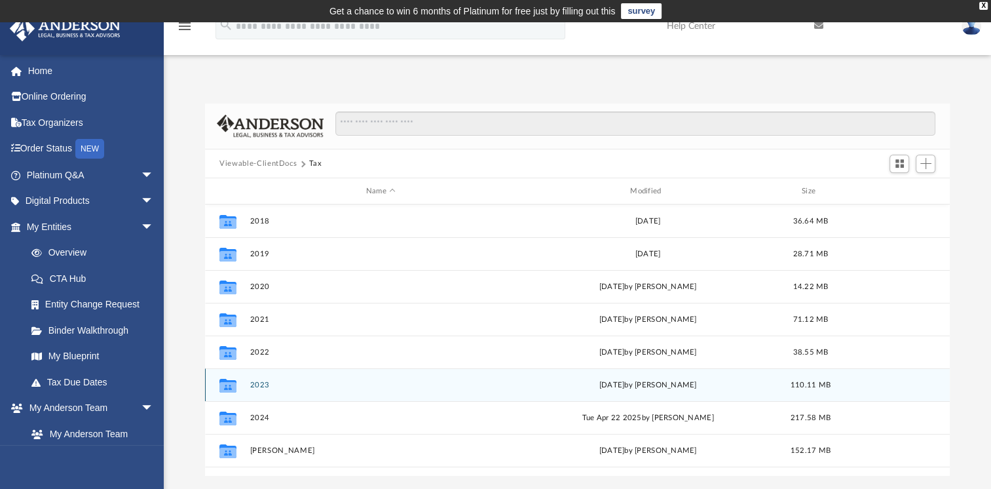
click at [259, 385] on button "2023" at bounding box center [380, 385] width 261 height 9
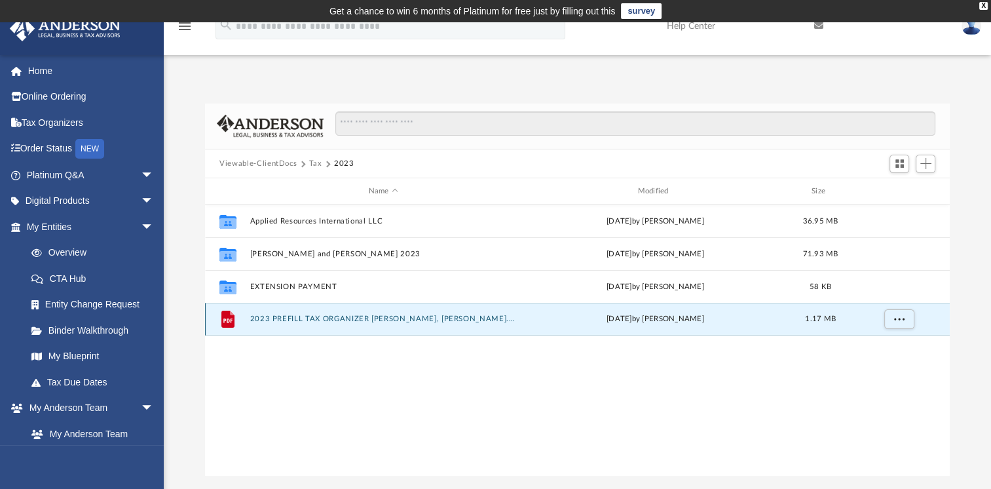
click at [282, 319] on button "2023 PREFILL TAX ORGANIZER BRYAN, CORTHELL.pdf" at bounding box center [383, 318] width 267 height 9
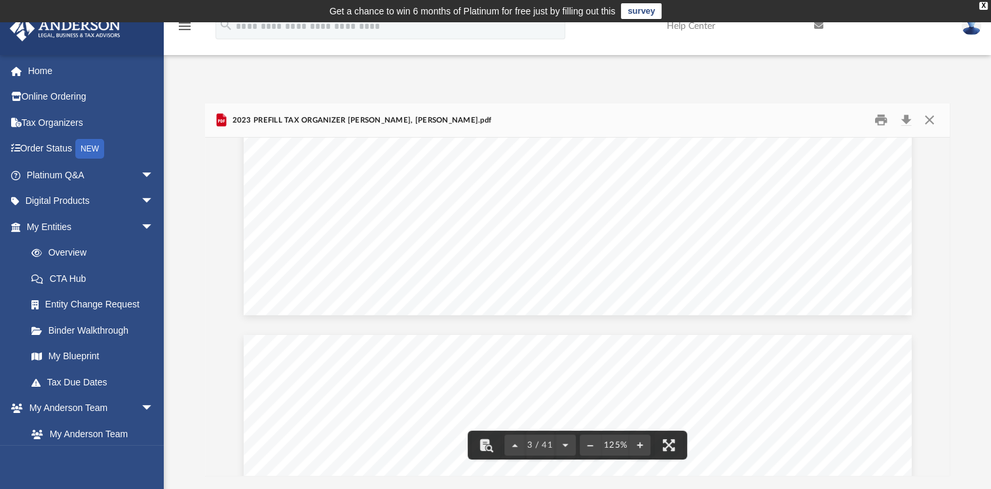
scroll to position [2293, 0]
click at [931, 118] on button "Close" at bounding box center [929, 120] width 24 height 20
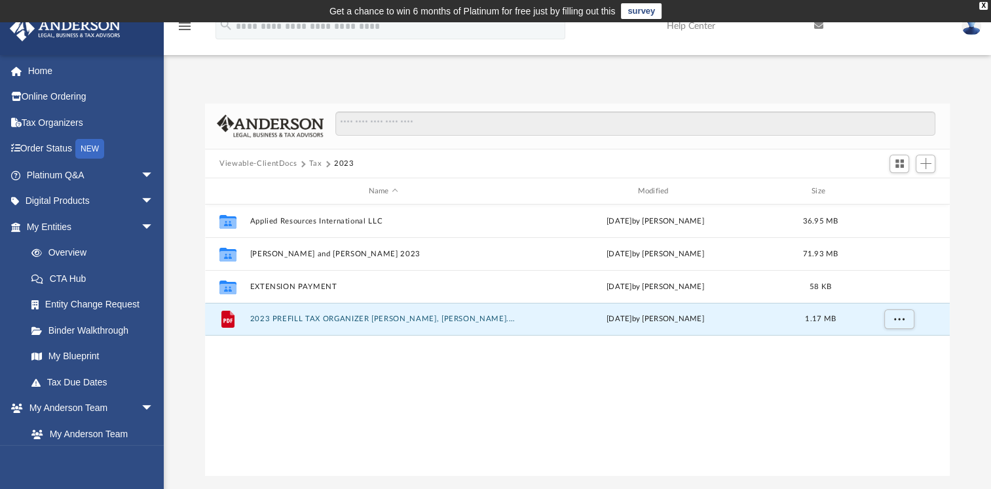
click at [257, 159] on button "Viewable-ClientDocs" at bounding box center [257, 164] width 77 height 12
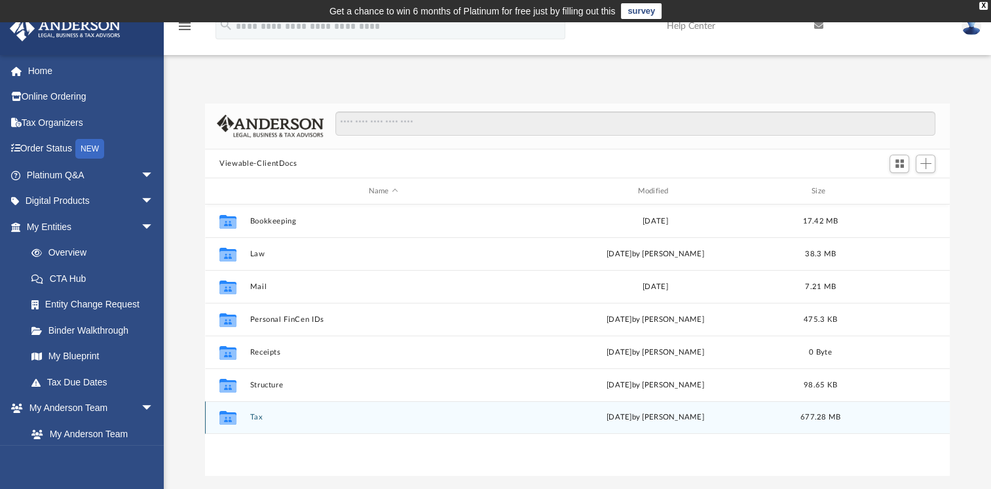
click at [256, 417] on button "Tax" at bounding box center [383, 417] width 267 height 9
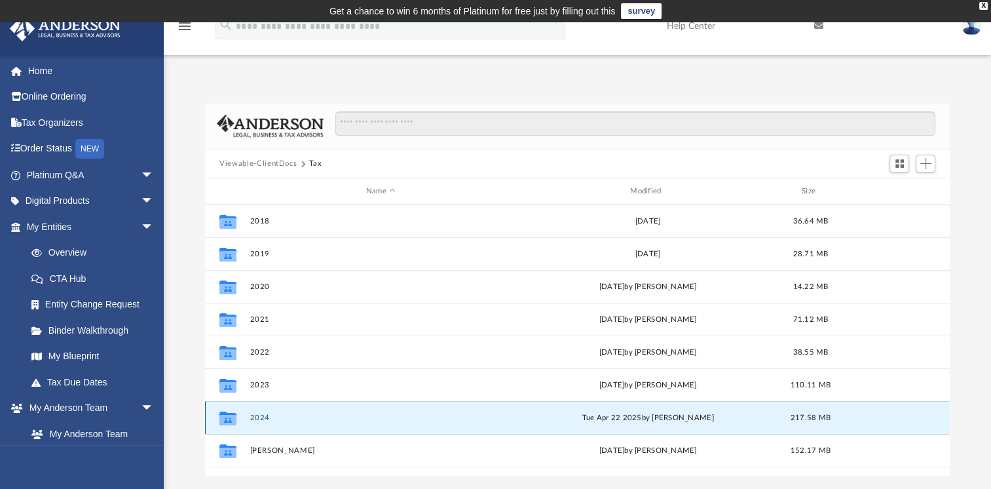
click at [263, 417] on button "2024" at bounding box center [380, 417] width 261 height 9
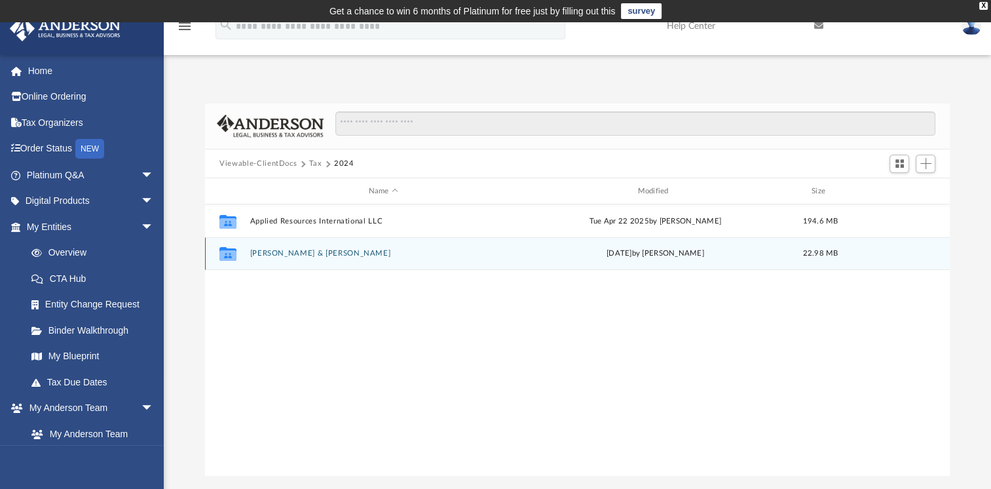
click at [299, 251] on button "Corthell, Bryan & Martha" at bounding box center [383, 253] width 267 height 9
click at [404, 253] on button "2024_Tax_Organizer_for_Individual_Tax_signed-Pg6-Pg7-Pg9-2024.pdf" at bounding box center [383, 253] width 267 height 9
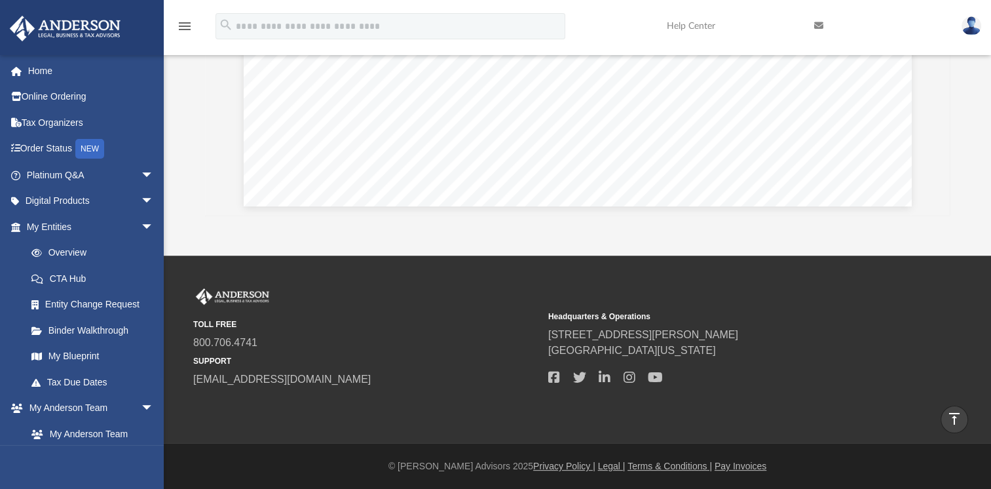
scroll to position [0, 0]
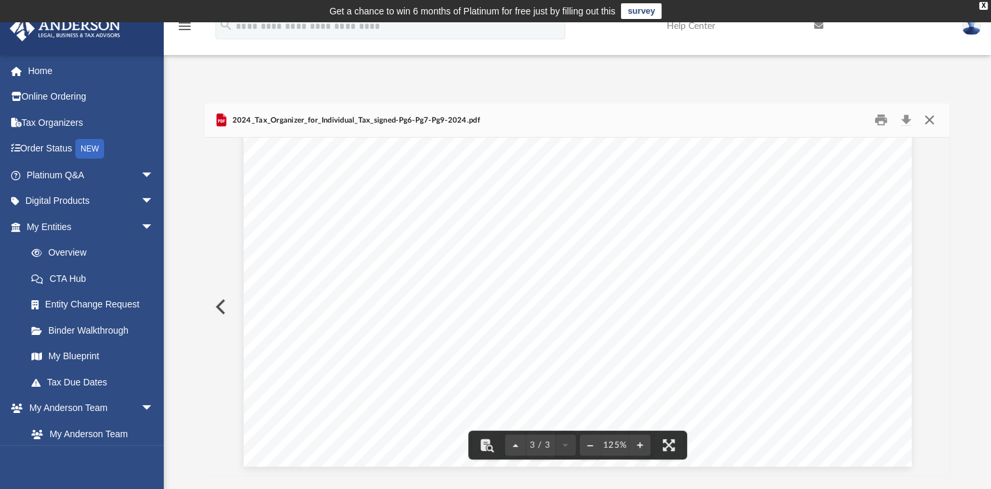
click at [929, 117] on button "Close" at bounding box center [929, 120] width 24 height 20
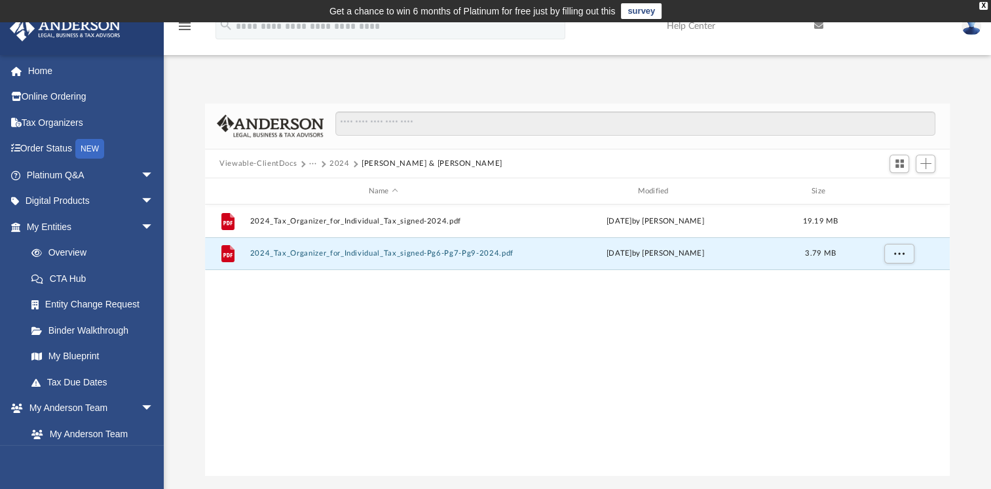
click at [340, 164] on button "2024" at bounding box center [340, 164] width 20 height 12
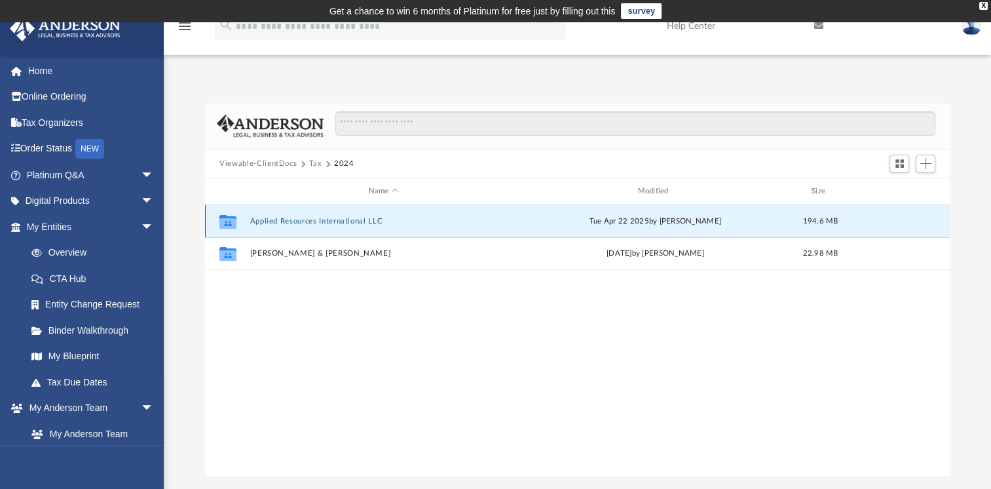
click at [294, 221] on button "Applied Resources International LLC" at bounding box center [383, 221] width 267 height 9
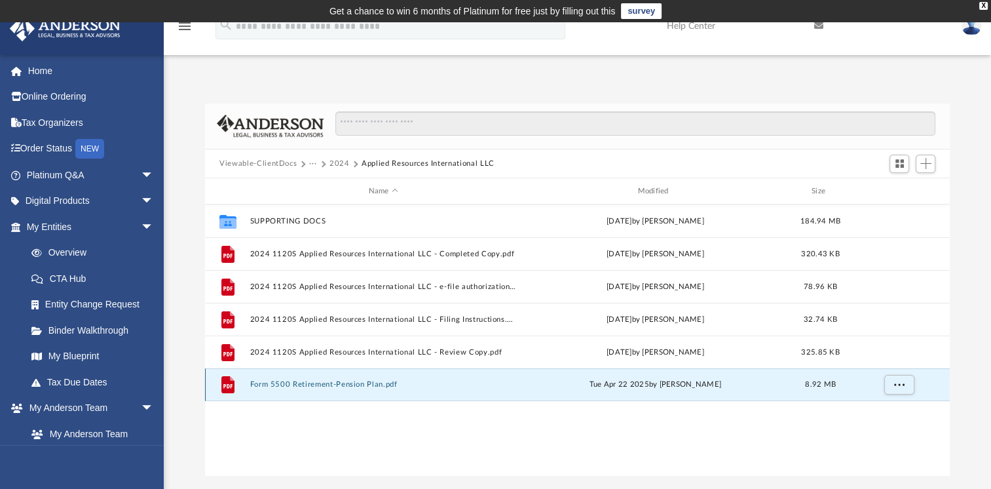
click at [304, 384] on button "Form 5500 Retirement-Pension Plan.pdf" at bounding box center [383, 384] width 267 height 9
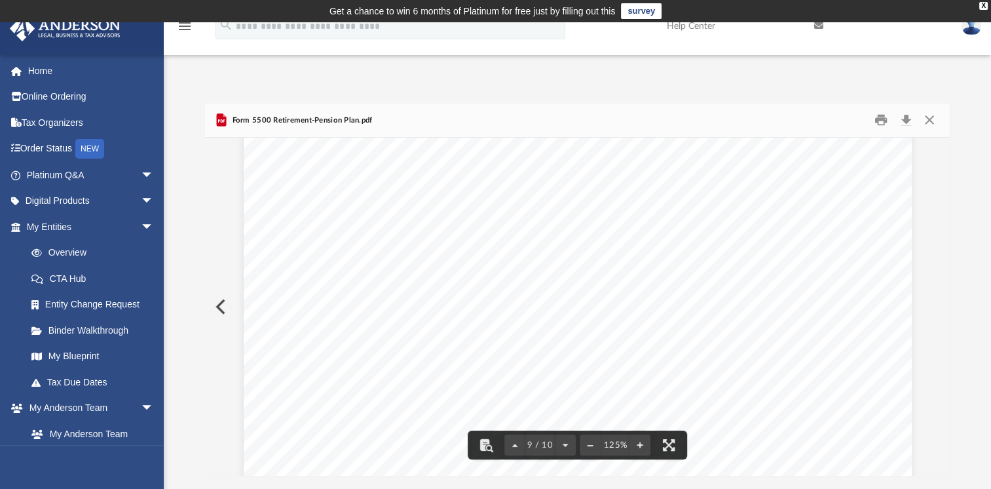
scroll to position [7206, 0]
click at [928, 117] on button "Close" at bounding box center [929, 120] width 24 height 20
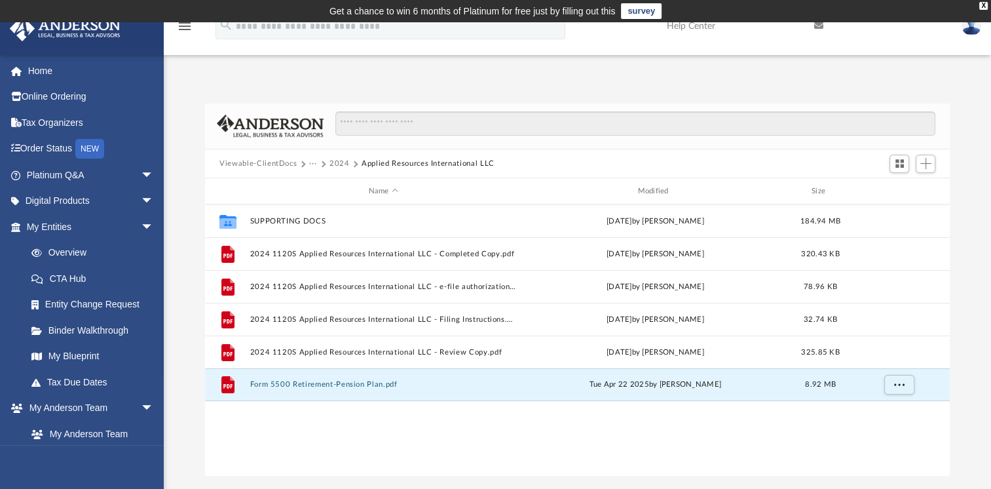
click at [337, 164] on button "2024" at bounding box center [340, 164] width 20 height 12
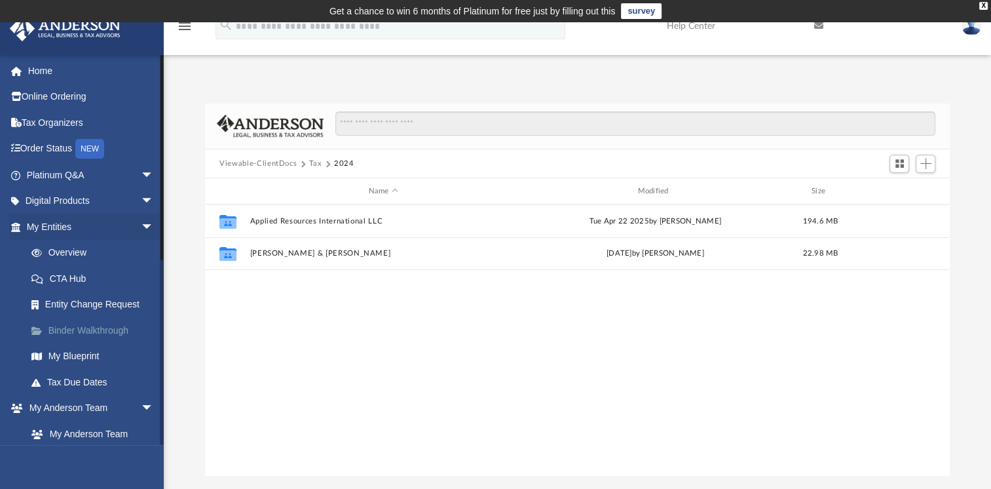
click at [81, 331] on link "Binder Walkthrough" at bounding box center [95, 330] width 155 height 26
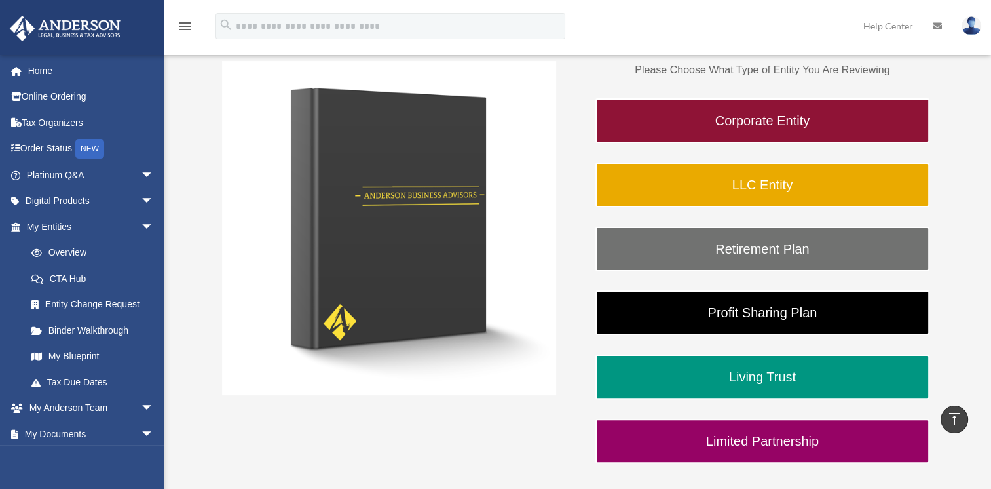
scroll to position [197, 0]
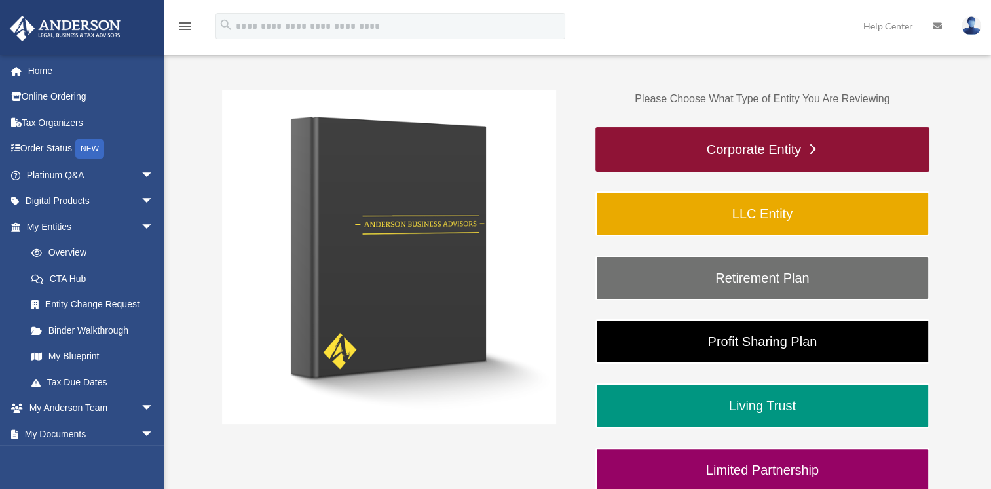
click at [781, 147] on link "Corporate Entity" at bounding box center [763, 149] width 334 height 45
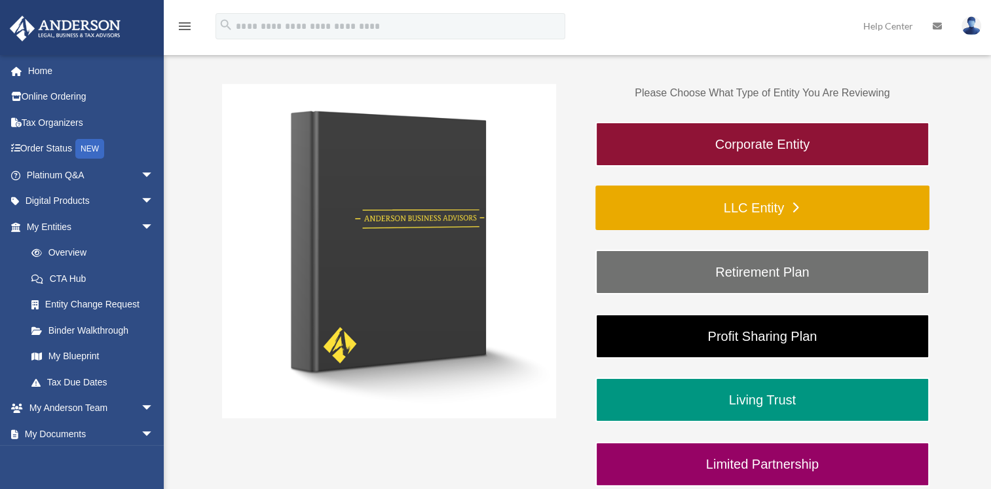
click at [779, 221] on link "LLC Entity" at bounding box center [763, 207] width 334 height 45
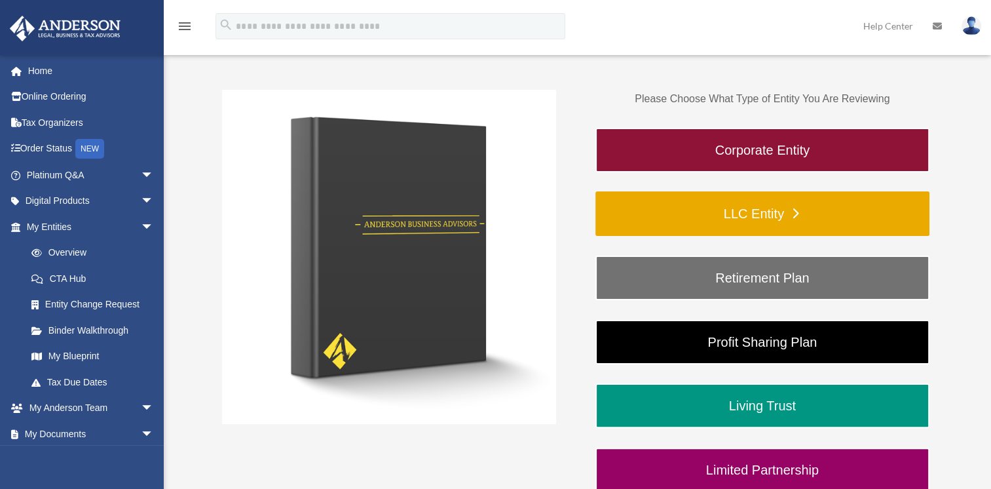
scroll to position [197, 0]
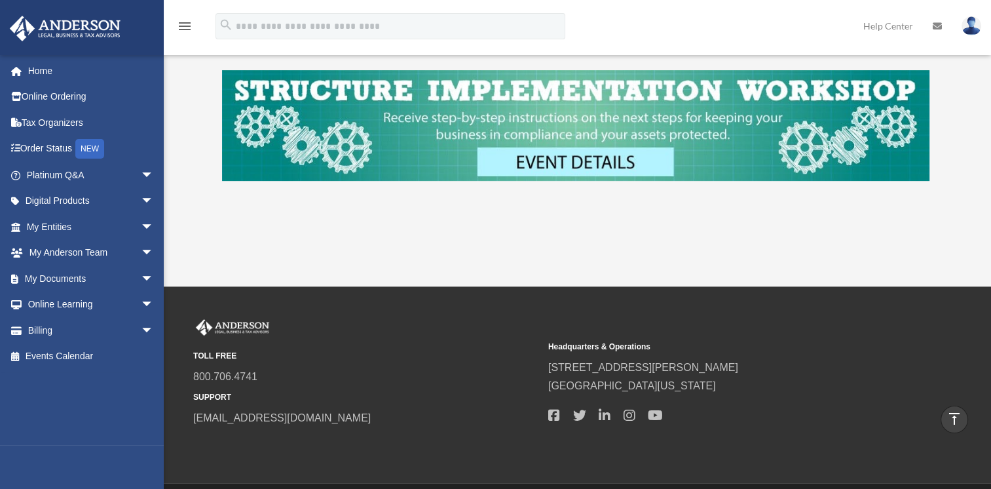
scroll to position [624, 0]
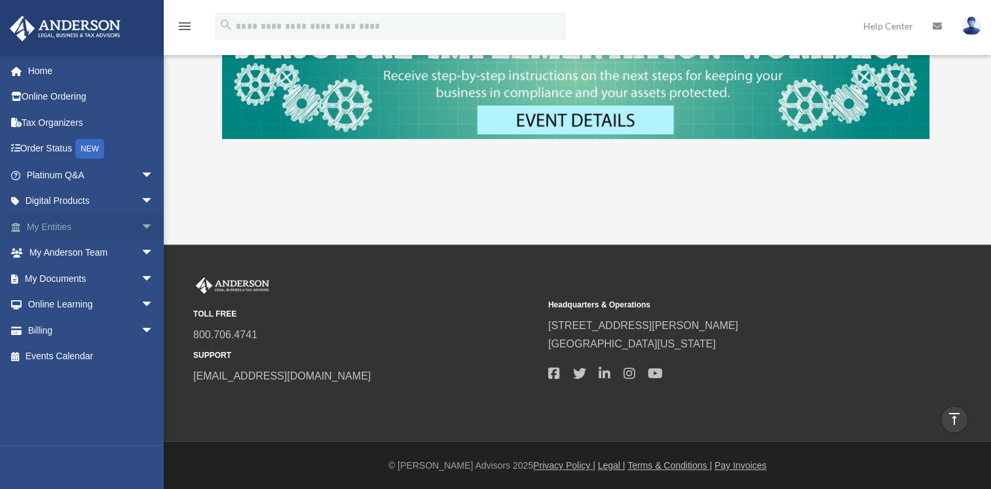
click at [141, 223] on span "arrow_drop_down" at bounding box center [154, 227] width 26 height 27
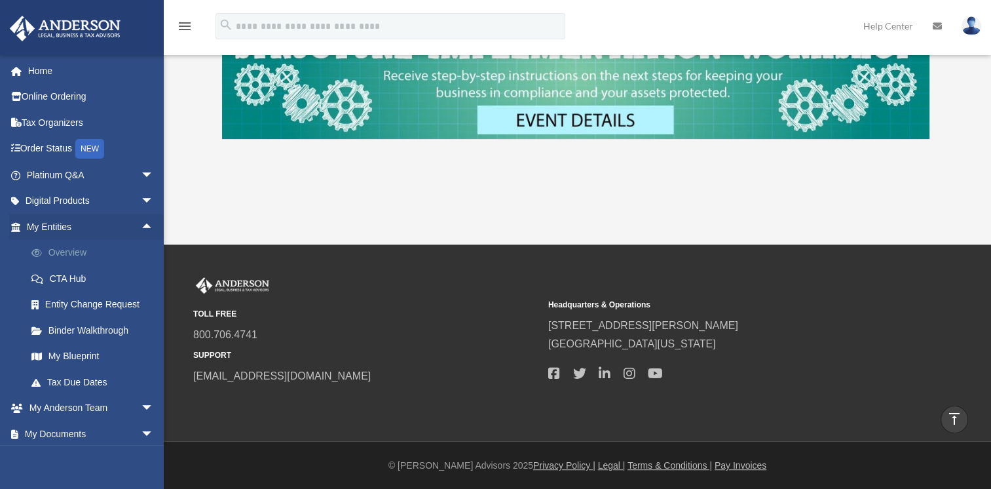
click at [56, 250] on link "Overview" at bounding box center [95, 253] width 155 height 26
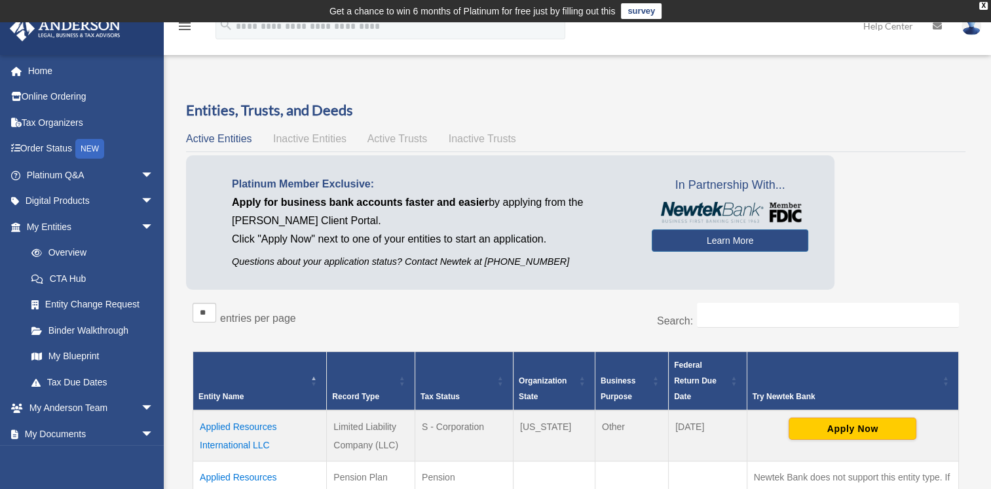
click at [322, 140] on span "Inactive Entities" at bounding box center [309, 138] width 73 height 11
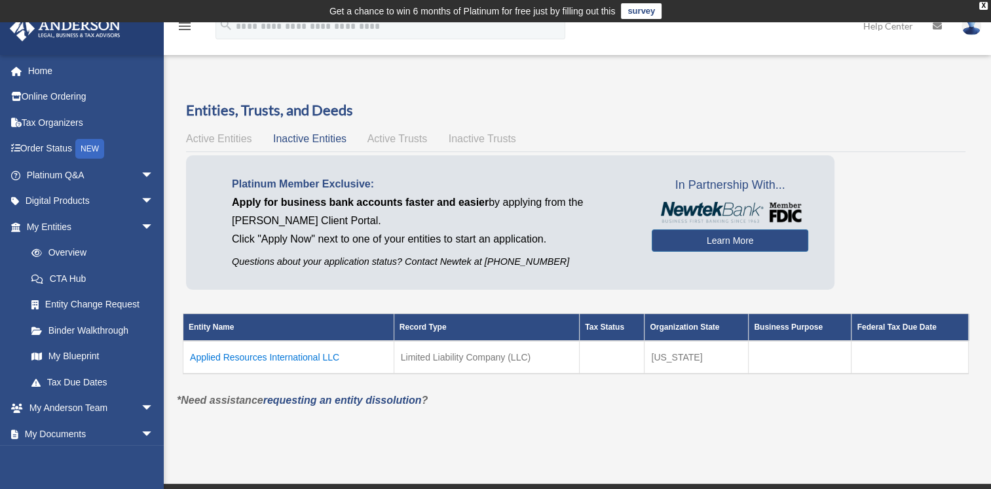
click at [377, 135] on span "Active Trusts" at bounding box center [398, 138] width 60 height 11
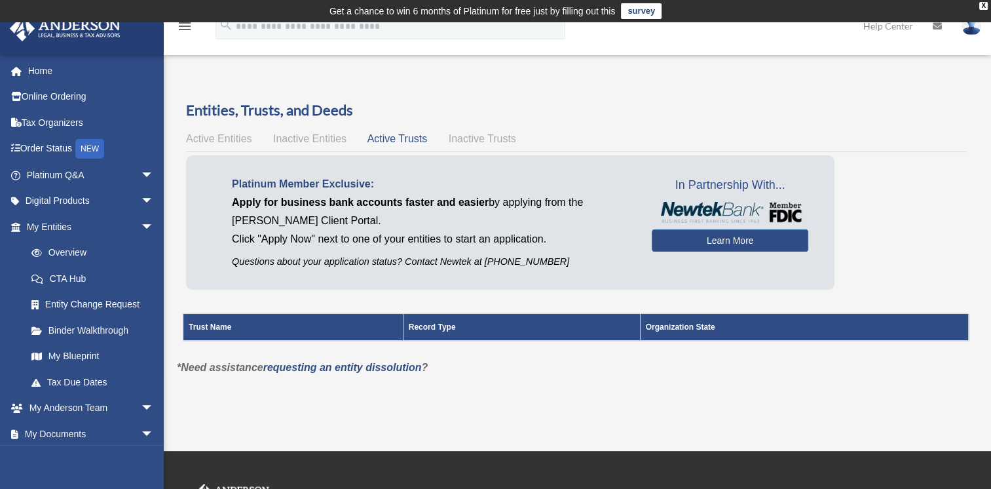
click at [463, 136] on span "Inactive Trusts" at bounding box center [482, 138] width 67 height 11
click at [200, 140] on span "Active Entities" at bounding box center [219, 138] width 66 height 11
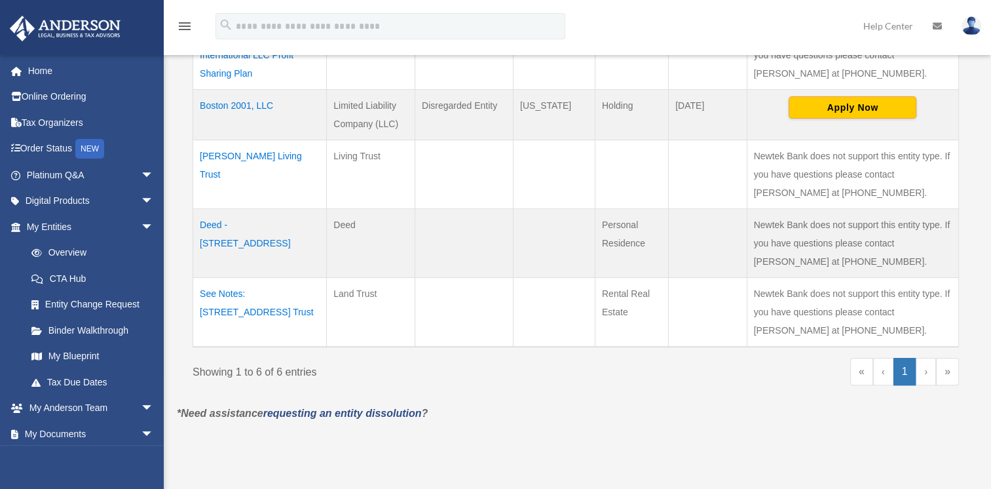
scroll to position [459, 0]
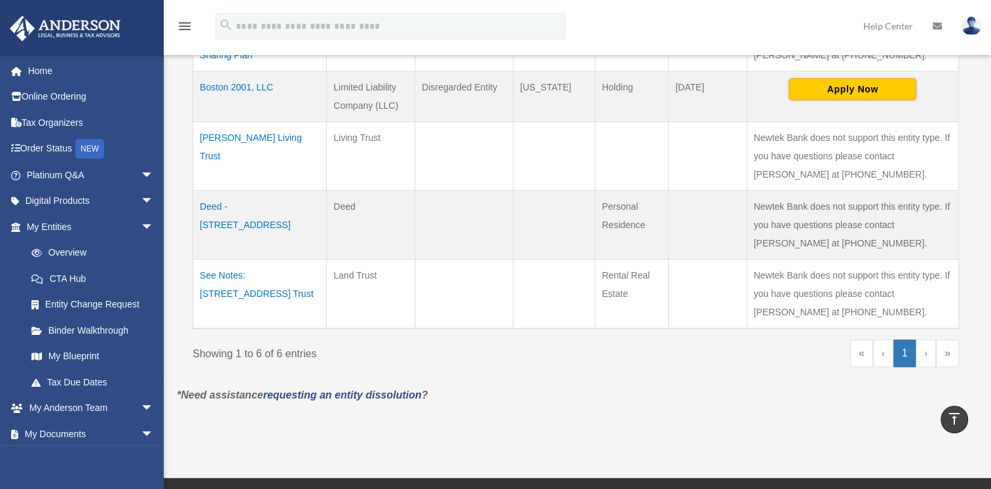
click at [628, 277] on td "Rental Real Estate" at bounding box center [631, 293] width 73 height 69
click at [235, 276] on td "See Notes: 581 Winnipeg Avenue Trust" at bounding box center [260, 293] width 134 height 69
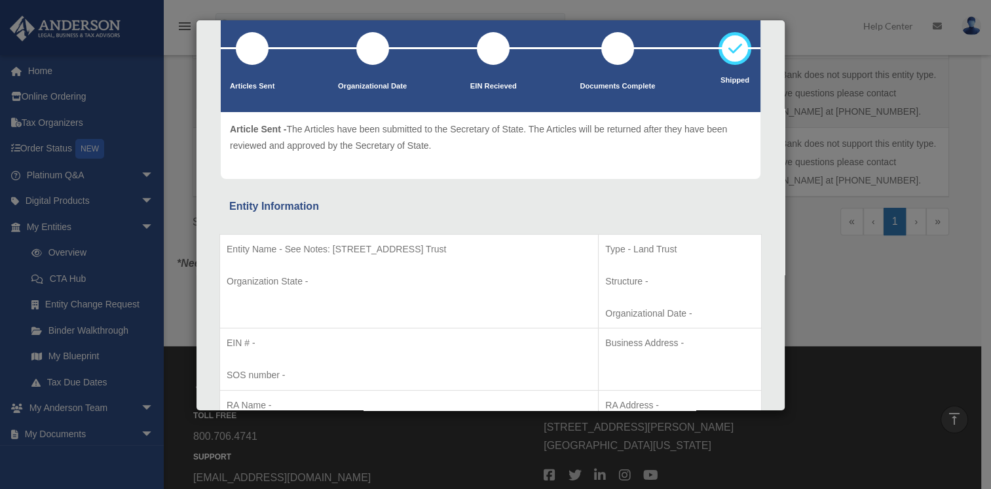
scroll to position [0, 0]
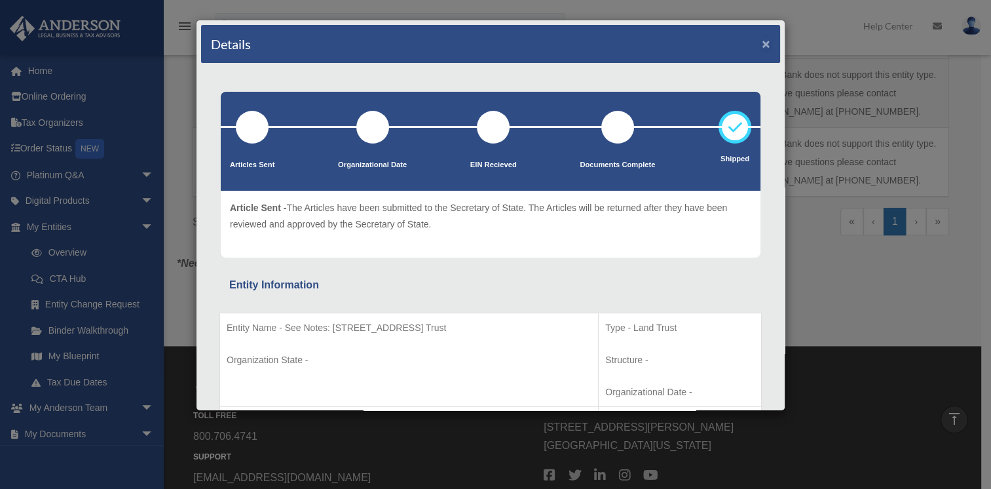
click at [762, 43] on button "×" at bounding box center [766, 44] width 9 height 14
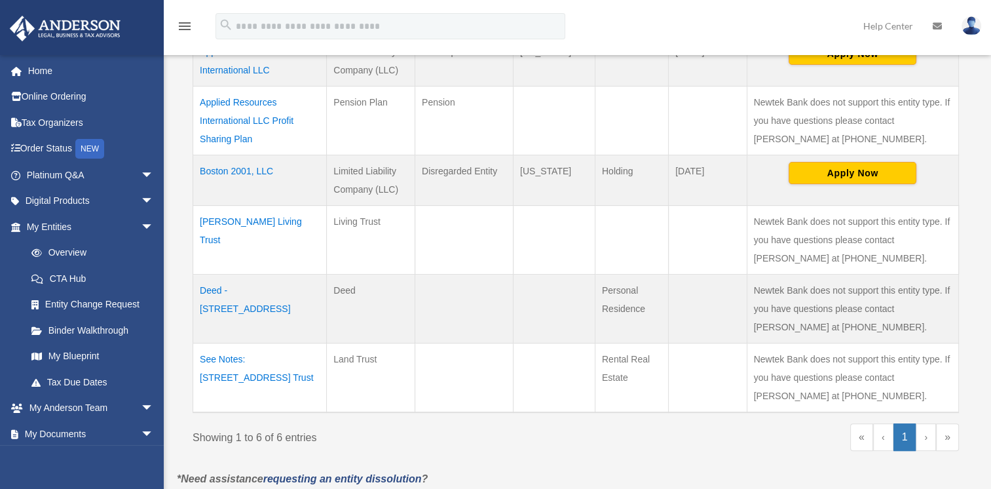
scroll to position [393, 0]
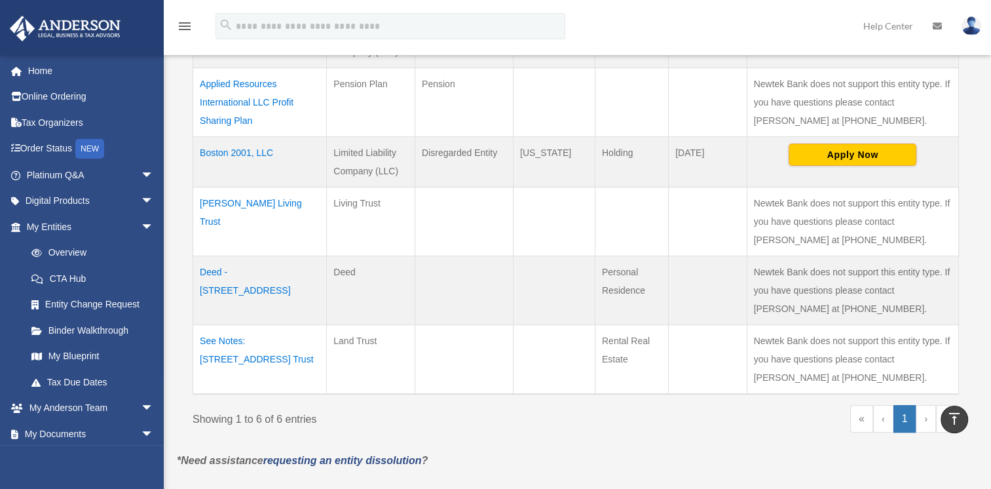
click at [250, 202] on td "Corthell Living Trust" at bounding box center [260, 221] width 134 height 69
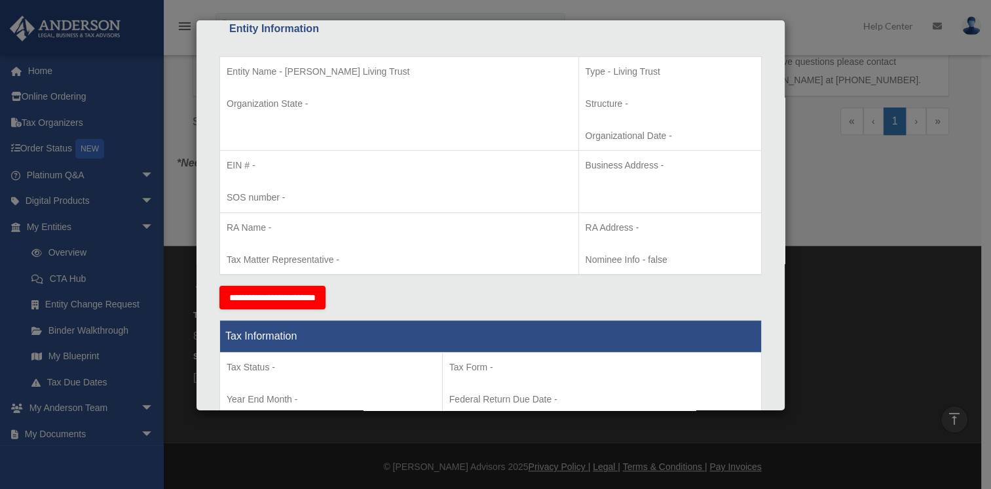
scroll to position [0, 0]
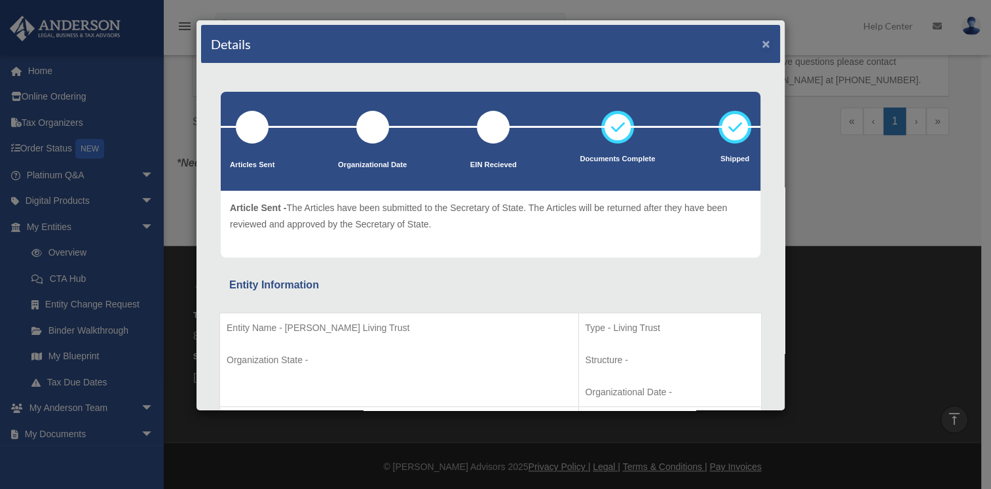
click at [762, 38] on button "×" at bounding box center [766, 44] width 9 height 14
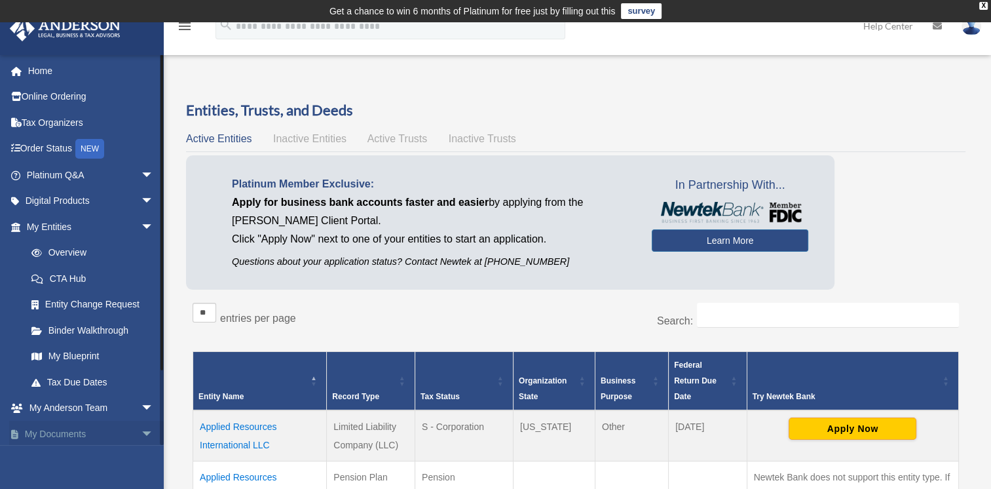
click at [141, 431] on span "arrow_drop_down" at bounding box center [154, 434] width 26 height 27
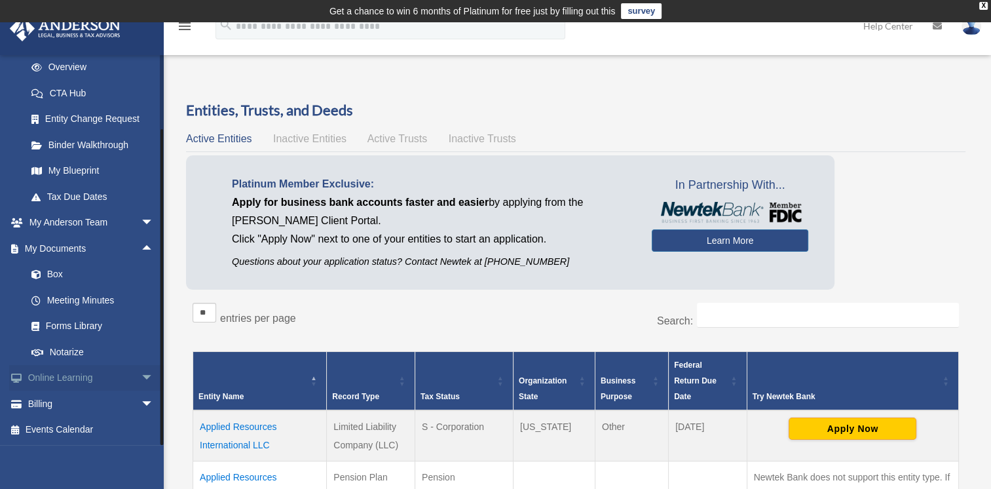
scroll to position [186, 0]
click at [50, 274] on link "Box" at bounding box center [95, 274] width 155 height 26
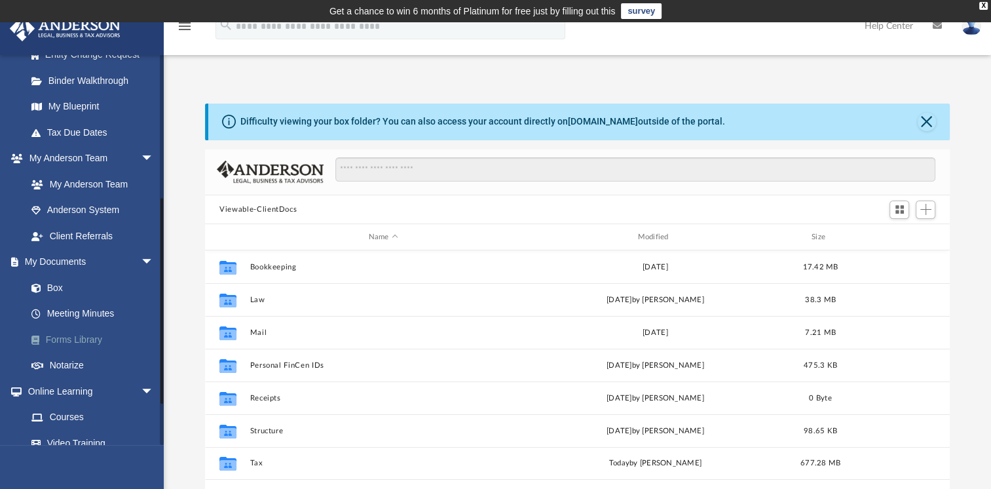
scroll to position [275, 0]
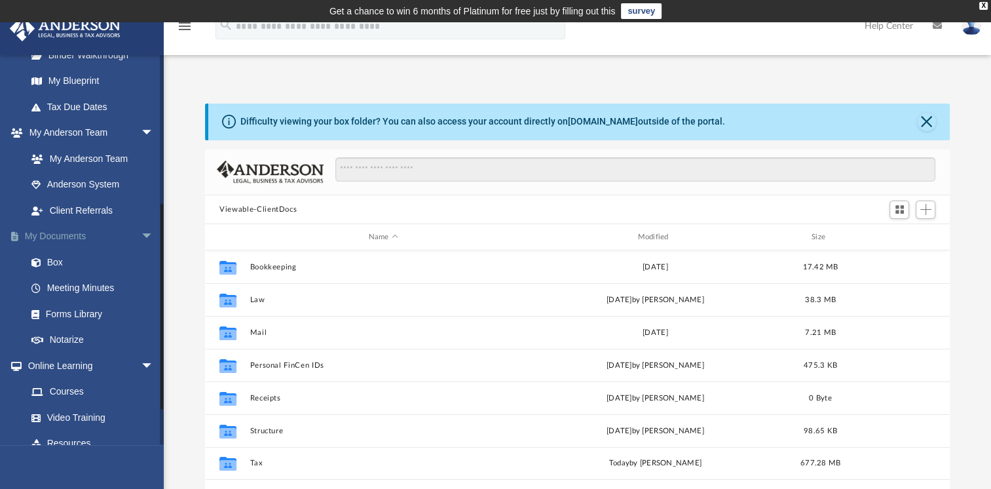
click at [141, 232] on span "arrow_drop_down" at bounding box center [154, 236] width 26 height 27
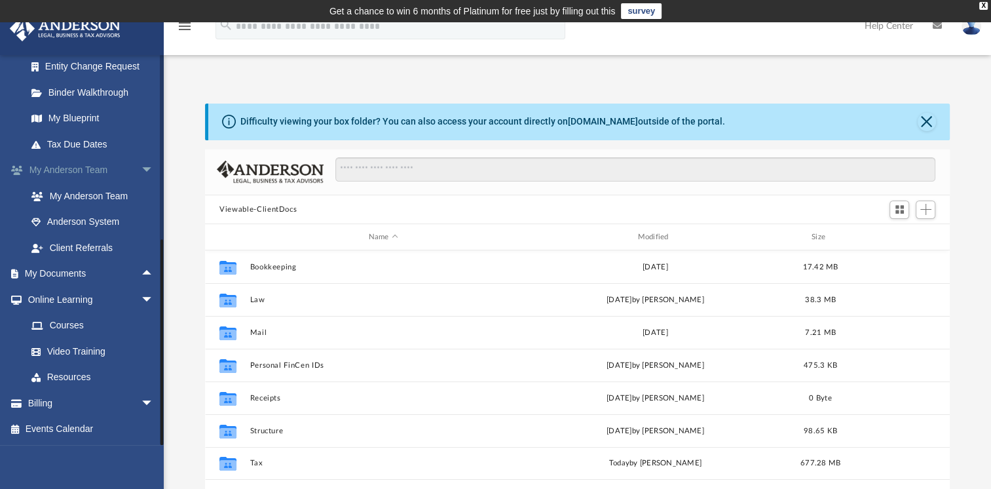
click at [141, 172] on span "arrow_drop_down" at bounding box center [154, 170] width 26 height 27
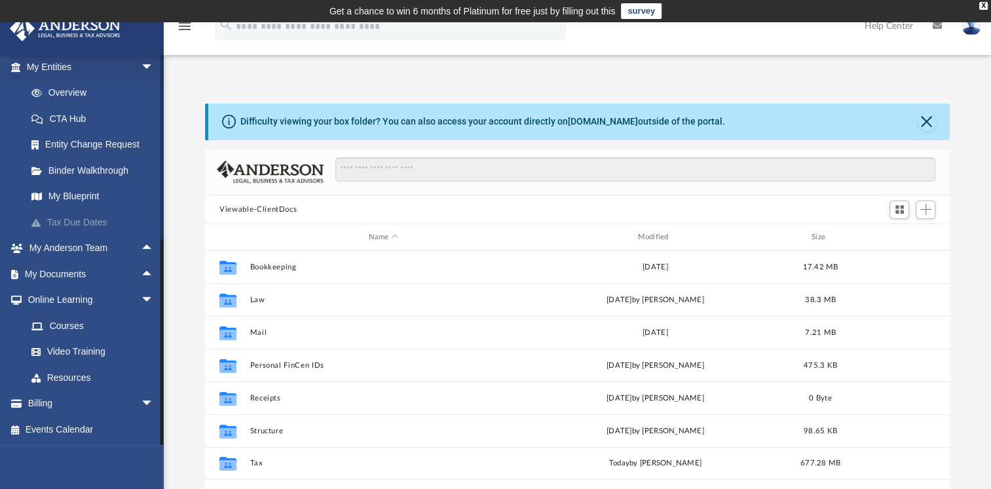
click at [63, 223] on link "Tax Due Dates" at bounding box center [95, 222] width 155 height 26
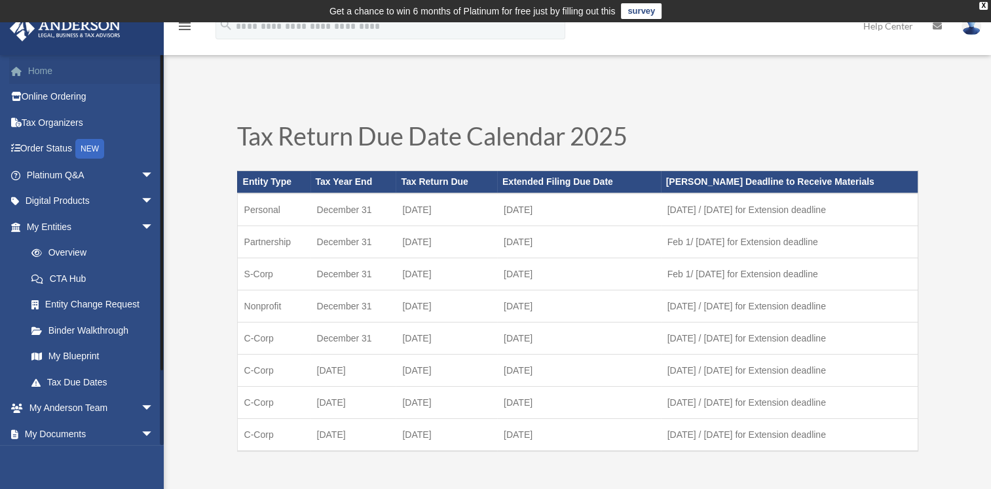
click at [33, 68] on link "Home" at bounding box center [91, 71] width 164 height 26
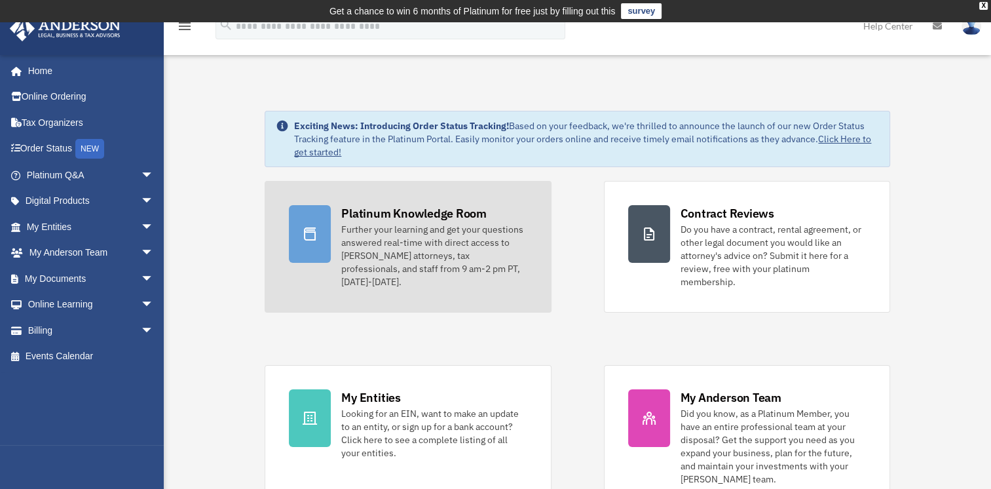
click at [330, 226] on div at bounding box center [310, 234] width 42 height 58
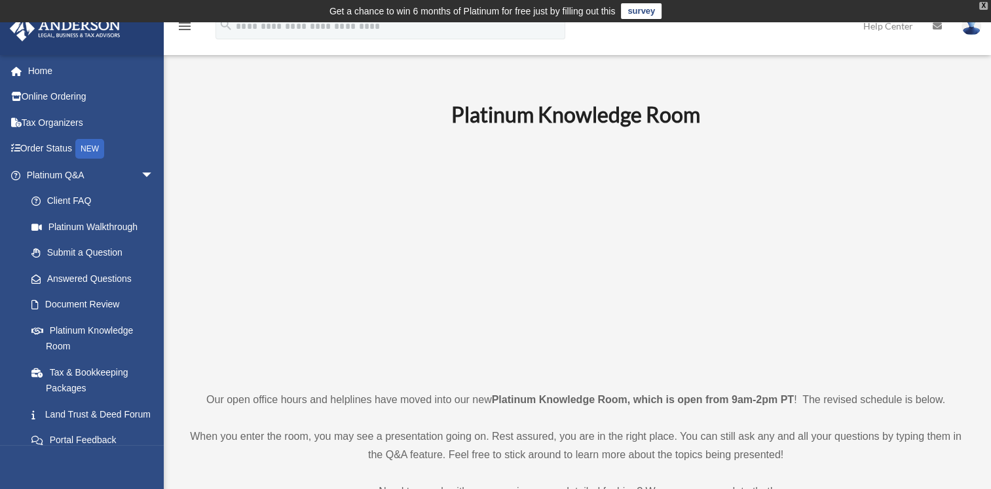
click at [984, 4] on div "X" at bounding box center [983, 6] width 9 height 8
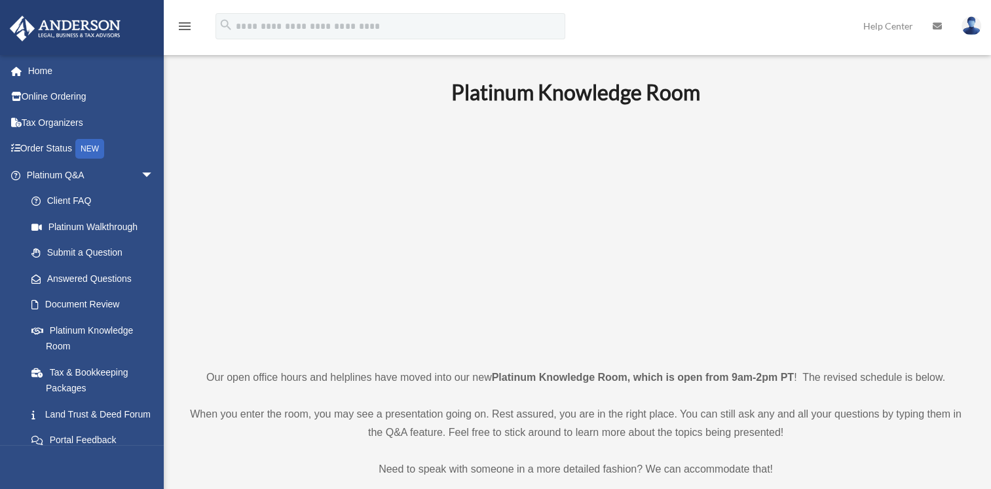
click at [968, 26] on img at bounding box center [972, 25] width 20 height 19
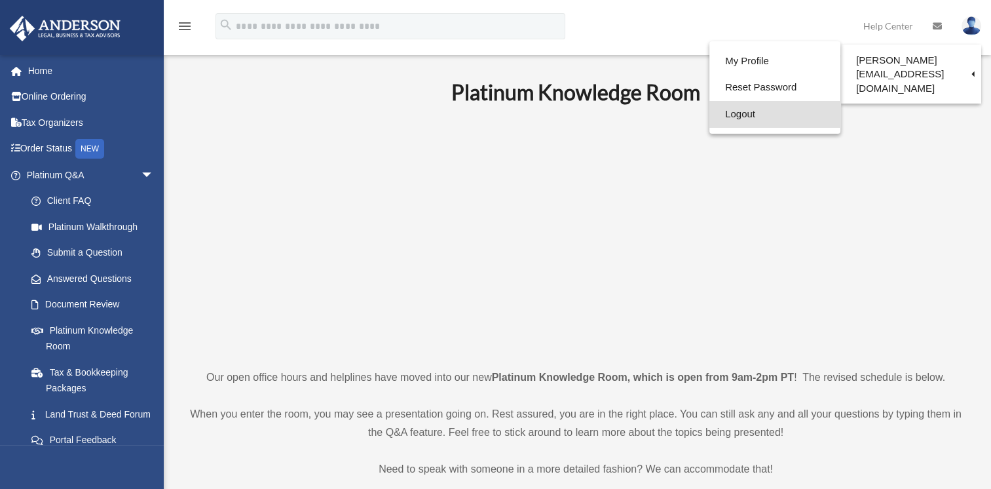
click at [710, 115] on link "Logout" at bounding box center [775, 114] width 131 height 27
